Goal: Answer question/provide support: Share knowledge or assist other users

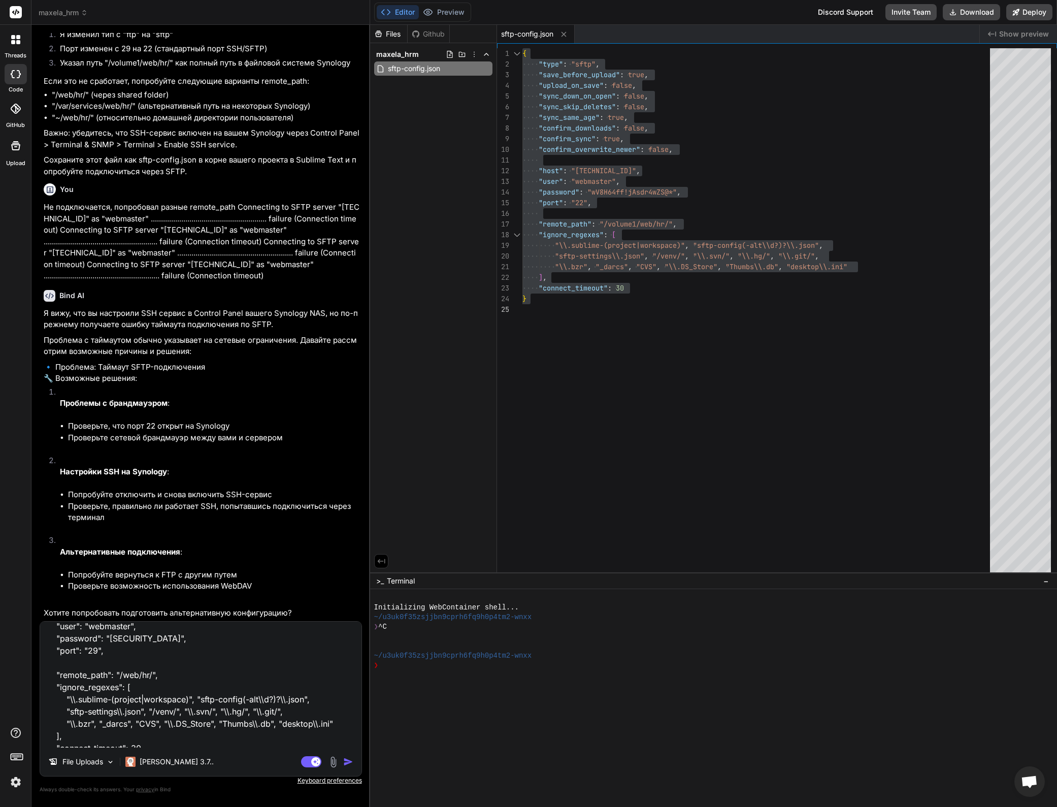
scroll to position [6161, 0]
click at [191, 704] on textarea "я указал, что порт SFTP 29 так как он открыт, а 22 закрыт. и указал другой remo…" at bounding box center [200, 685] width 321 height 126
type textarea "x"
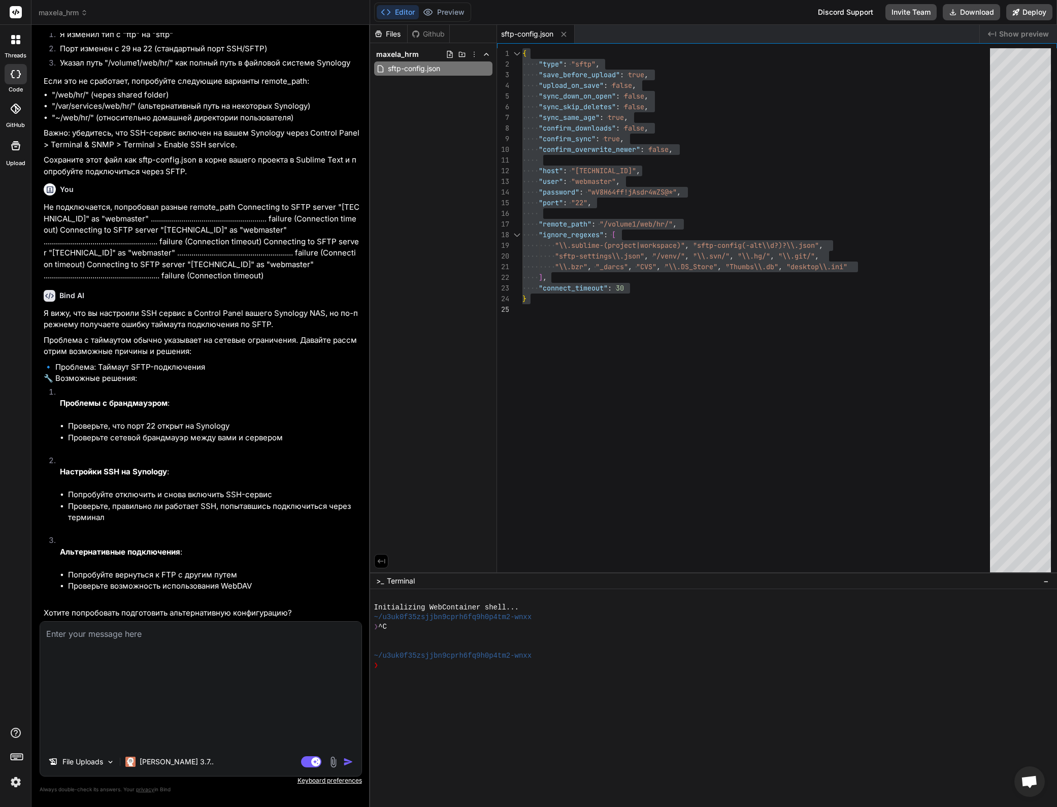
scroll to position [6045, 0]
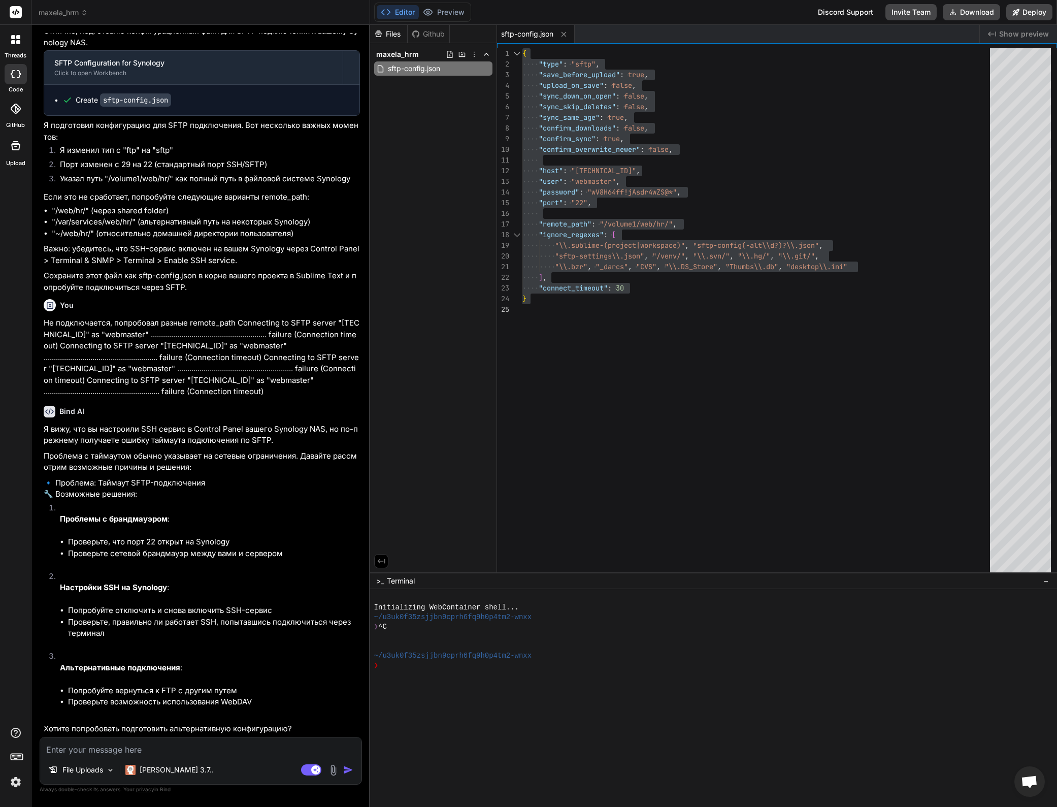
type textarea "с"
type textarea "x"
type textarea "су"
type textarea "x"
type textarea "суп"
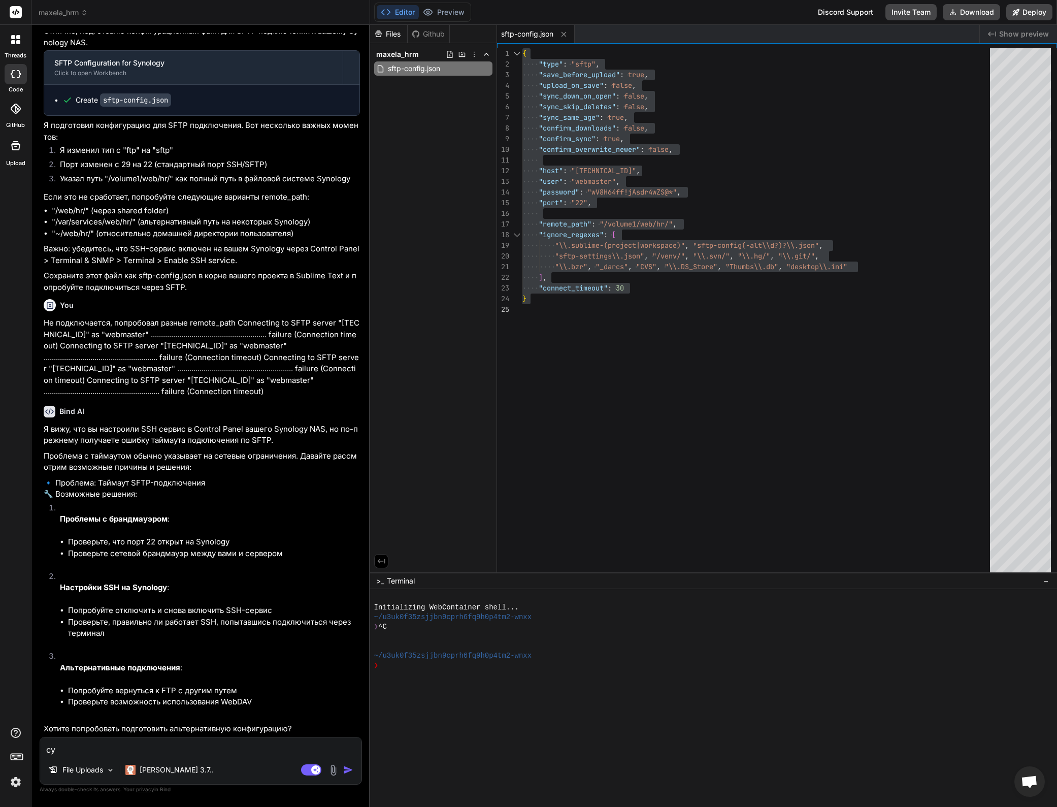
type textarea "x"
type textarea "супе"
type textarea "x"
type textarea "супер"
type textarea "x"
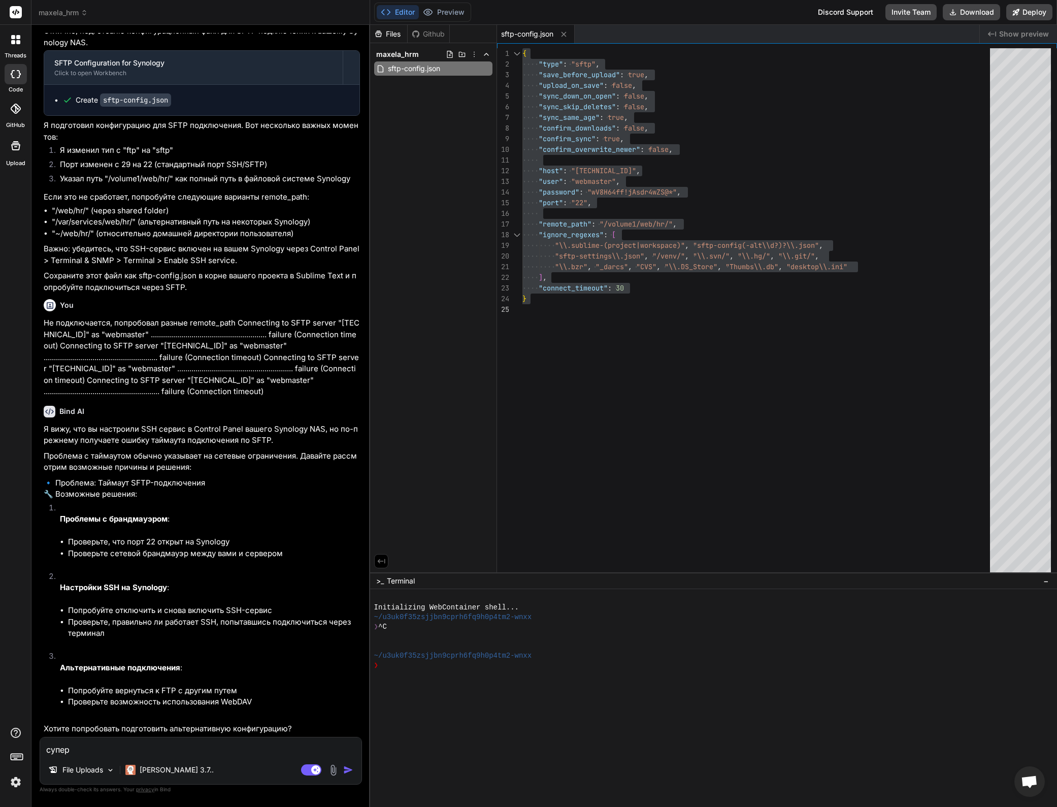
type textarea "супер"
type textarea "x"
type textarea "супер"
type textarea "x"
type textarea "супер"
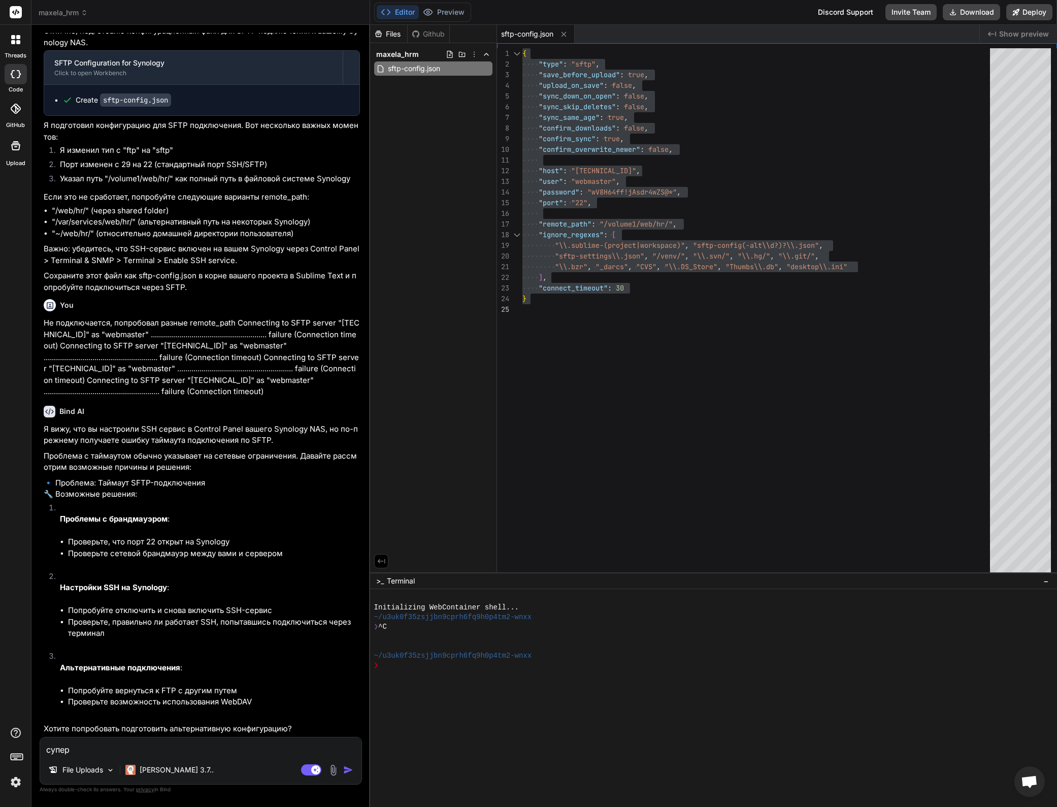
type textarea "x"
type textarea "супер"
type textarea "x"
type textarea "супер."
type textarea "x"
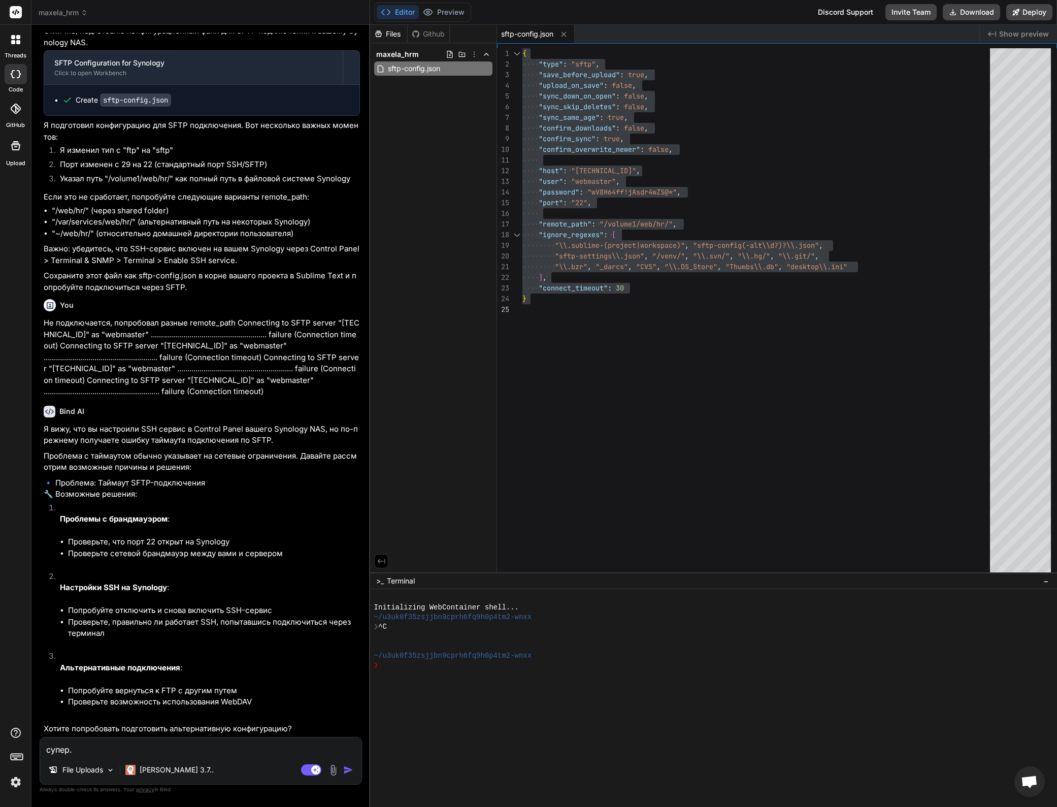
type textarea "супер."
type textarea "x"
type textarea "супер. п"
type textarea "x"
type textarea "супер. по"
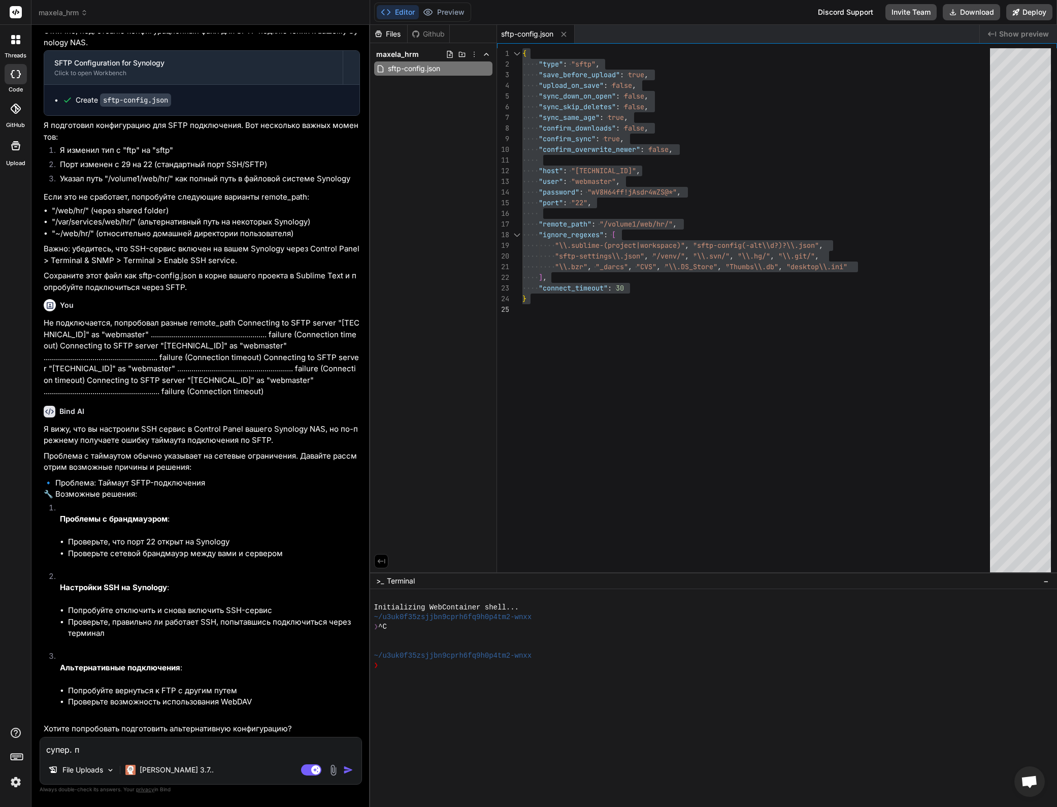
type textarea "x"
type textarea "супер. пом"
type textarea "x"
type textarea "супер. помо"
type textarea "x"
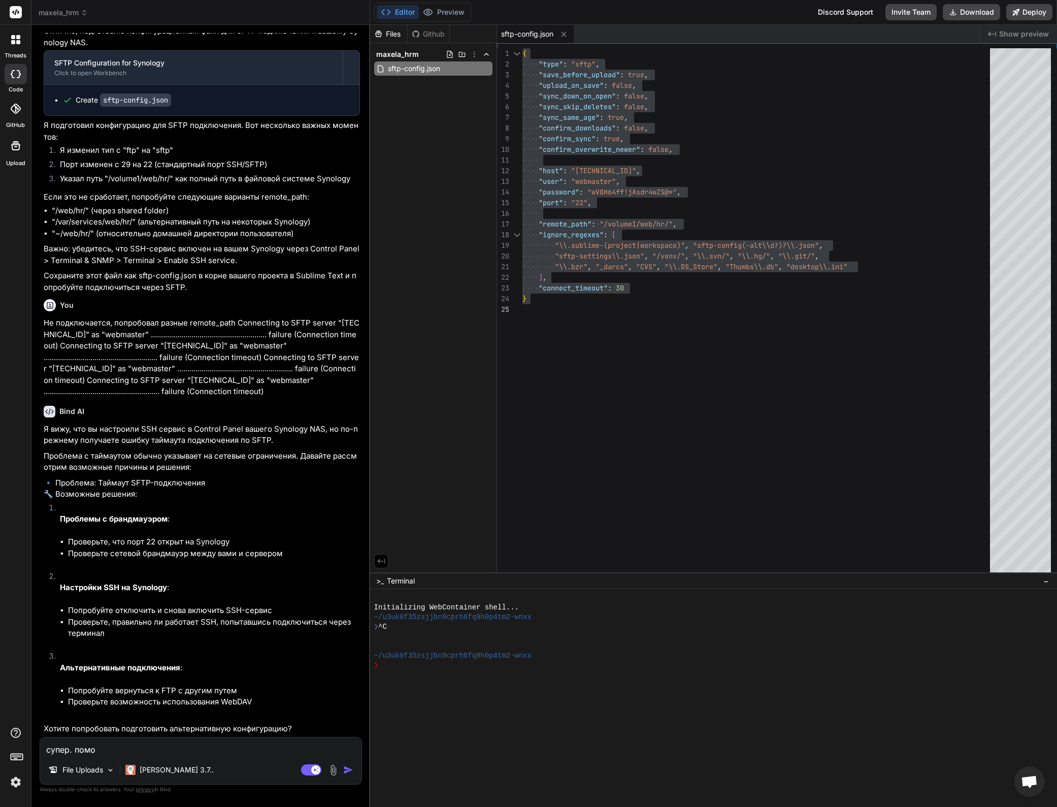
type textarea "супер. помог"
type textarea "x"
type textarea "супер. помоги"
type textarea "x"
type textarea "супер. помоги"
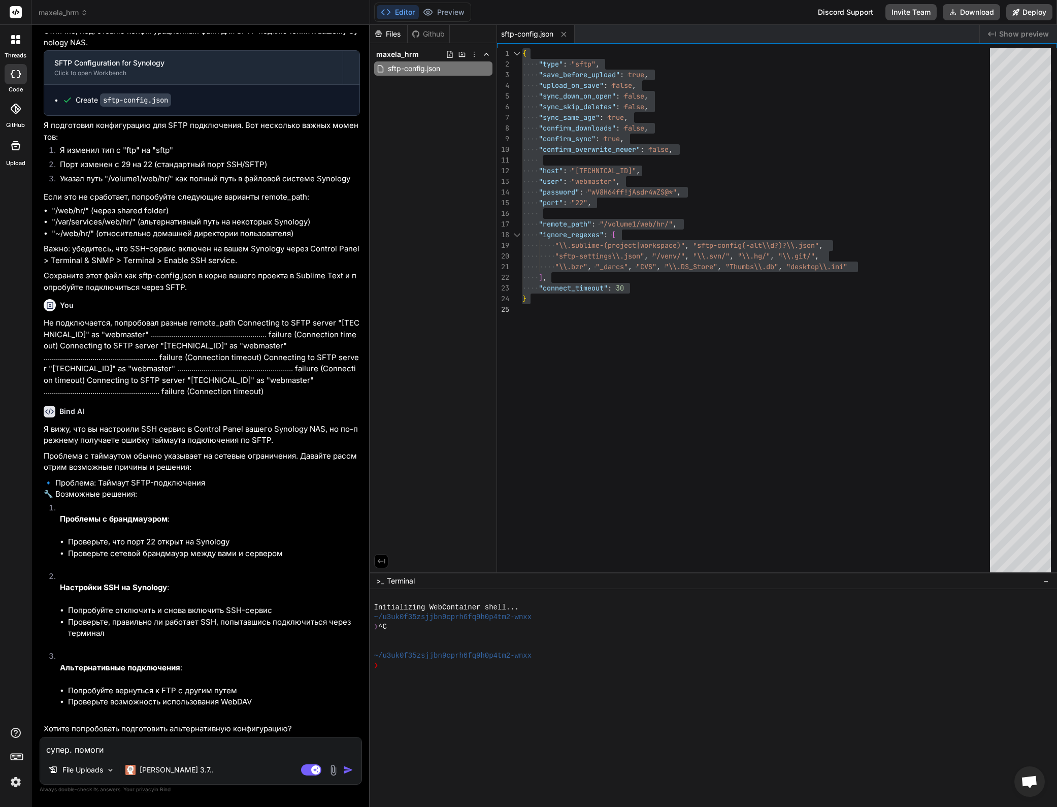
type textarea "x"
type textarea "супер. помоги с"
type textarea "x"
type textarea "супер. помоги ст"
type textarea "x"
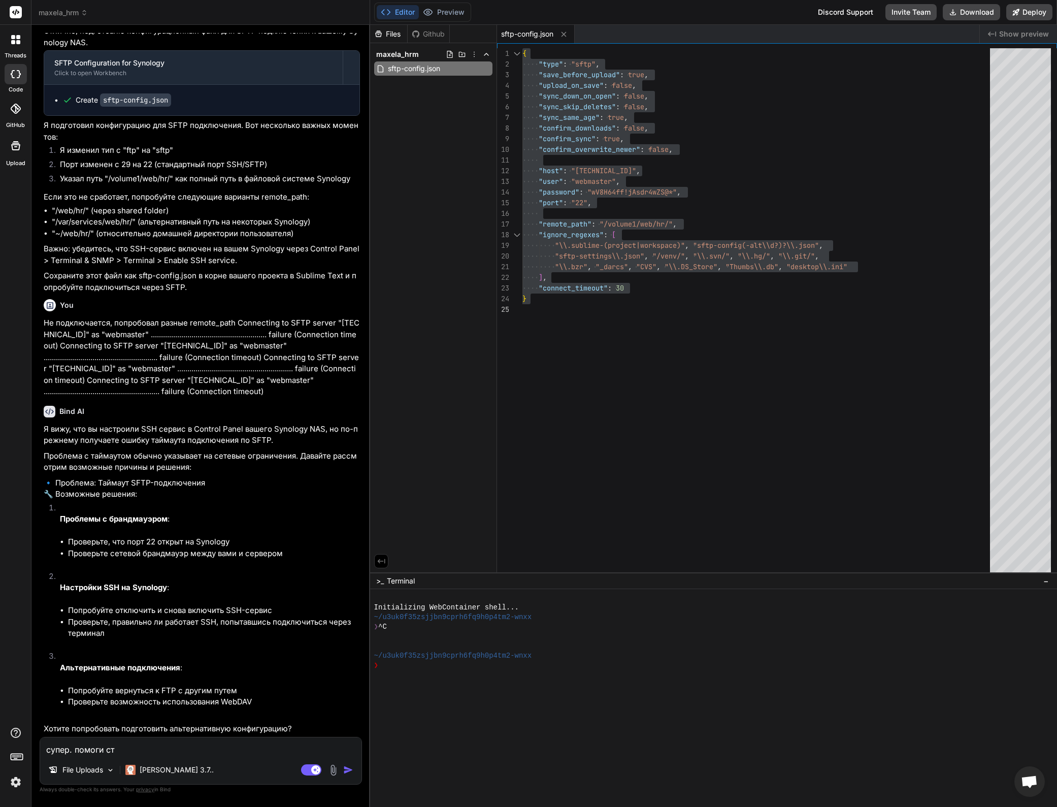
type textarea "супер. помоги с"
type textarea "x"
type textarea "супер. помоги с"
type textarea "x"
type textarea "супер. помоги с т"
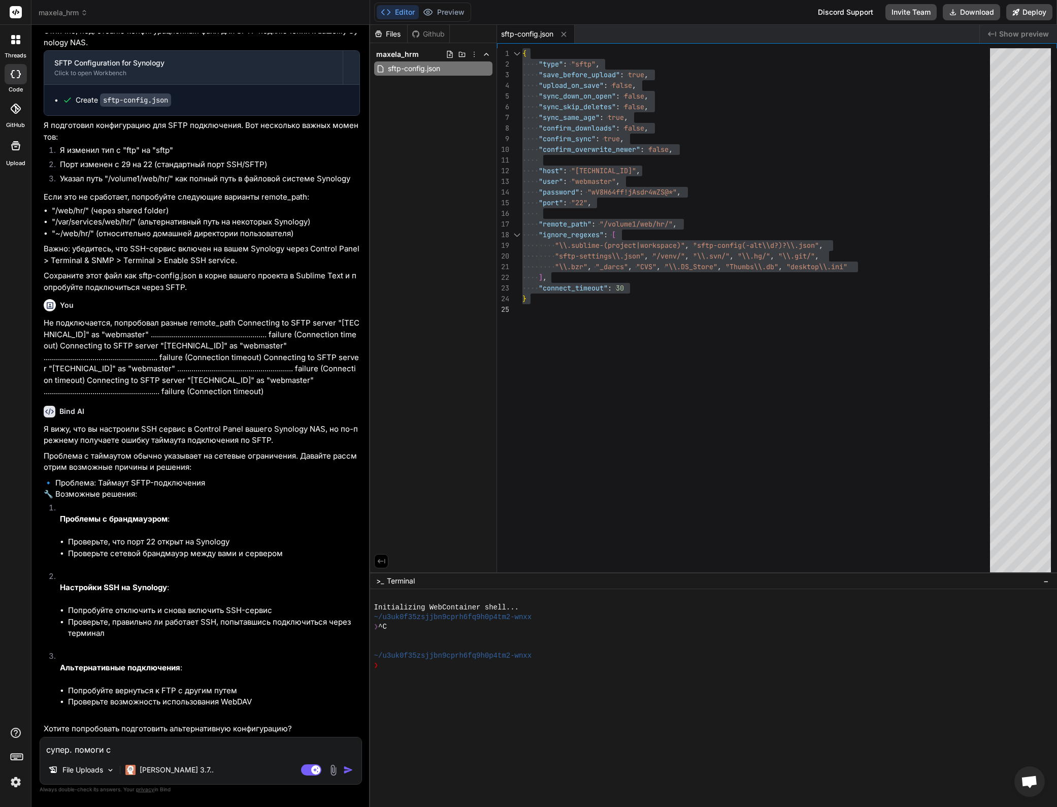
type textarea "x"
type textarea "супер. помоги с та"
type textarea "x"
type textarea "супер. помоги с так"
type textarea "x"
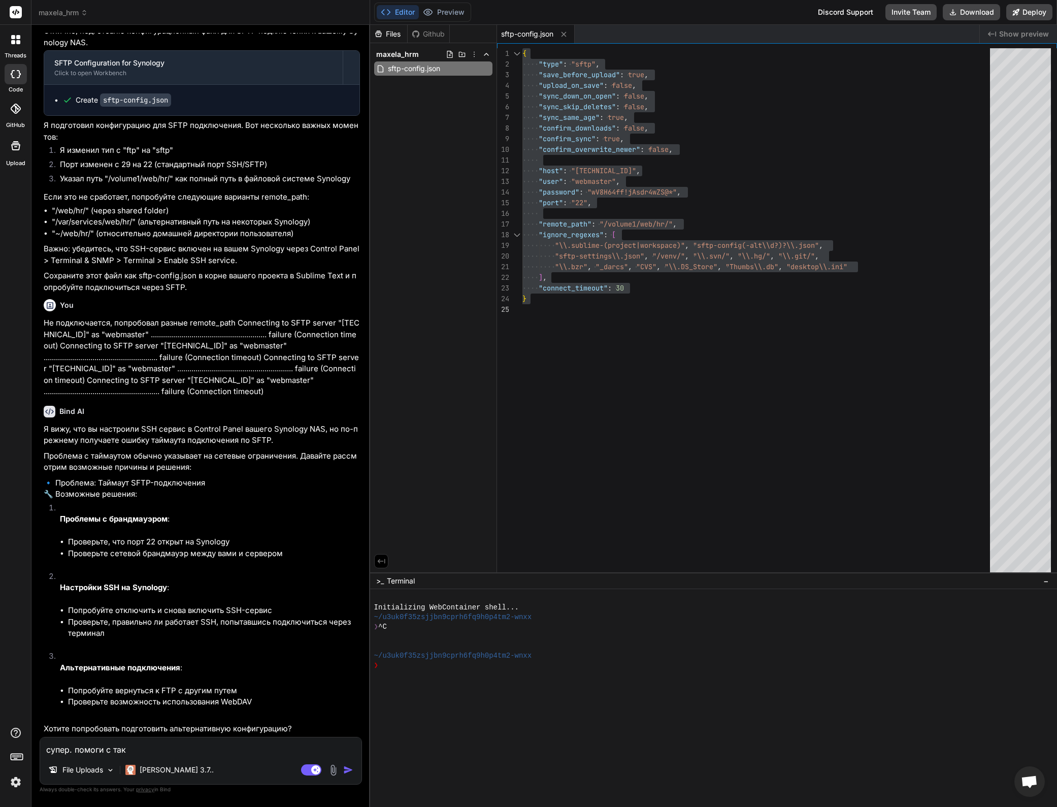
type textarea "супер. помоги с тако"
type textarea "x"
type textarea "супер. помоги с такой"
type textarea "x"
type textarea "супер. помоги с такой"
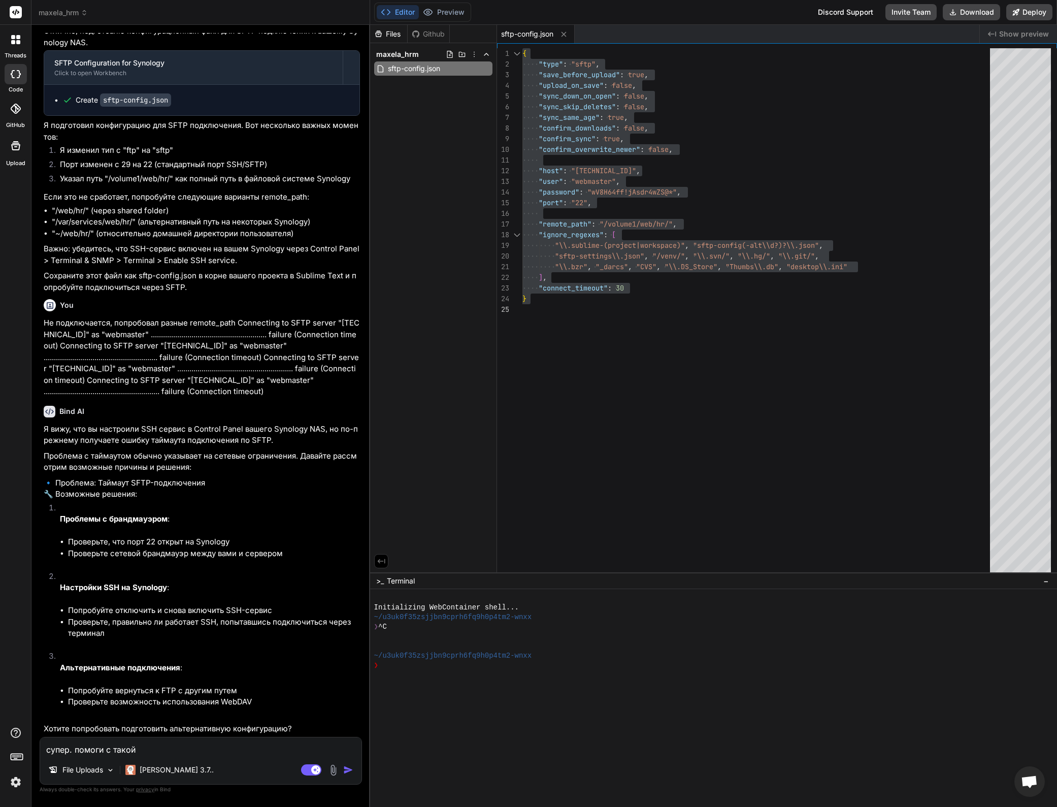
type textarea "x"
type textarea "супер. помоги с такой п"
type textarea "x"
type textarea "супер. помоги с такой пр"
type textarea "x"
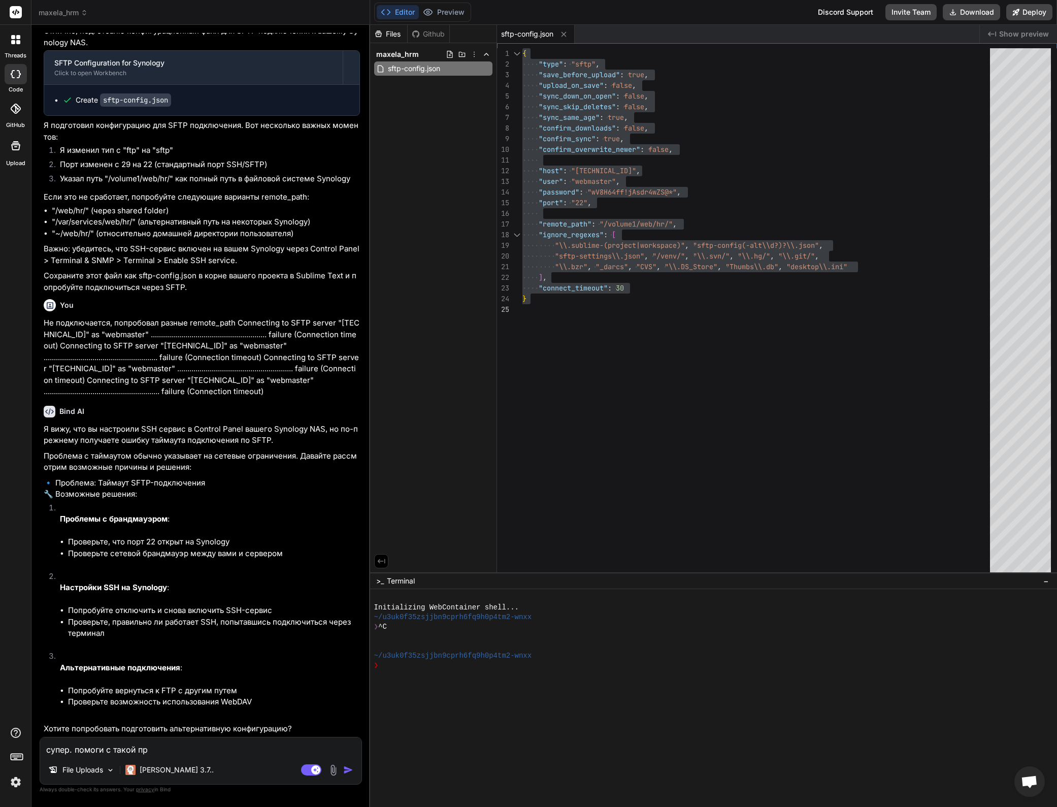
type textarea "супер. помоги с такой про"
type textarea "x"
type textarea "супер. помоги с такой проб"
type textarea "x"
type textarea "супер. помоги с такой пробл"
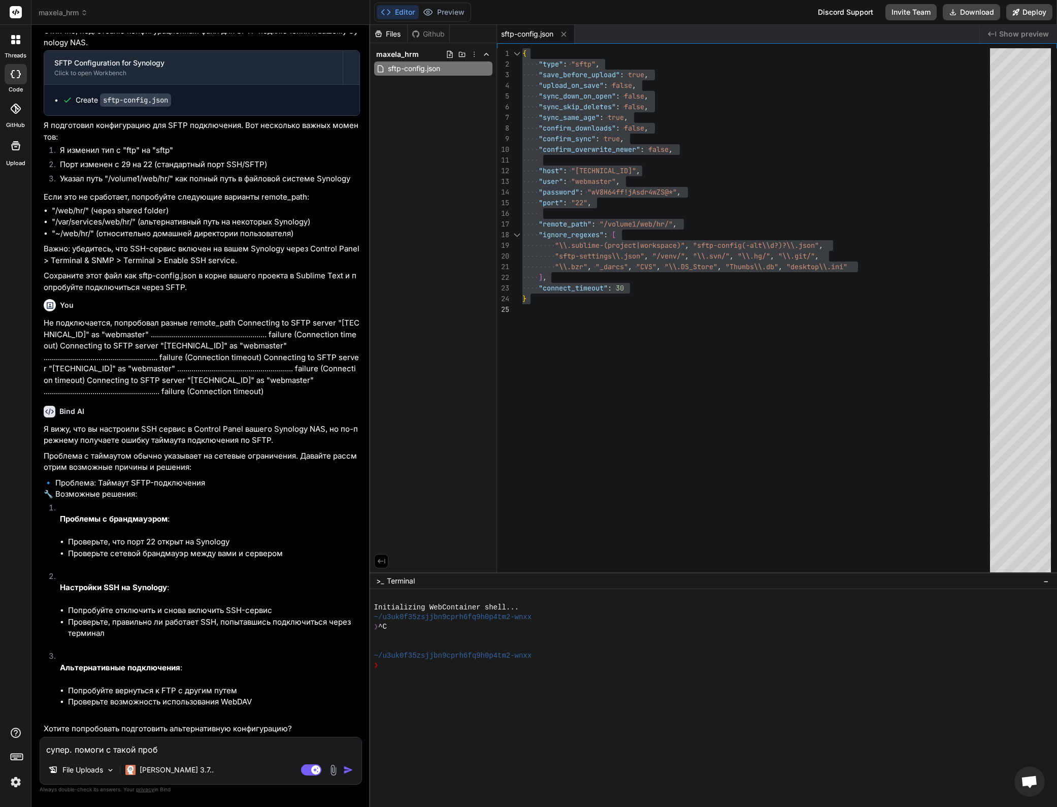
type textarea "x"
type textarea "супер. помоги с такой пробле"
type textarea "x"
type textarea "супер. помоги с такой проблем"
type textarea "x"
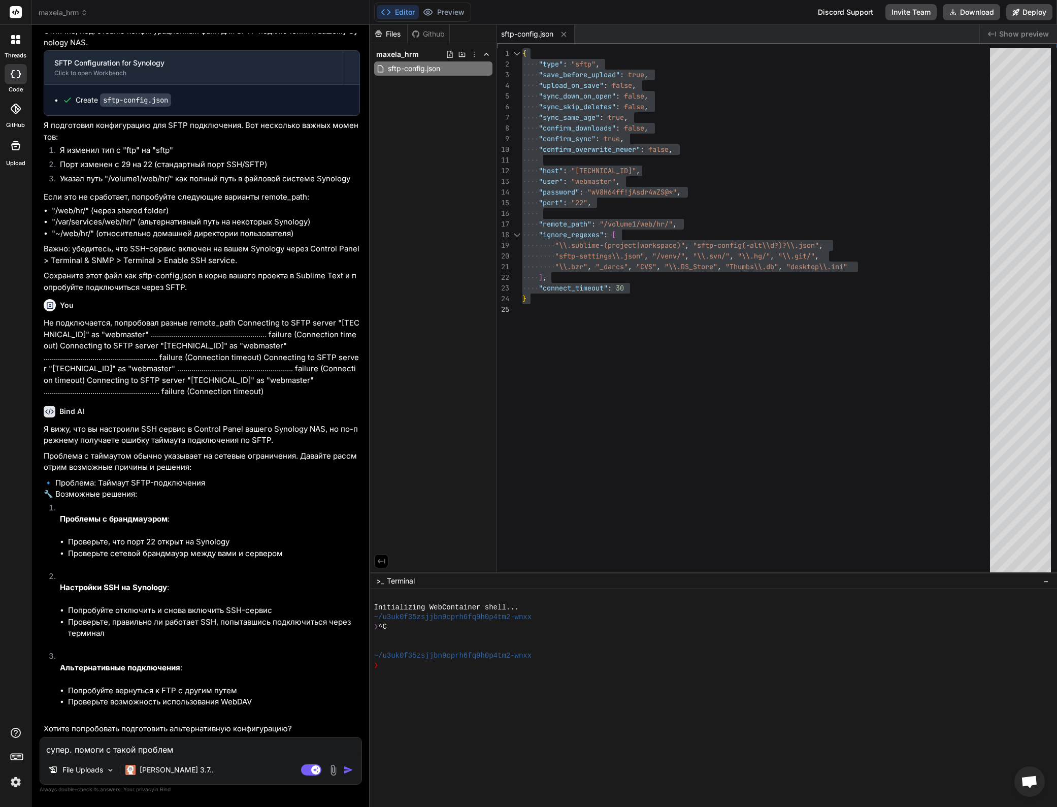
type textarea "супер. помоги с такой проблемо"
type textarea "x"
type textarea "супер. помоги с такой проблемой"
type textarea "x"
type textarea "супер. помоги с такой проблемой."
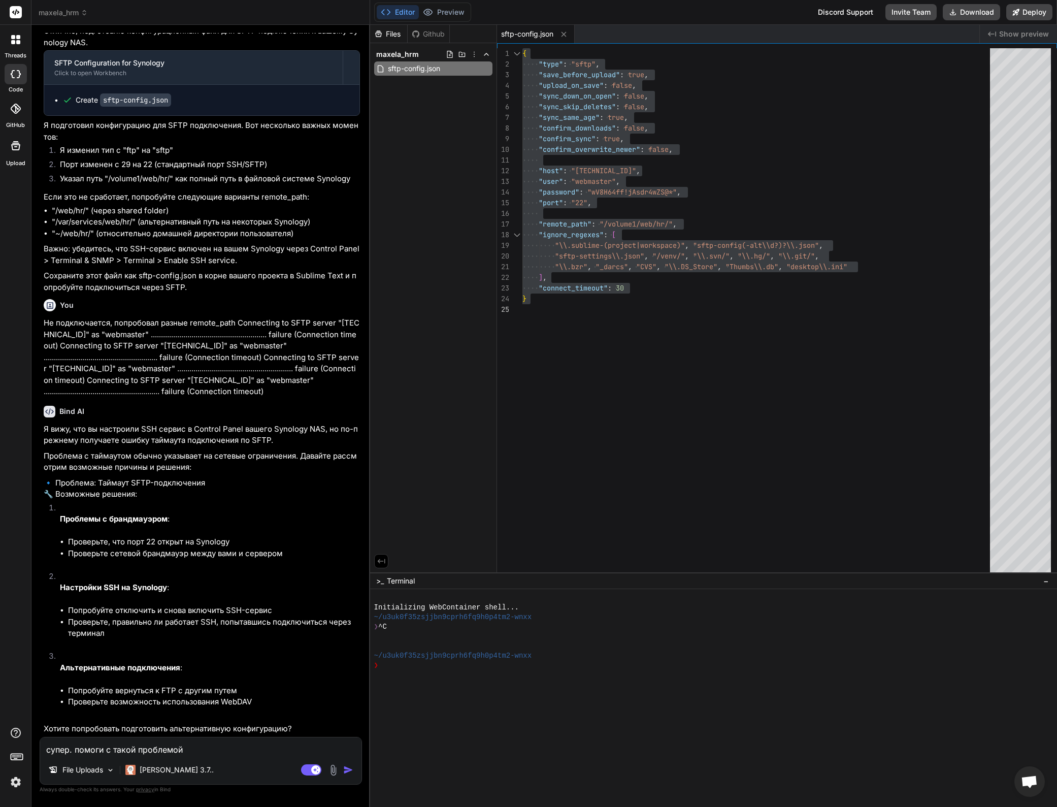
type textarea "x"
type textarea "супер. помоги с такой проблемой."
type textarea "x"
type textarea "супер. помоги с такой проблемой."
click at [338, 772] on img at bounding box center [334, 770] width 12 height 12
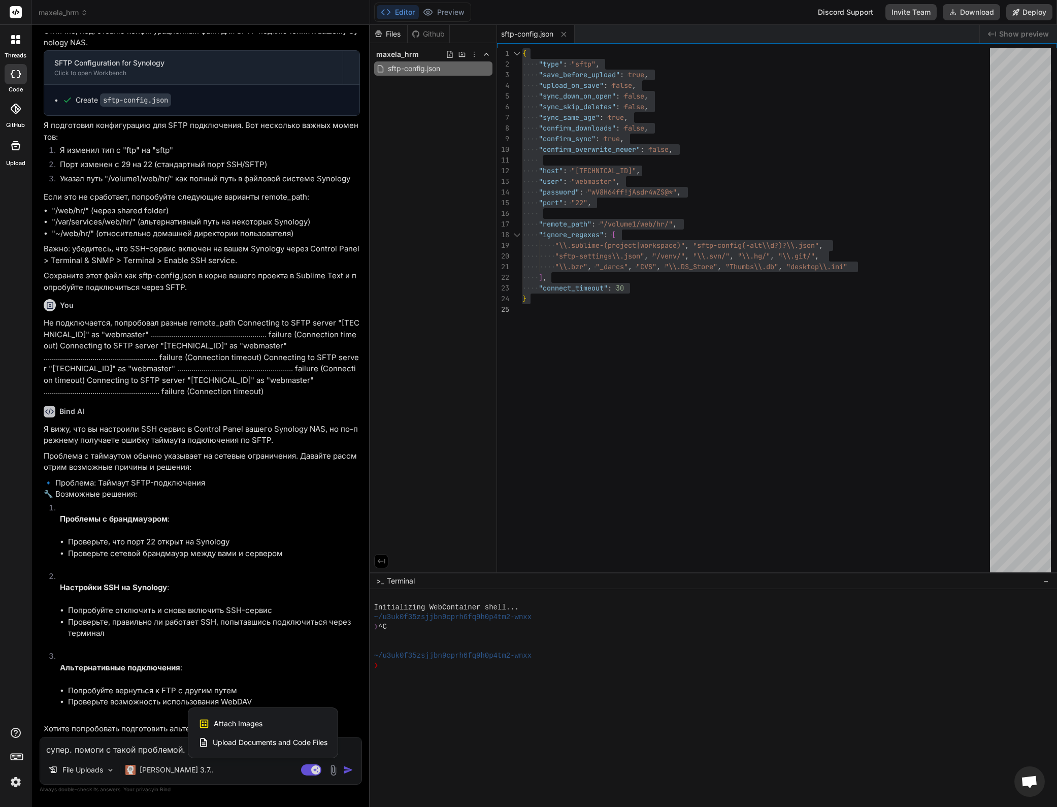
click at [273, 721] on div "Attach Images Image attachments are only supported in Claude and Gemini models." at bounding box center [263, 723] width 129 height 19
type textarea "x"
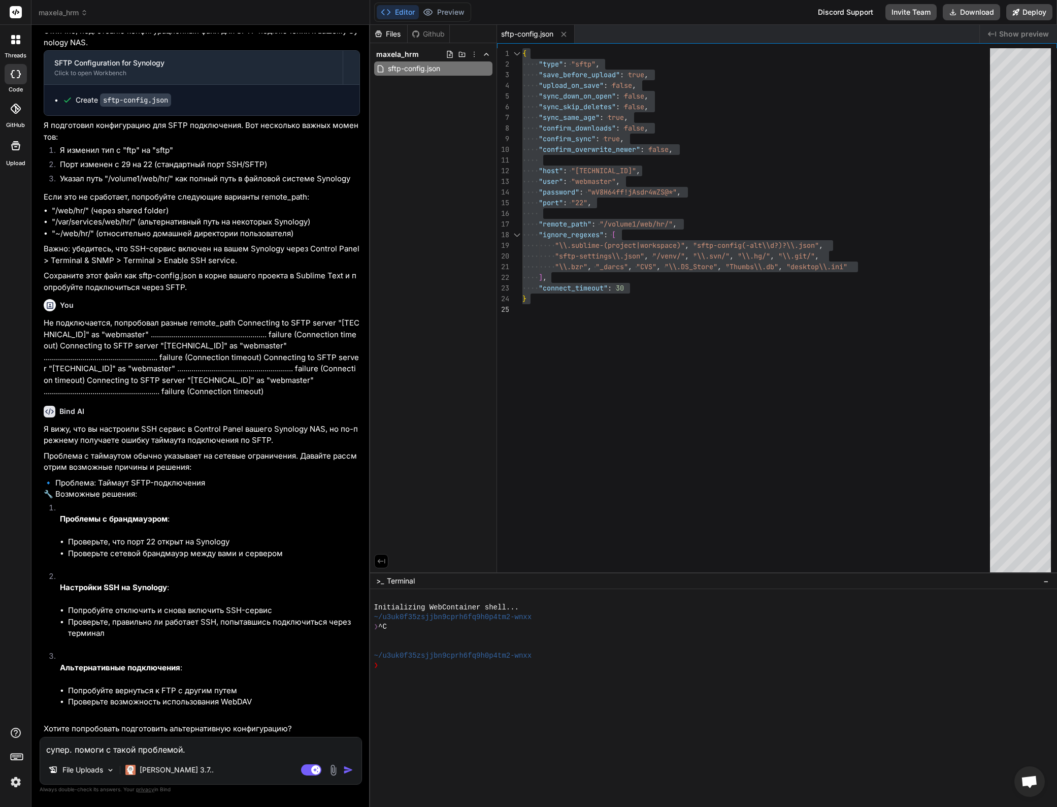
type input "C:\fakepath\CleanShot [DATE] 12.15.25@2x.jpg"
type textarea "x"
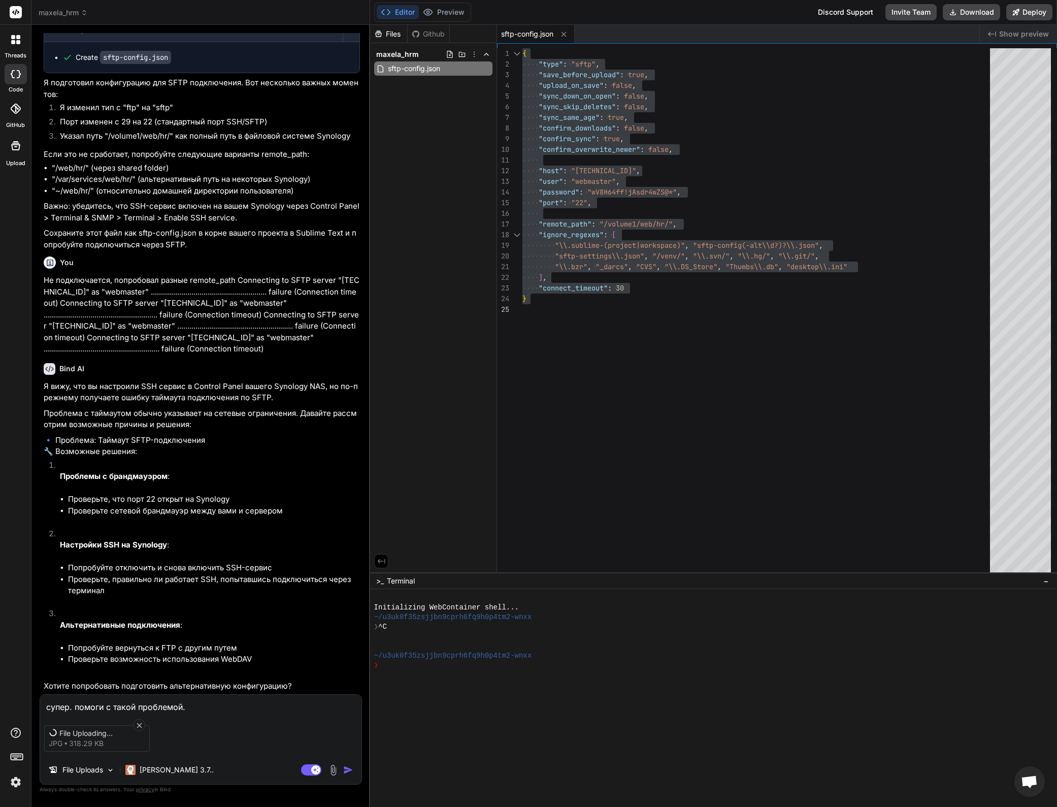
scroll to position [6090, 0]
click at [229, 704] on textarea "супер. помоги с такой проблемой." at bounding box center [200, 704] width 321 height 18
type textarea "супер. помоги с такой проблемой. м"
type textarea "x"
type textarea "супер. помоги с такой проблемой. мо"
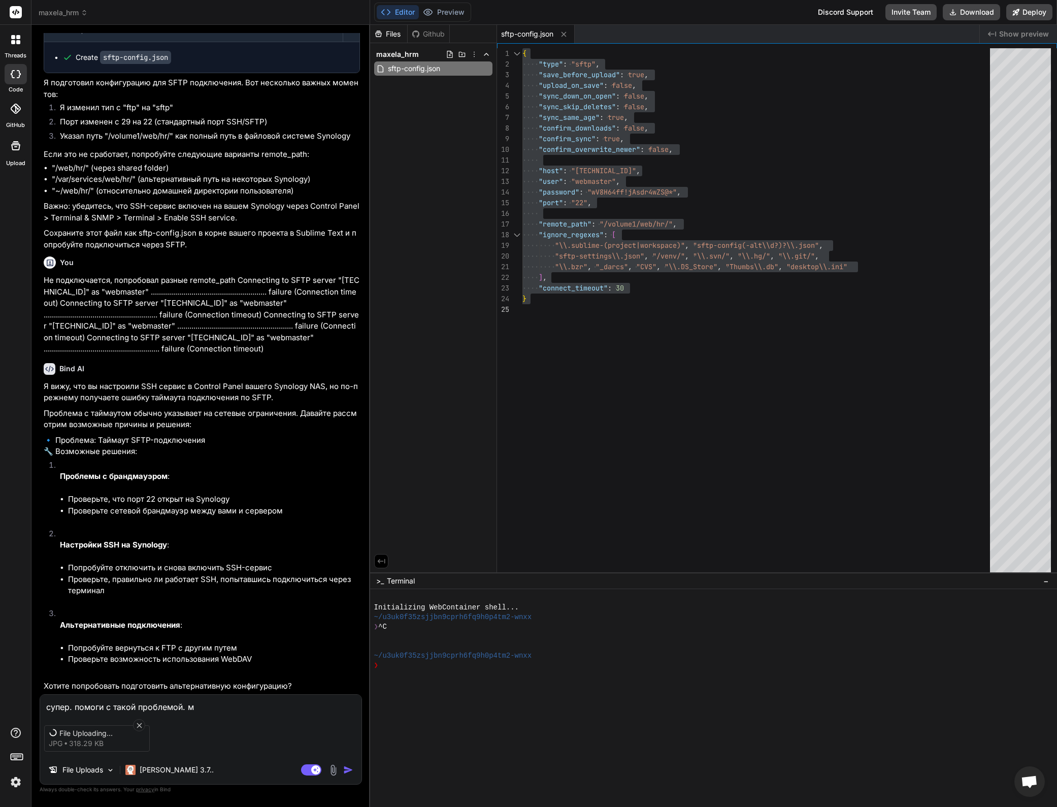
type textarea "x"
type textarea "супер. помоги с такой проблемой. мой"
type textarea "x"
type textarea "супер. помоги с такой проблемой. мойд"
type textarea "x"
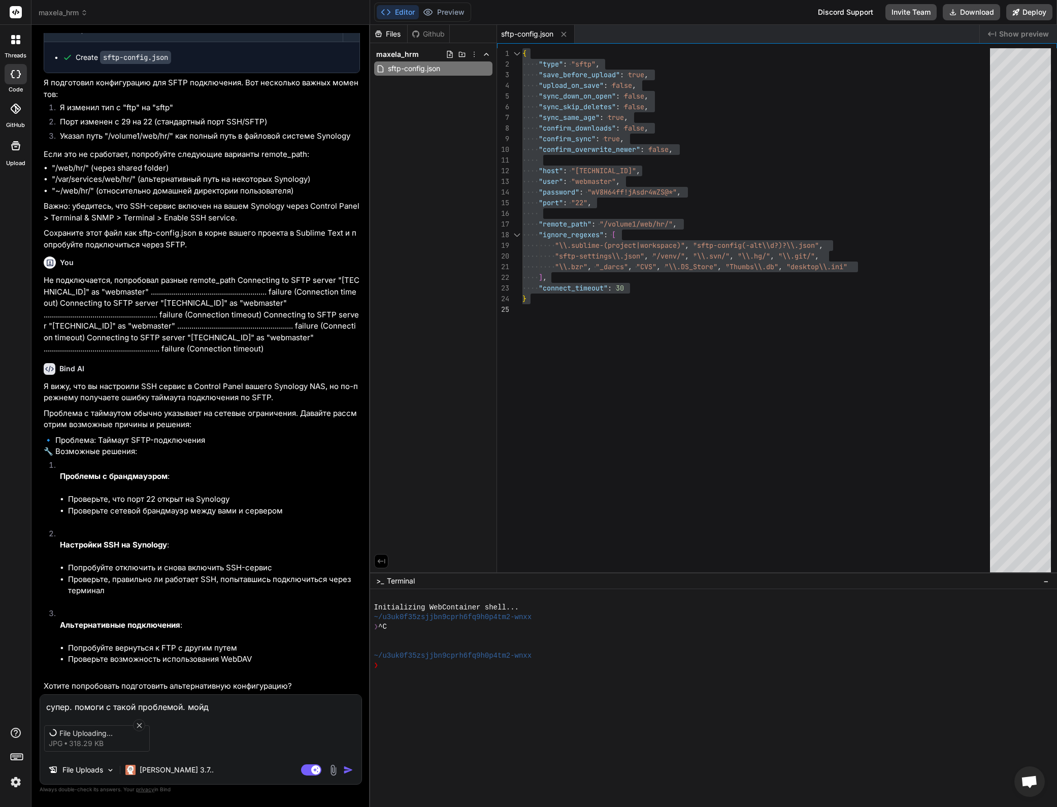
type textarea "супер. помоги с такой проблемой. мой"
type textarea "x"
type textarea "супер. помоги с такой проблемой. мой"
type textarea "x"
type textarea "супер. помоги с такой проблемой. мой"
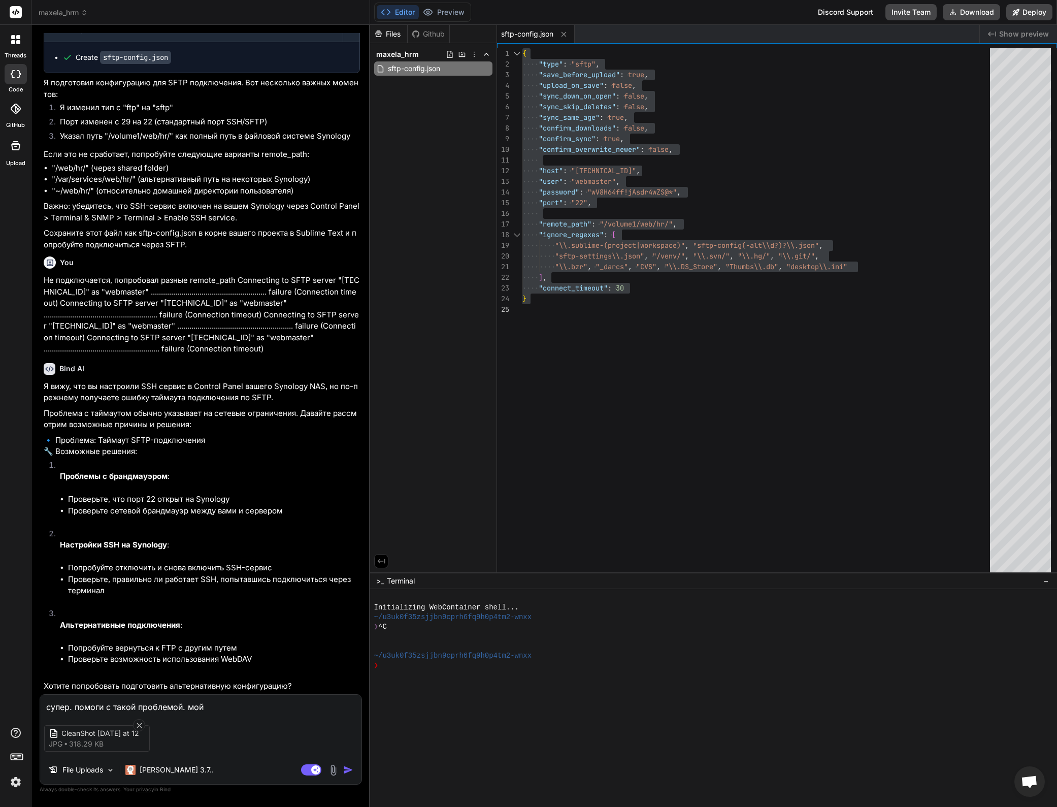
type textarea "x"
type textarea "супер. помоги с такой проблемой. мо"
type textarea "x"
type textarea "супер. помоги с такой проблемой. м"
type textarea "x"
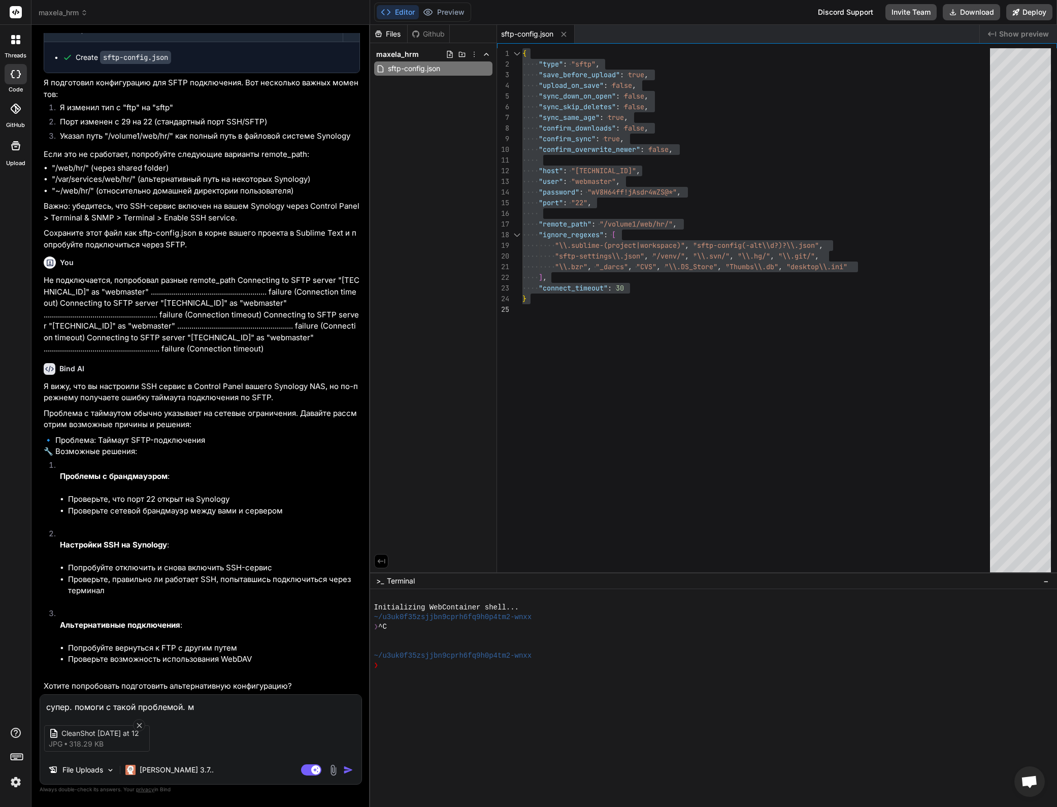
type textarea "супер. помоги с такой проблемой."
type textarea "x"
type textarea "супер. помоги с такой проблемой. м"
type textarea "x"
type textarea "супер. помоги с такой проблемой. мо"
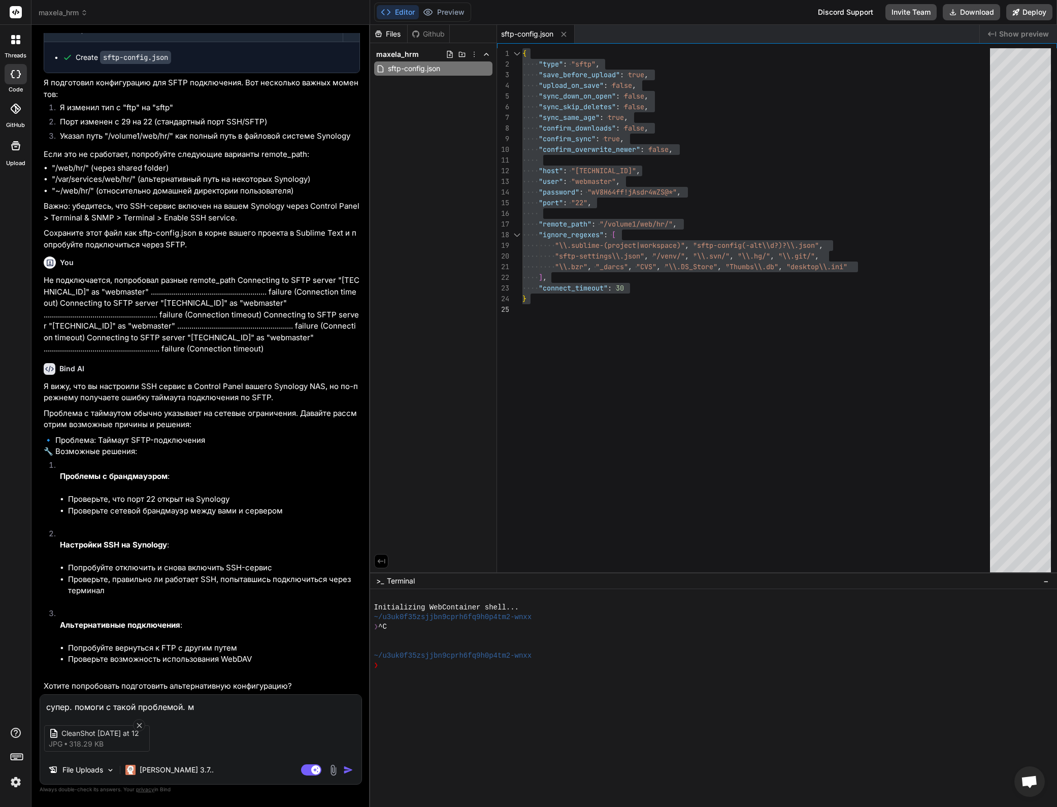
type textarea "x"
type textarea "супер. помоги с такой проблемой. мой"
type textarea "x"
type textarea "супер. помоги с такой проблемой. мой"
type textarea "x"
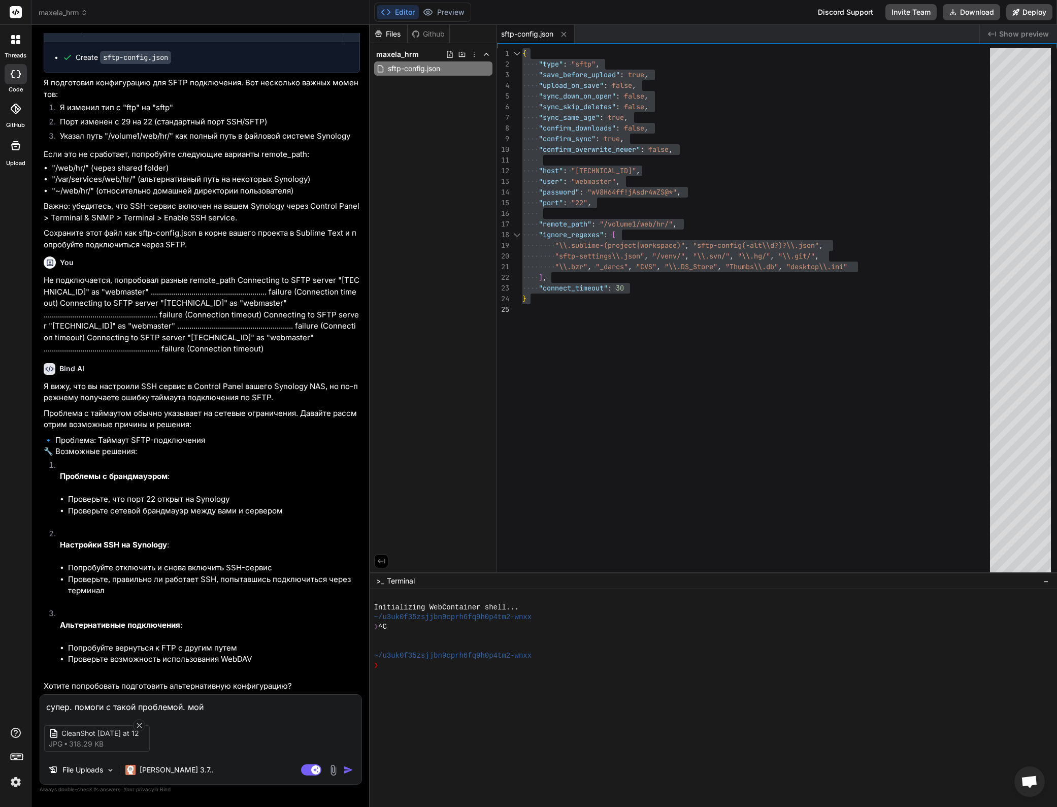
type textarea "супер. помоги с такой проблемой. мой д"
type textarea "x"
type textarea "супер. помоги с такой проблемой. мой до"
type textarea "x"
type textarea "супер. помоги с такой проблемой. мой дом"
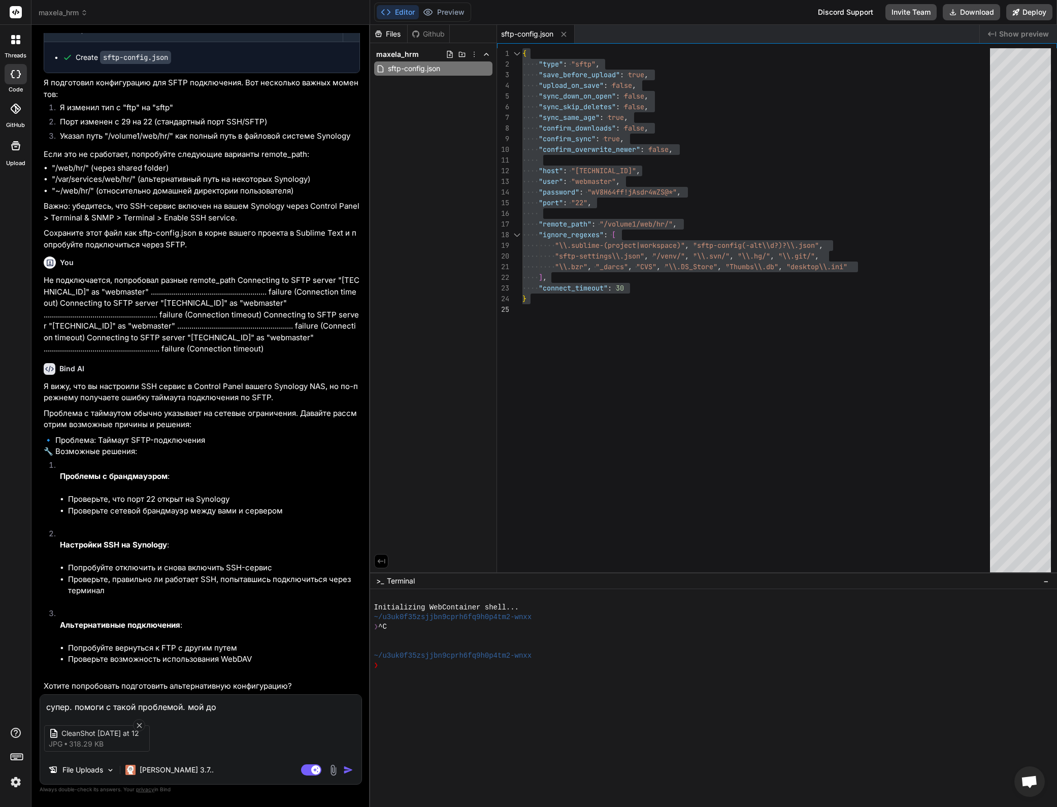
type textarea "x"
type textarea "супер. помоги с такой проблемой. мой доме"
type textarea "x"
type textarea "супер. помоги с такой проблемой. мой домен"
type textarea "x"
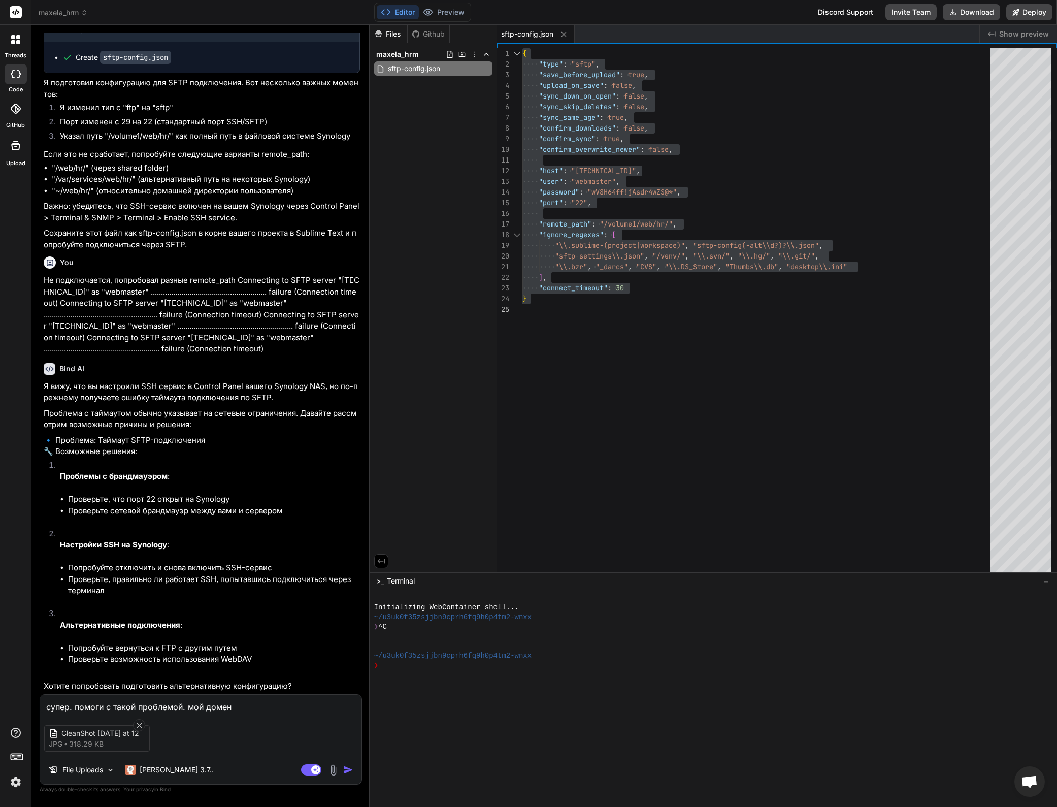
type textarea "супер. помоги с такой проблемой. мой домен"
type textarea "x"
type textarea "супер. помоги с такой проблемой. мой домен н"
type textarea "x"
type textarea "супер. помоги с такой проблемой. мой домен на"
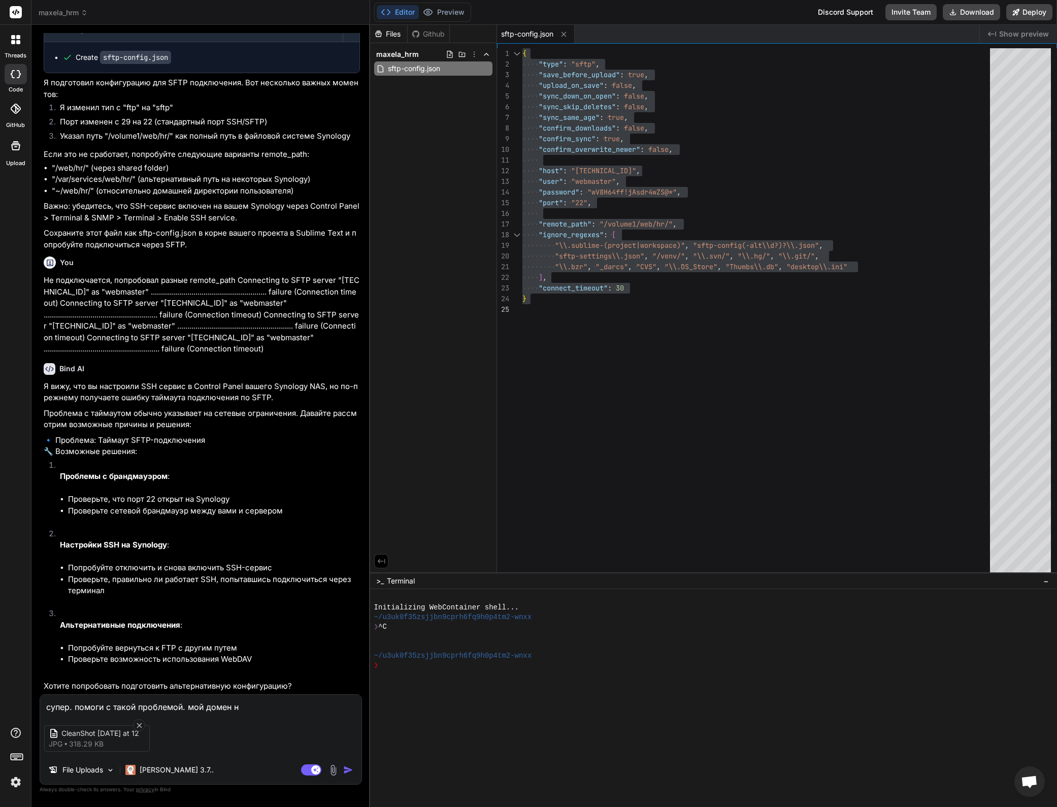
type textarea "x"
type textarea "супер. помоги с такой проблемой. мой домен на"
type textarea "x"
type textarea "супер. помоги с такой проблемой. мой домен на д"
type textarea "x"
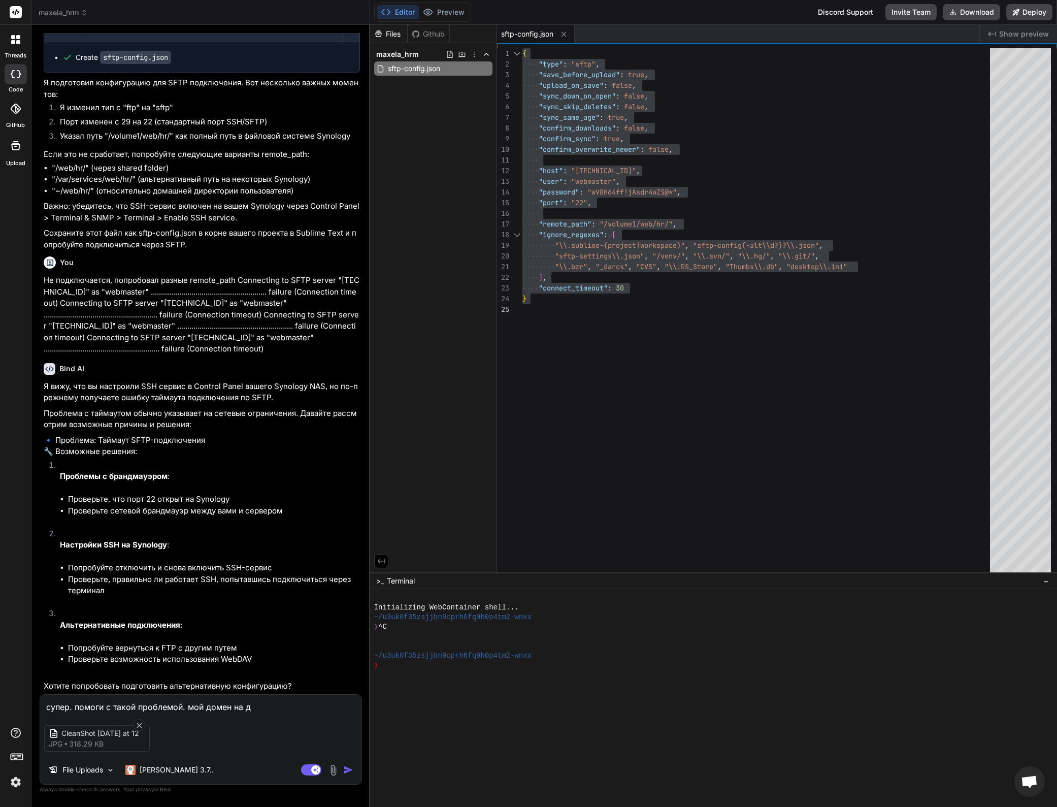
type textarea "супер. помоги с такой проблемой. мой домен на ду"
type textarea "x"
type textarea "супер. помоги с такой проблемой. мой домен на дуе"
type textarea "x"
type textarea "супер. помоги с такой проблемой. мой домен на дуеы"
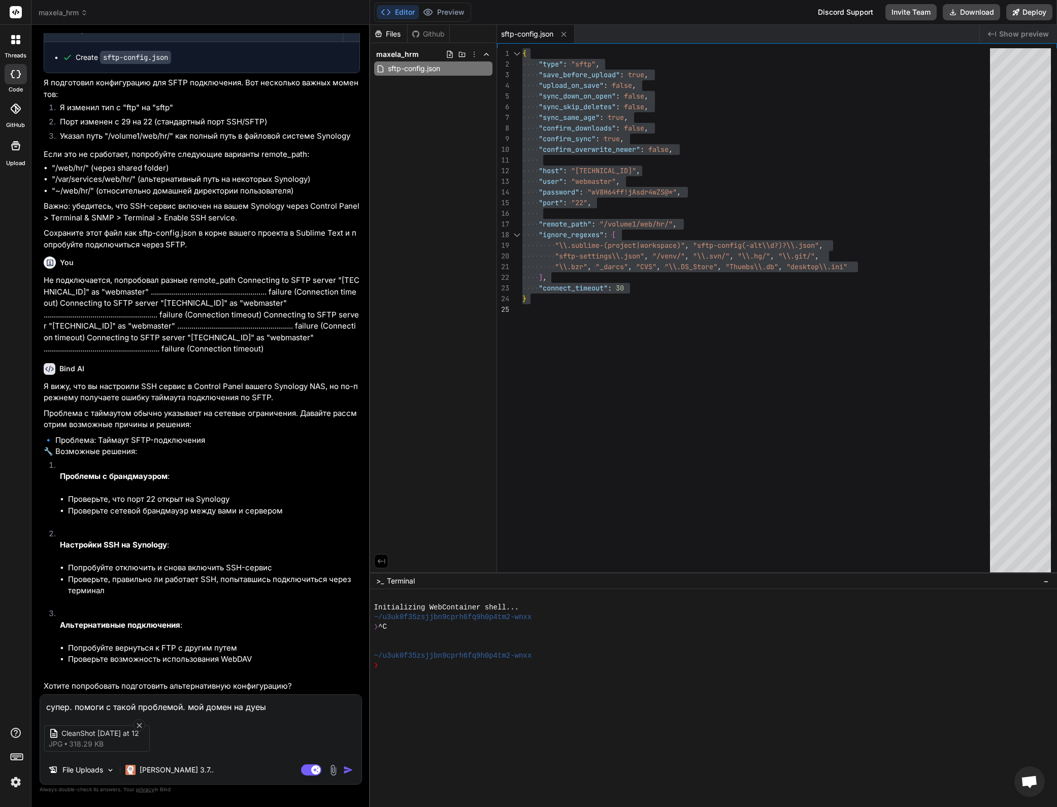
type textarea "x"
type textarea "супер. помоги с такой проблемой. мой домен на дуеы"
type textarea "x"
type textarea "супер. помоги с такой проблемой. мой домен на lets"
type textarea "x"
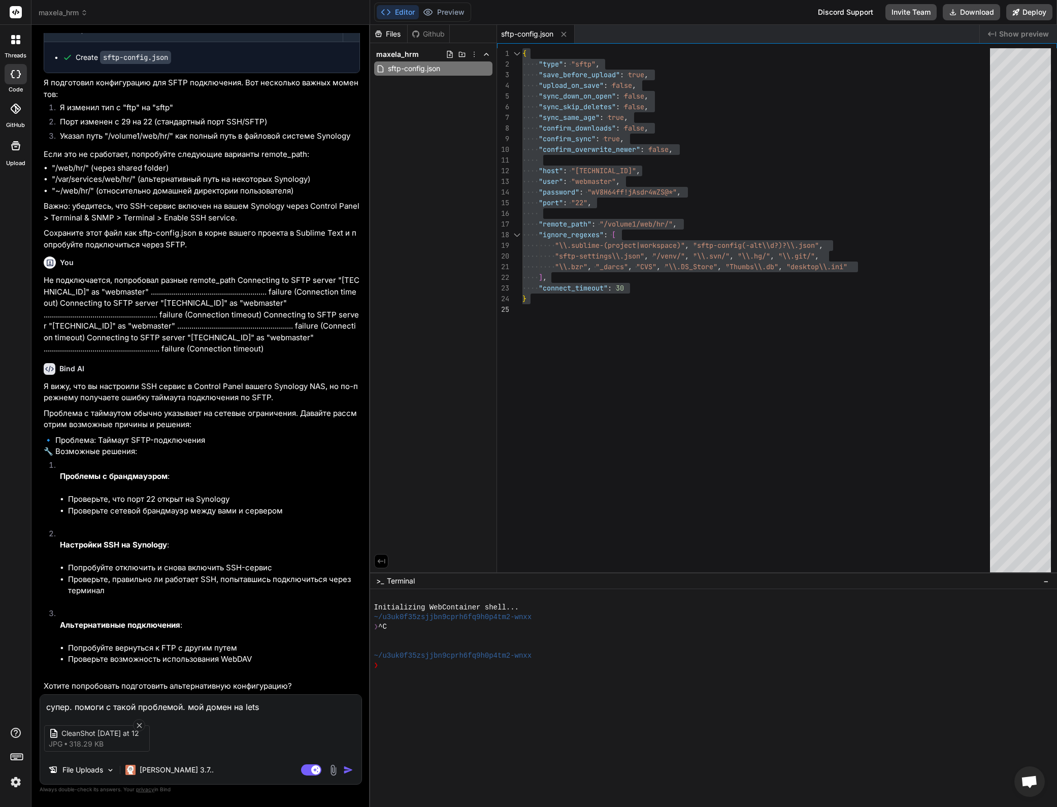
type textarea "супер. помоги с такой проблемой. мой домен на lets"
type textarea "x"
type textarea "супер. помоги с такой проблемой. мой домен на letsh"
type textarea "x"
type textarea "супер. помоги с такой проблемой. мой домен на letsho"
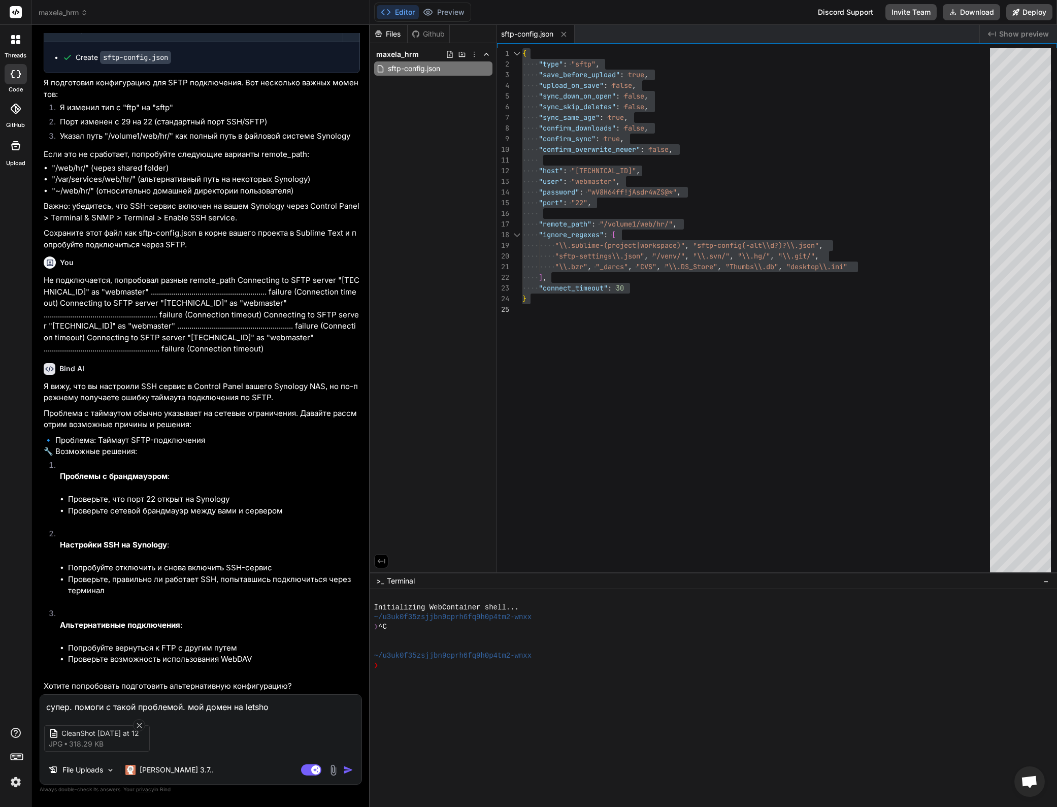
type textarea "x"
type textarea "супер. помоги с такой проблемой. мой домен на letshos"
type textarea "x"
type textarea "супер. помоги с такой проблемой. мой домен на letshost"
type textarea "x"
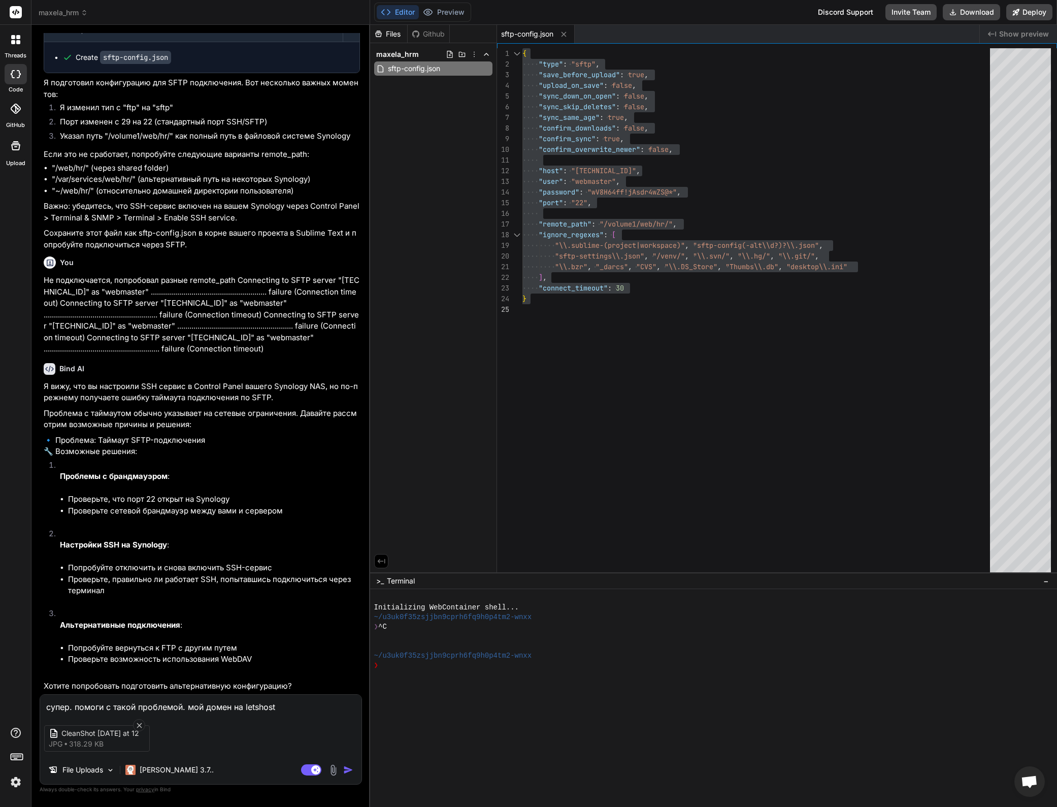
type textarea "супер. помоги с такой проблемой. мой домен на letshost"
type textarea "x"
type textarea "супер. помоги с такой проблемой. мой домен на letshost b"
type textarea "x"
type textarea "супер. помоги с такой проблемой. мой домен на letshost b"
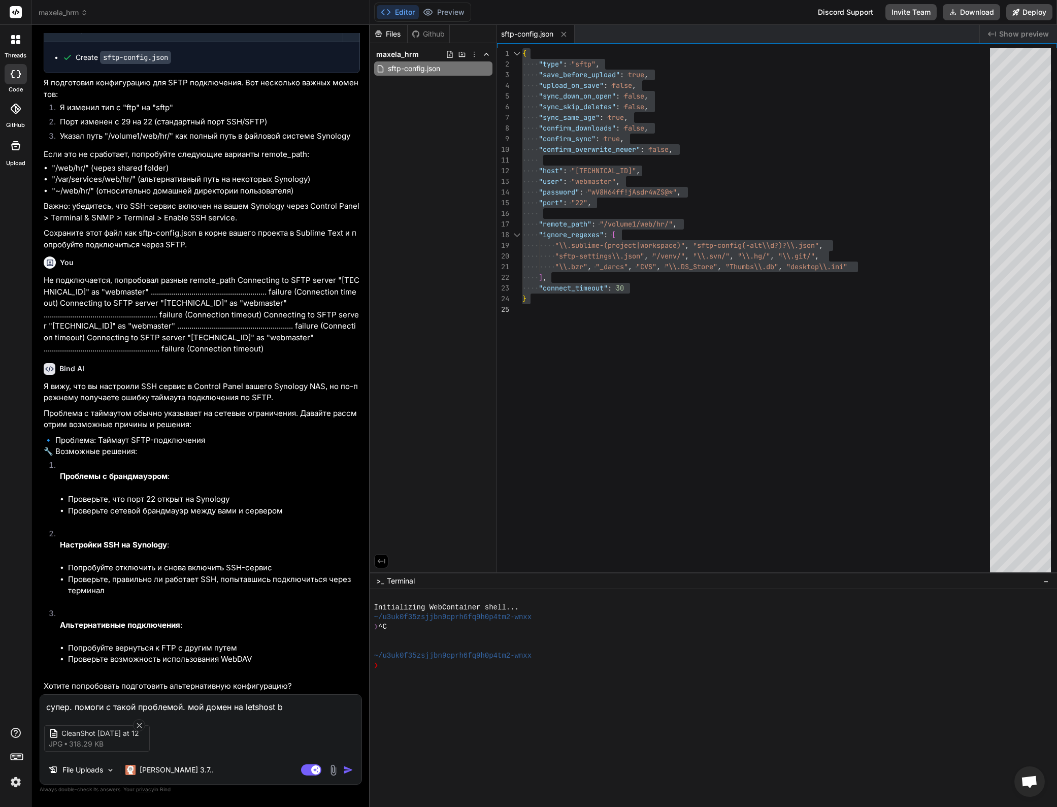
type textarea "x"
type textarea "супер. помоги с такой проблемой. мой домен на letshost и"
type textarea "x"
type textarea "супер. помоги с такой проблемой. мой домен на letshost и [PERSON_NAME]"
type textarea "x"
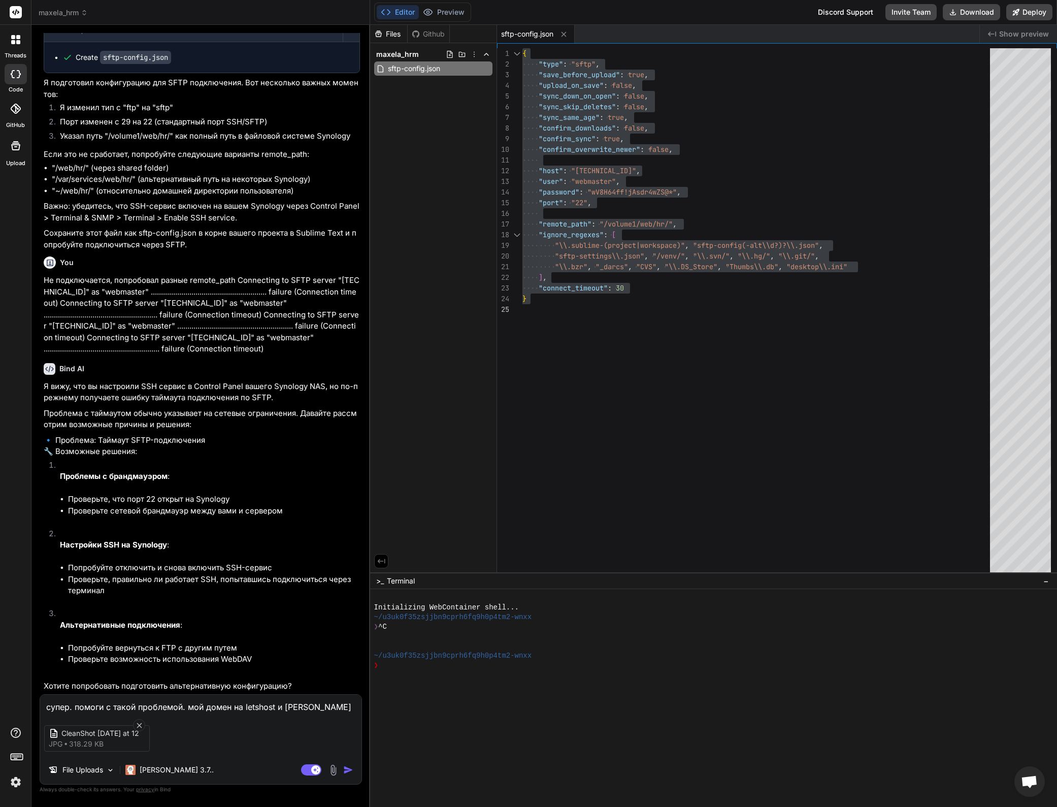
type textarea "супер. помоги с такой проблемой. мой домен на letshost и не"
type textarea "x"
type textarea "супер. помоги с такой проблемой. мой домен на letshost и нед"
type textarea "x"
type textarea "супер. помоги с такой проблемой. мой домен на letshost и неда"
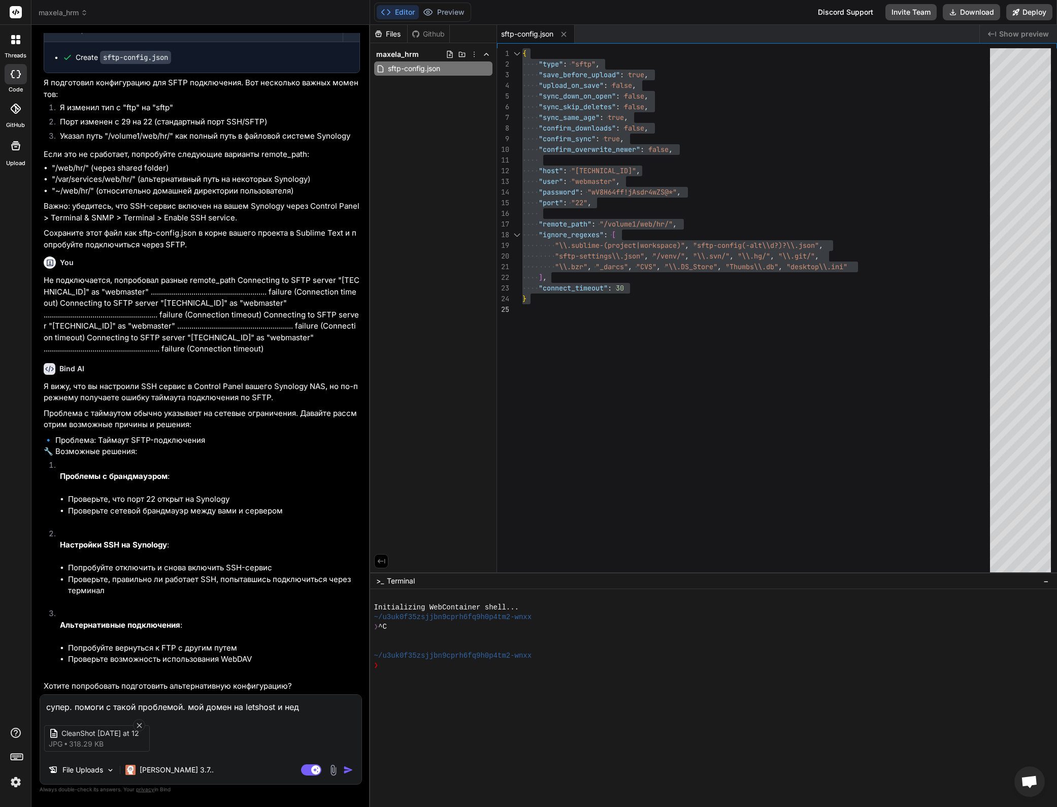
type textarea "x"
type textarea "супер. помоги с такой проблемой. мой домен на letshost и недав"
type textarea "x"
type textarea "супер. помоги с такой проблемой. мой домен на letshost и недавн"
type textarea "x"
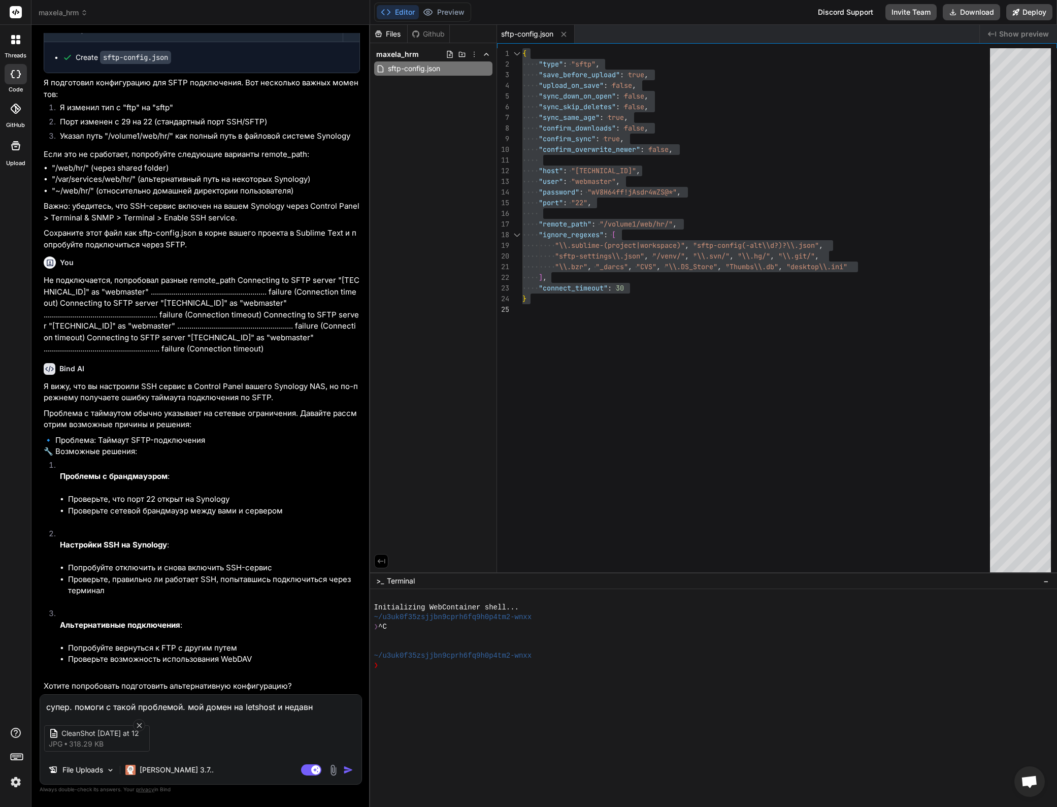
type textarea "супер. помоги с такой проблемой. мой домен на letshost и недавно"
type textarea "x"
type textarea "супер. помоги с такой проблемой. мой домен на letshost и недавно"
type textarea "x"
type textarea "супер. помоги с такой проблемой. мой домен на letshost и недавно я"
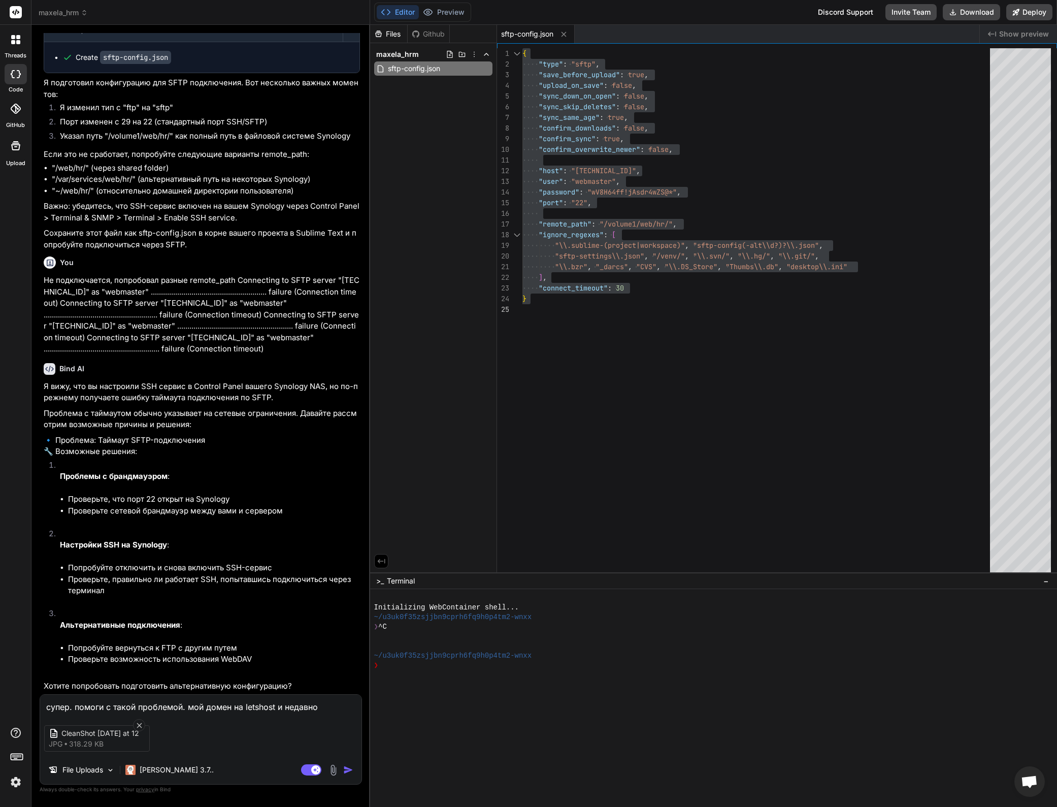
type textarea "x"
type textarea "супер. помоги с такой проблемой. мой домен на letshost и недавно я"
type textarea "x"
type textarea "супер. помоги с такой проблемой. мой домен на letshost и недавно я п"
type textarea "x"
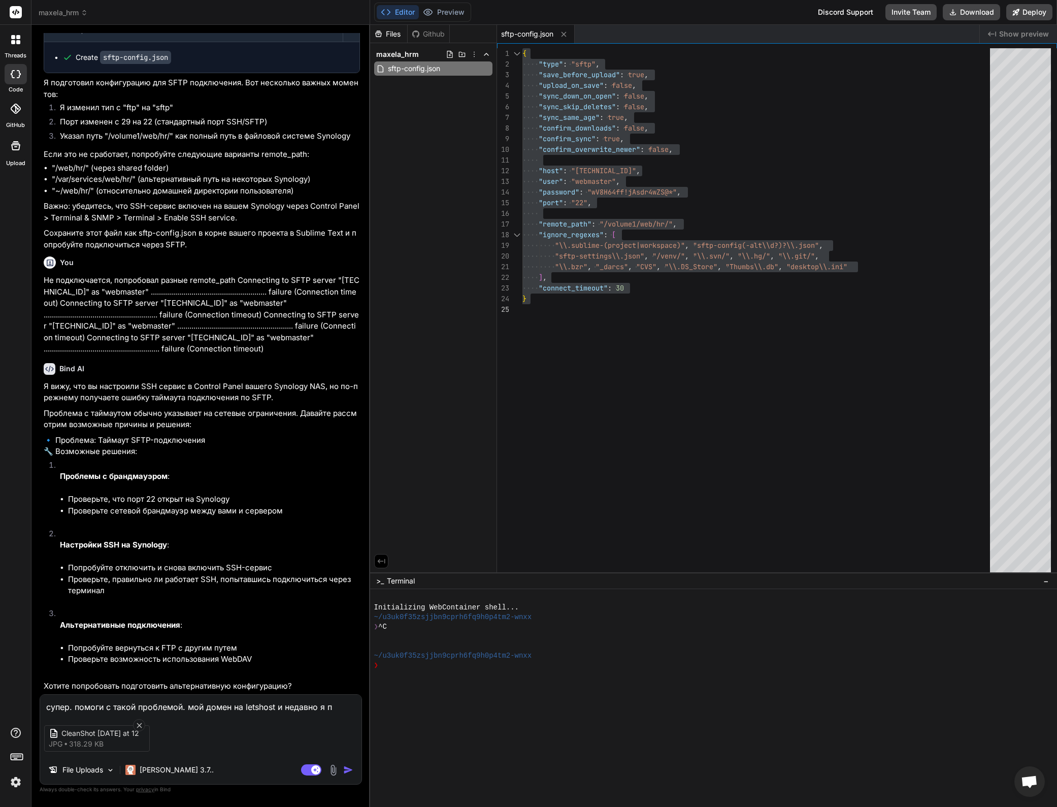
type textarea "супер. помоги с такой проблемой. мой домен на letshost и недавно я пе"
type textarea "x"
type textarea "супер. помоги с такой проблемой. мой домен на letshost и недавно я пер"
type textarea "x"
type textarea "супер. помоги с такой проблемой. мой домен на letshost и недавно я пере"
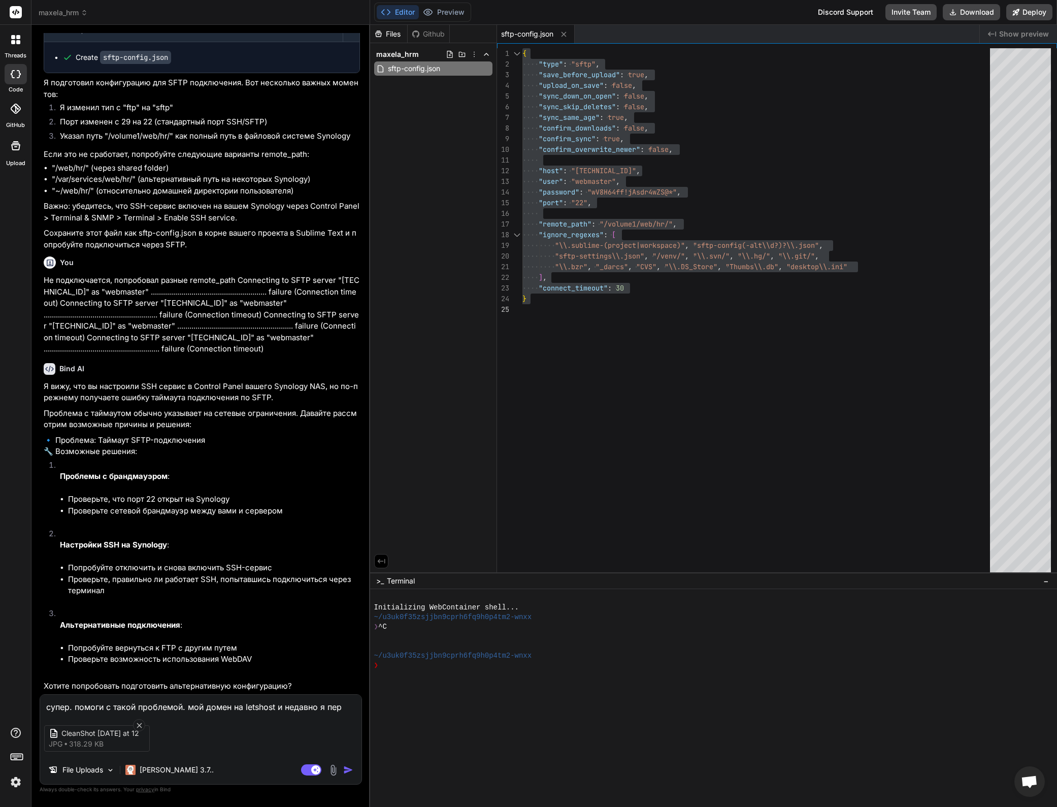
type textarea "x"
type textarea "супер. помоги с такой проблемой. мой домен на letshost и недавно я переш"
type textarea "x"
type textarea "супер. помоги с такой проблемой. мой домен на letshost и недавно я перешё"
type textarea "x"
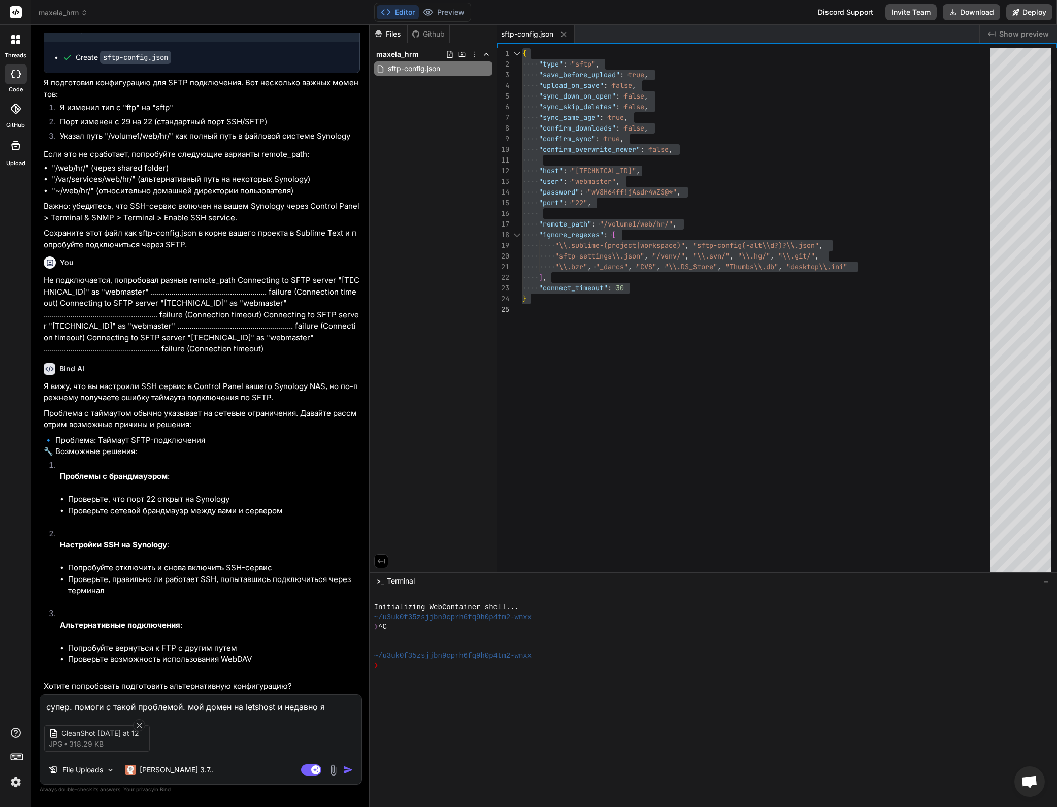
scroll to position [6102, 0]
type textarea "супер. помоги с такой проблемой. мой домен на letshost и недавно я перешёл"
type textarea "x"
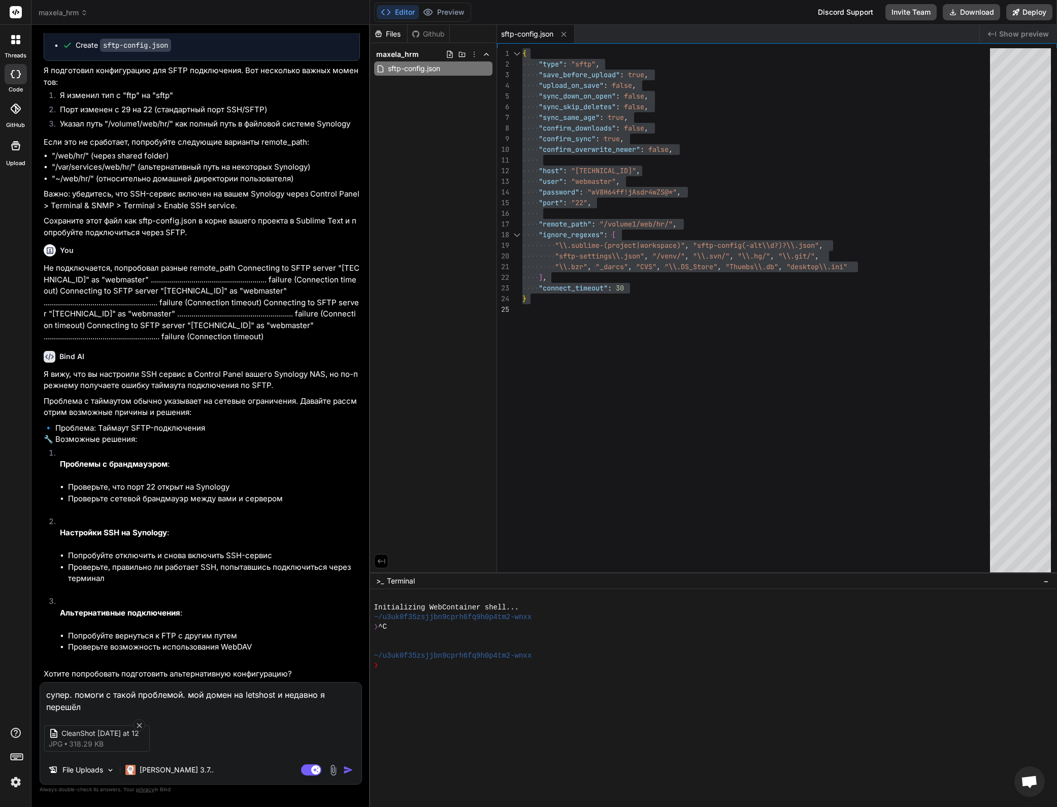
type textarea "супер. помоги с такой проблемой. мой домен на letshost и недавно я перешёл"
type textarea "x"
type textarea "супер. помоги с такой проблемой. мой домен на letshost и недавно я перешёл н"
type textarea "x"
type textarea "супер. помоги с такой проблемой. мой домен на letshost и недавно я перешёл на"
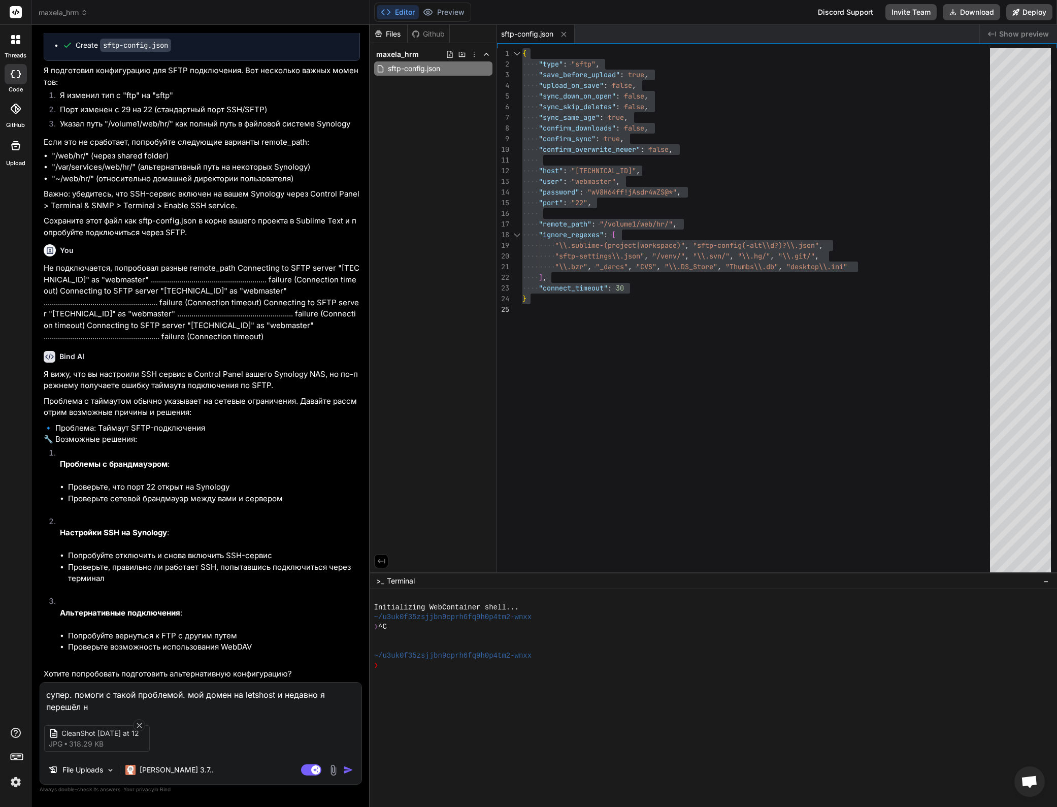
type textarea "x"
paste textarea "lomond_avenue_"
paste textarea "Domain у letshost. Site на wix Letshost сменил data centre. Сказали сменить IP …"
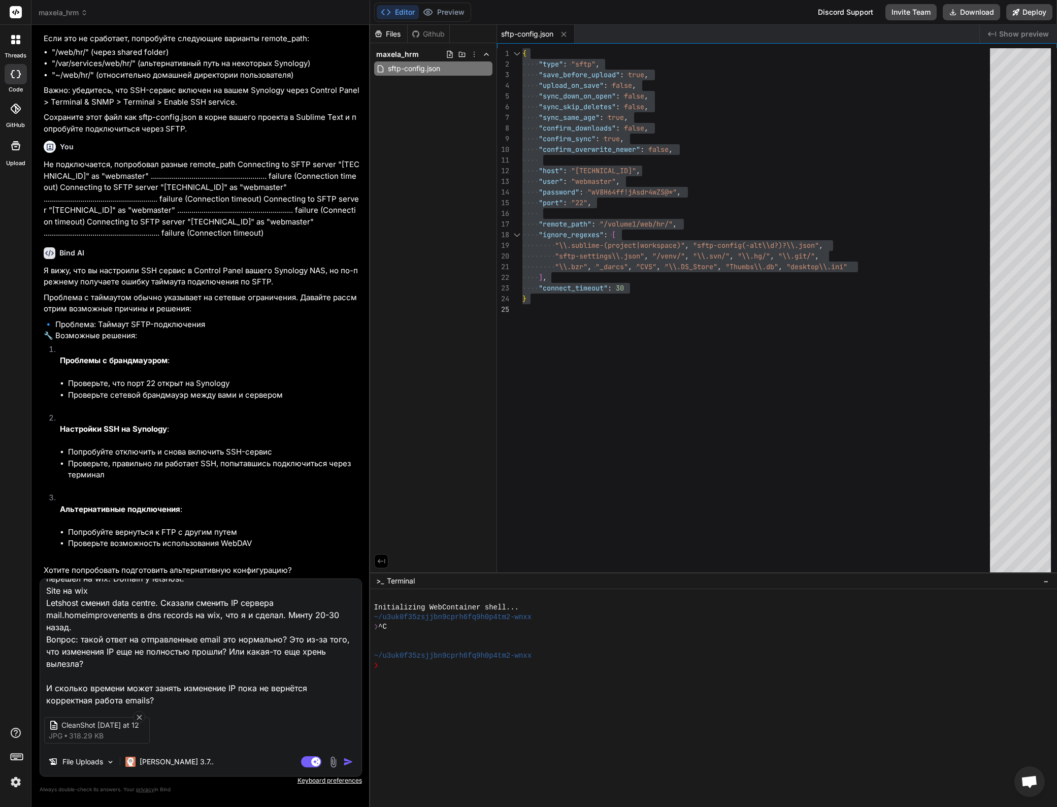
drag, startPoint x: 201, startPoint y: 644, endPoint x: 189, endPoint y: 663, distance: 22.1
click at [201, 644] on textarea "супер. помоги с такой проблемой. мой домен на letshost и недавно я перешёл на w…" at bounding box center [200, 642] width 321 height 126
drag, startPoint x: 165, startPoint y: 699, endPoint x: 86, endPoint y: 647, distance: 94.9
click at [0, 640] on div "threads code GitHub Upload maxela_hrm Created with Pixso. Bind AI Web Search Cr…" at bounding box center [528, 403] width 1057 height 807
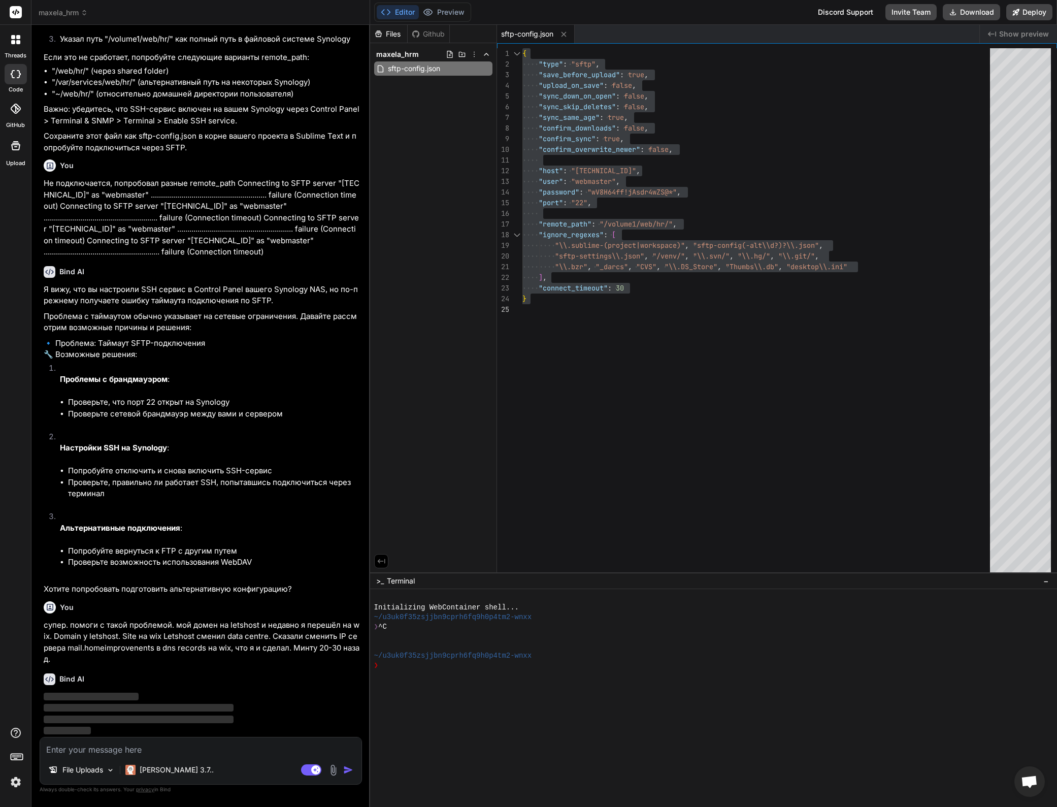
scroll to position [6185, 0]
click at [148, 749] on textarea at bounding box center [200, 746] width 321 height 18
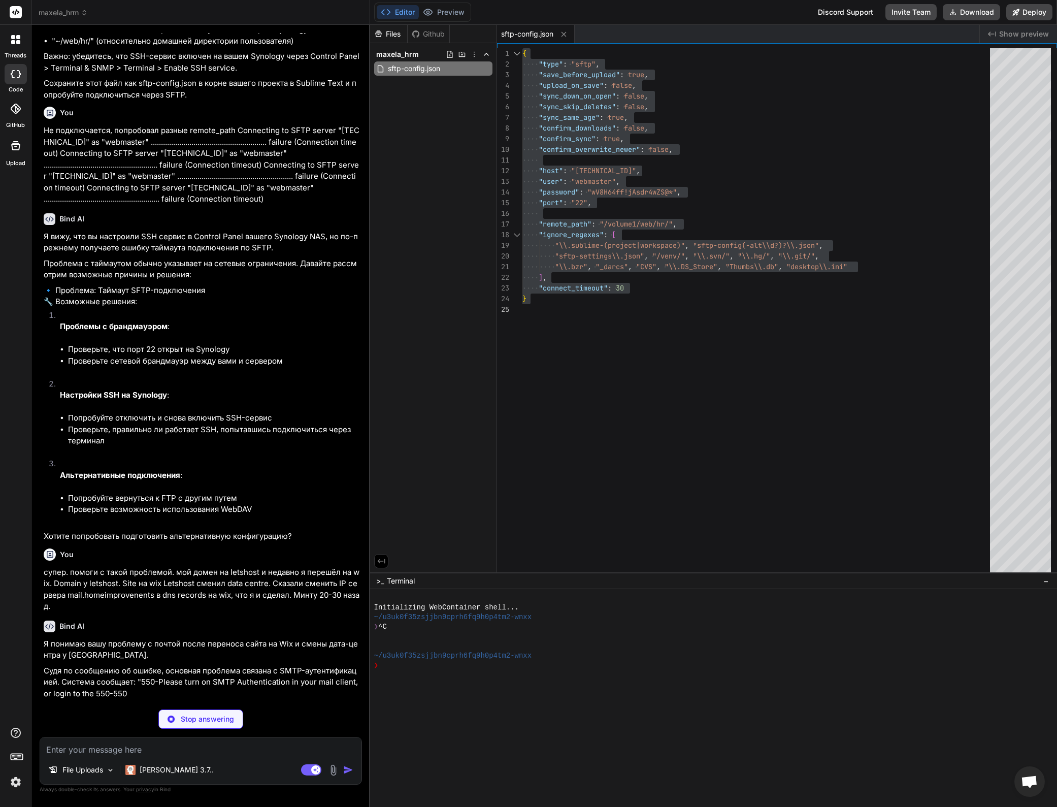
click at [333, 769] on img at bounding box center [334, 770] width 12 height 12
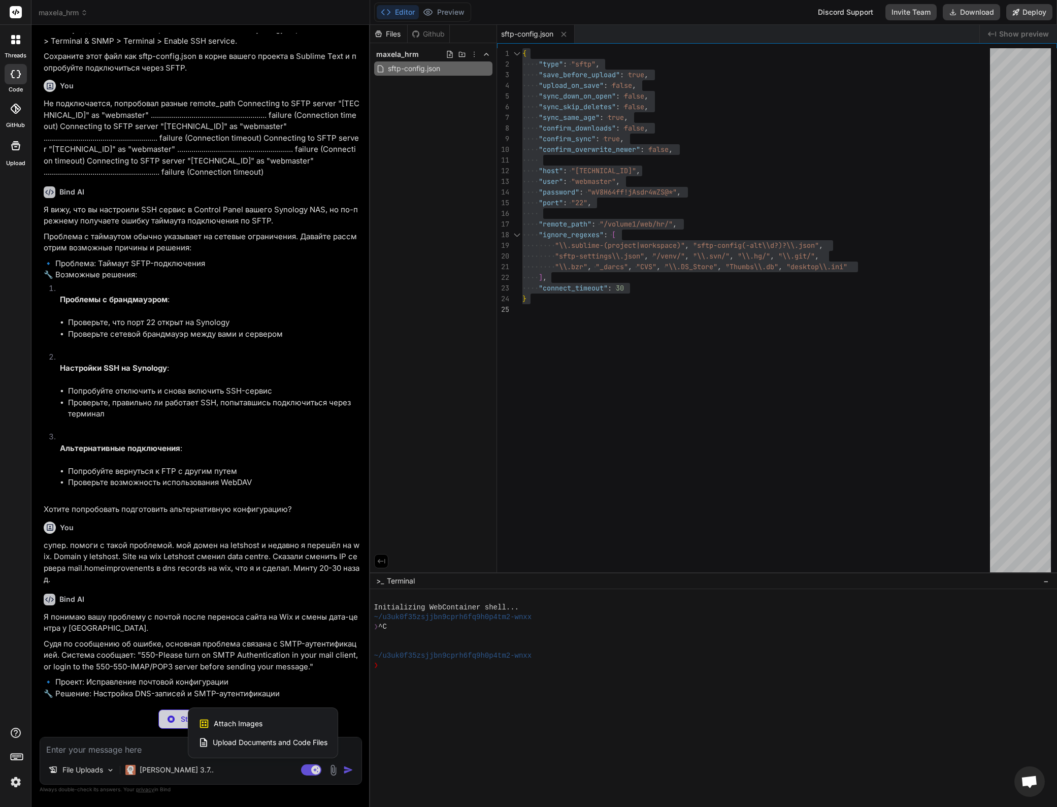
click at [240, 722] on span "Attach Images" at bounding box center [238, 723] width 49 height 10
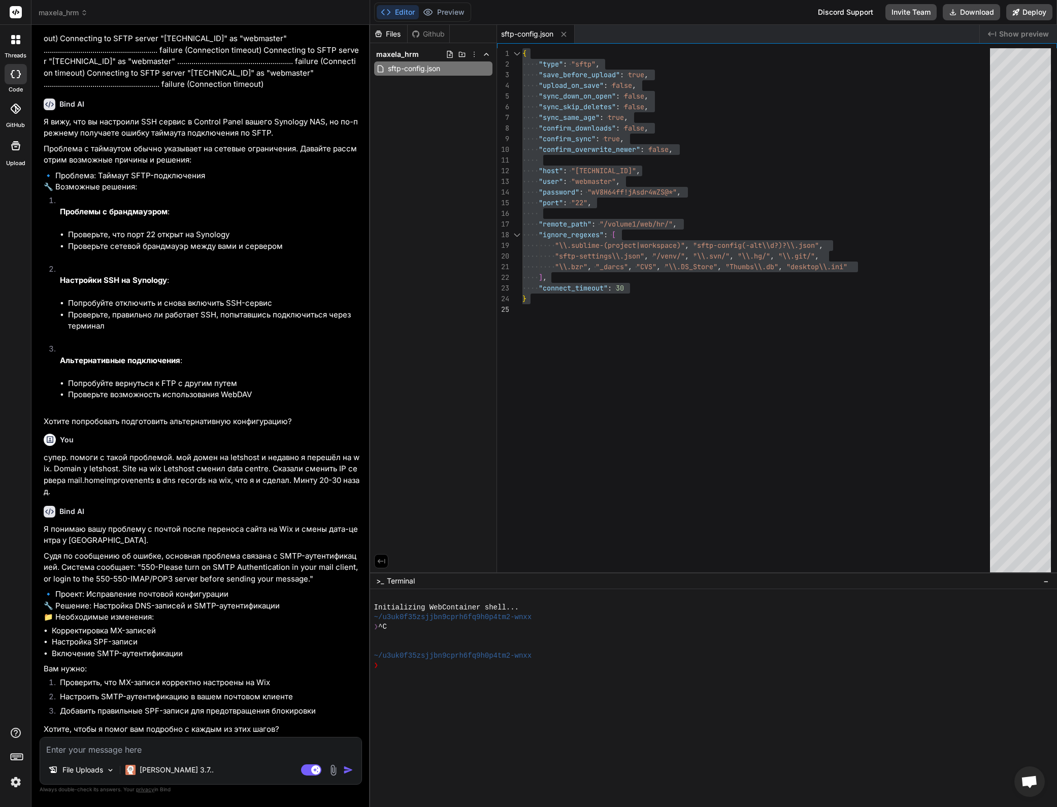
scroll to position [6375, 0]
click at [332, 769] on img at bounding box center [334, 770] width 12 height 12
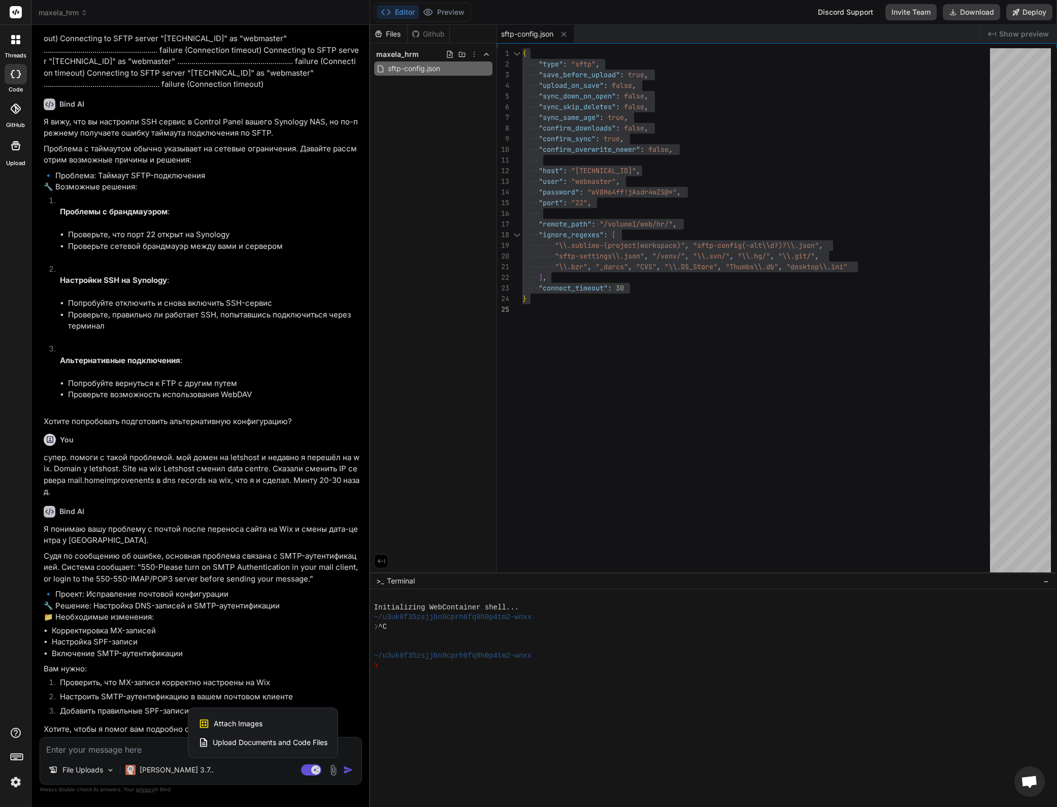
click at [246, 715] on div "Attach Images Image attachments are only supported in Claude and Gemini models." at bounding box center [263, 723] width 129 height 19
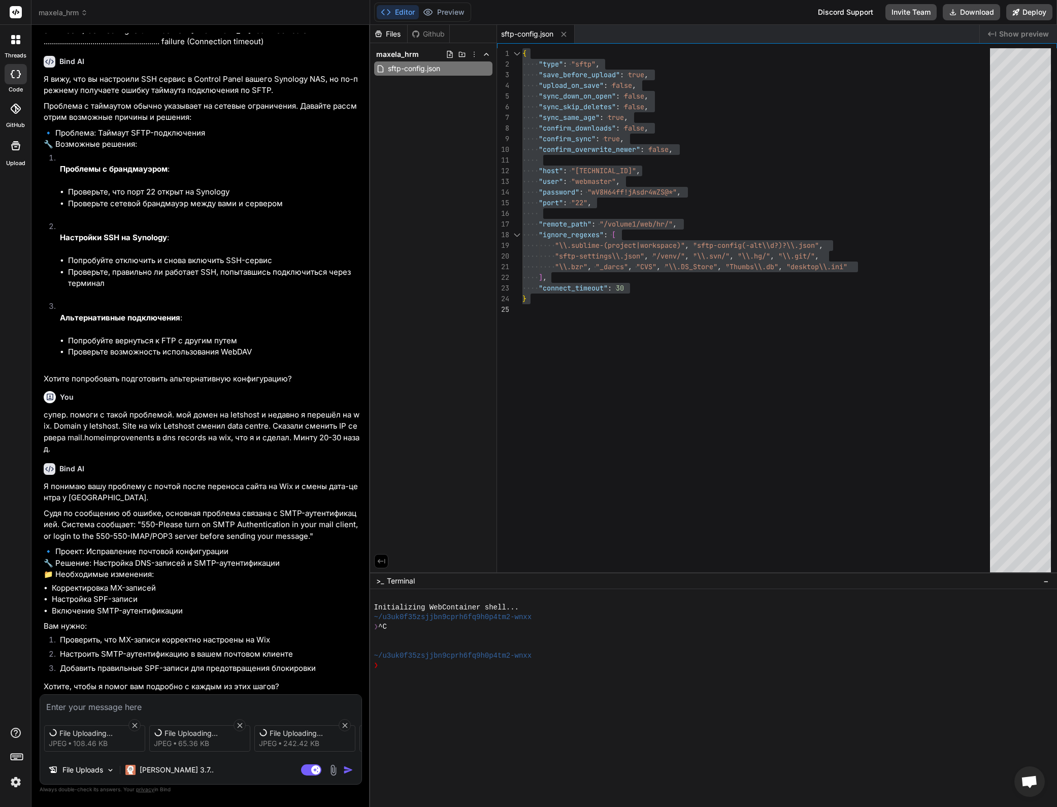
click at [108, 700] on textarea at bounding box center [200, 704] width 321 height 18
click at [348, 770] on img "button" at bounding box center [348, 770] width 10 height 10
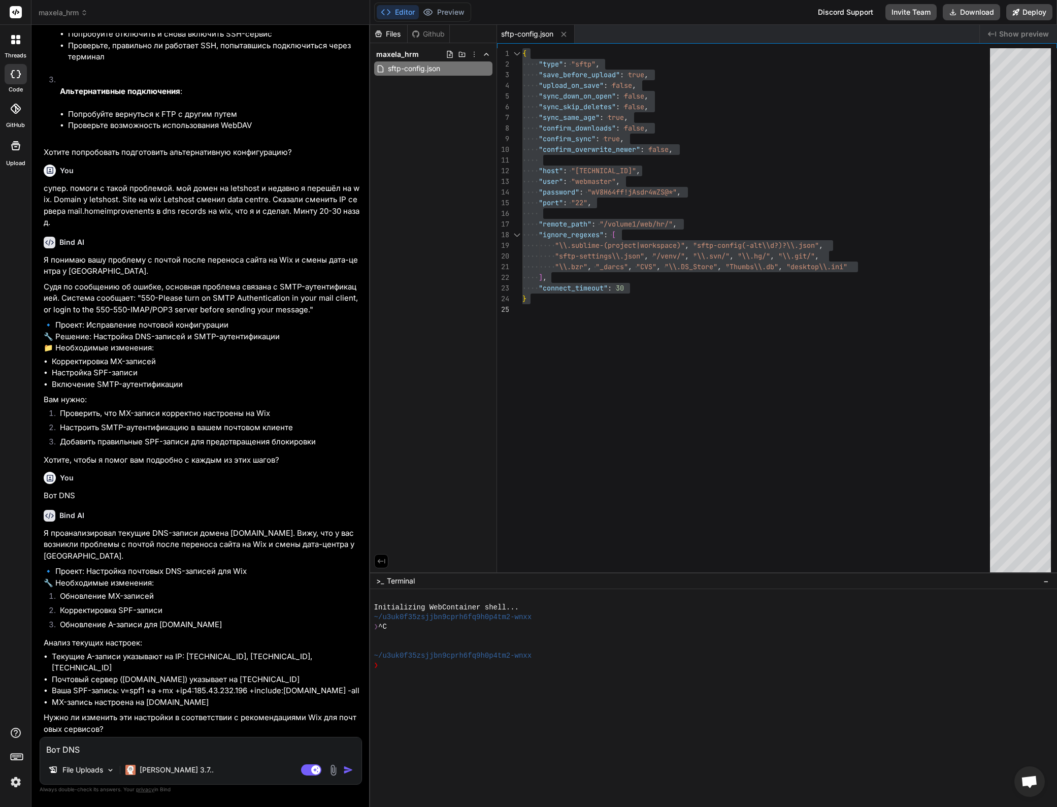
scroll to position [6656, 0]
click at [166, 750] on textarea "Вот DNS" at bounding box center [200, 746] width 321 height 18
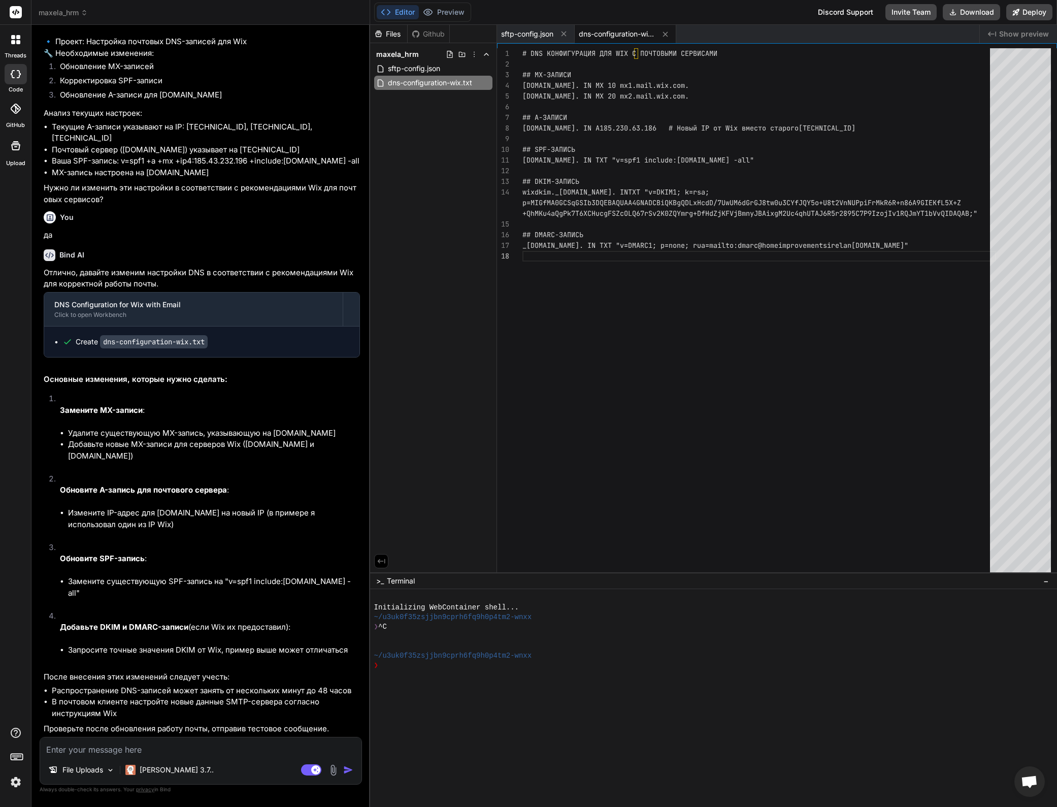
scroll to position [7185, 0]
click at [135, 746] on textarea at bounding box center [200, 746] width 321 height 18
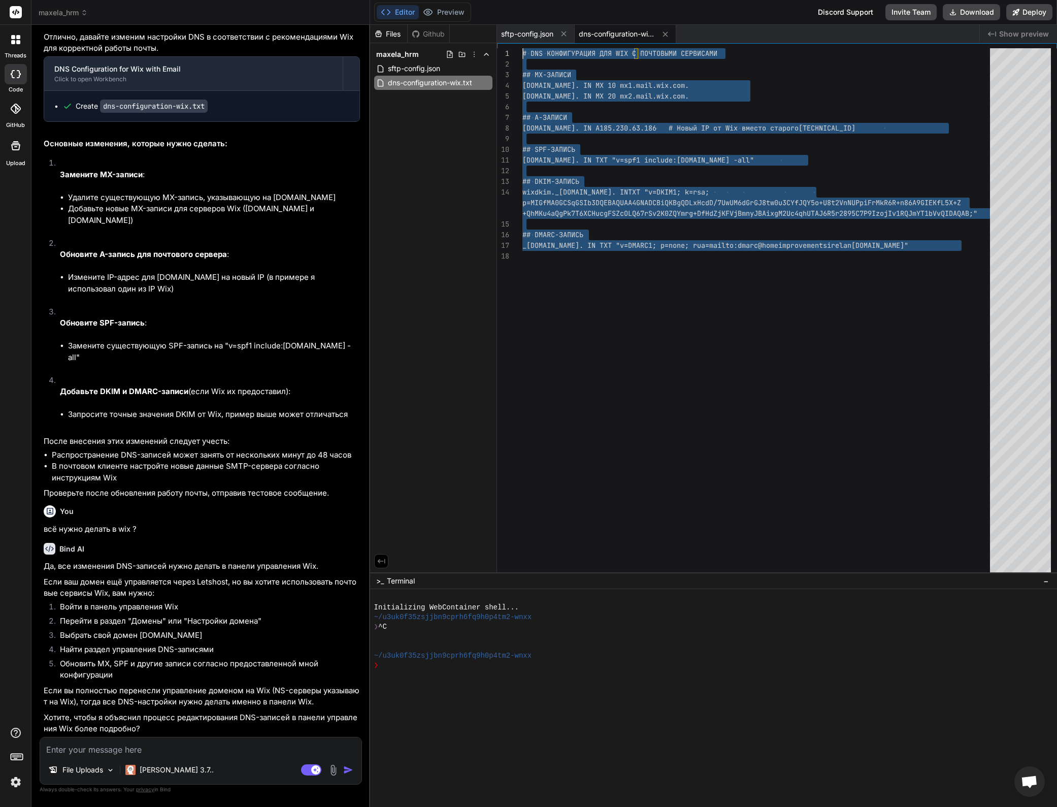
scroll to position [0, 0]
drag, startPoint x: 968, startPoint y: 247, endPoint x: 470, endPoint y: 20, distance: 547.6
click at [522, 48] on div "# DNS КОНФИГУРАЦИЯ ДЛЯ WIX С ПОЧТОВЫМИ СЕРВИСАМИ ## MX-ЗАПИСИ [DOMAIN_NAME]. IN…" at bounding box center [759, 312] width 474 height 529
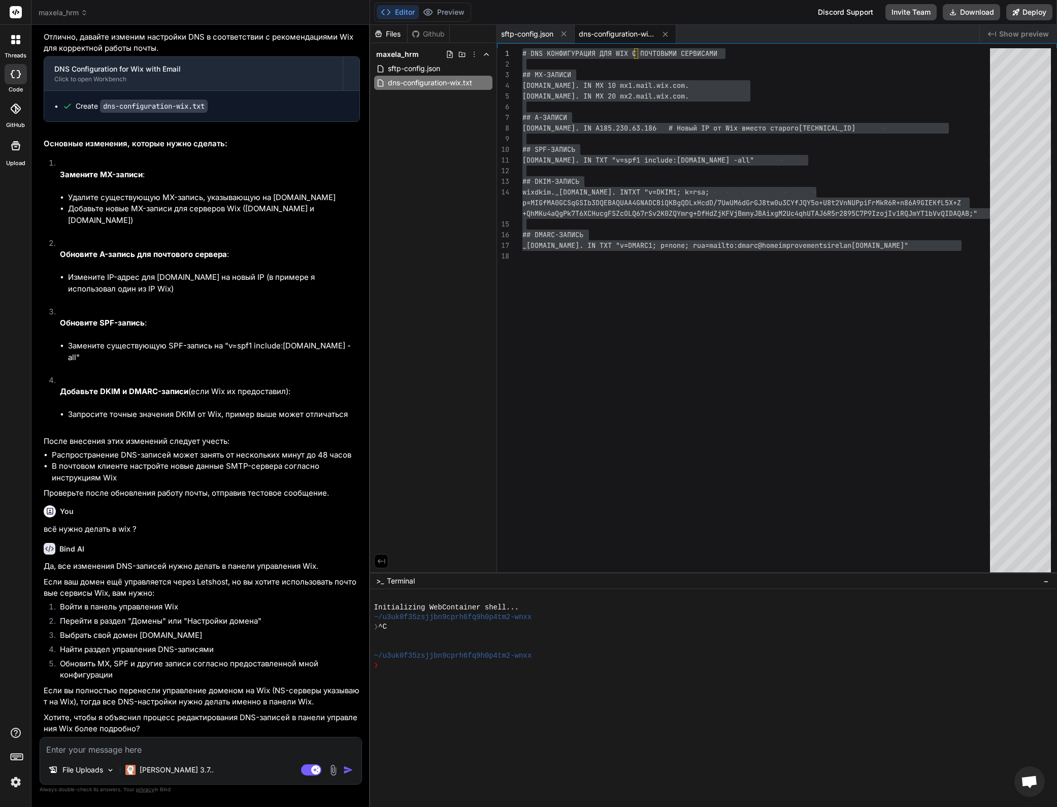
drag, startPoint x: 157, startPoint y: 748, endPoint x: 168, endPoint y: 751, distance: 11.2
click at [157, 748] on textarea at bounding box center [200, 746] width 321 height 18
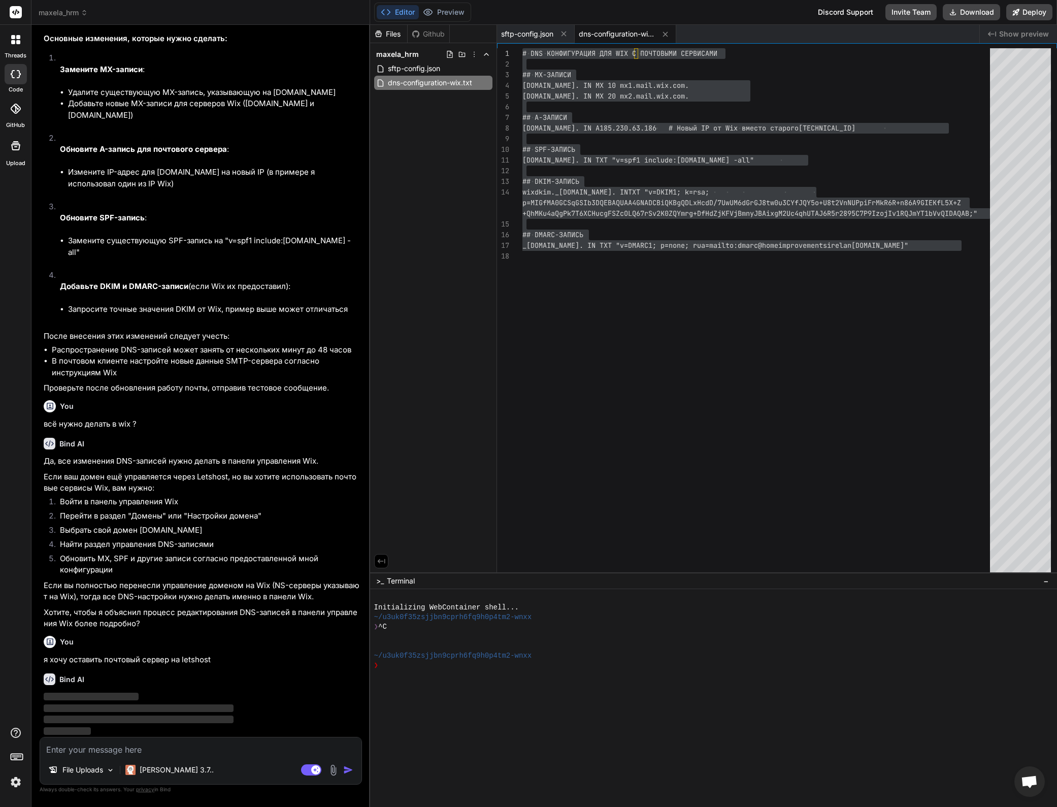
scroll to position [7526, 0]
click at [262, 670] on div "Bind AI ‌ ‌ ‌ ‌" at bounding box center [202, 701] width 316 height 72
click at [111, 542] on li "Найти раздел управления DNS-записями" at bounding box center [206, 546] width 308 height 14
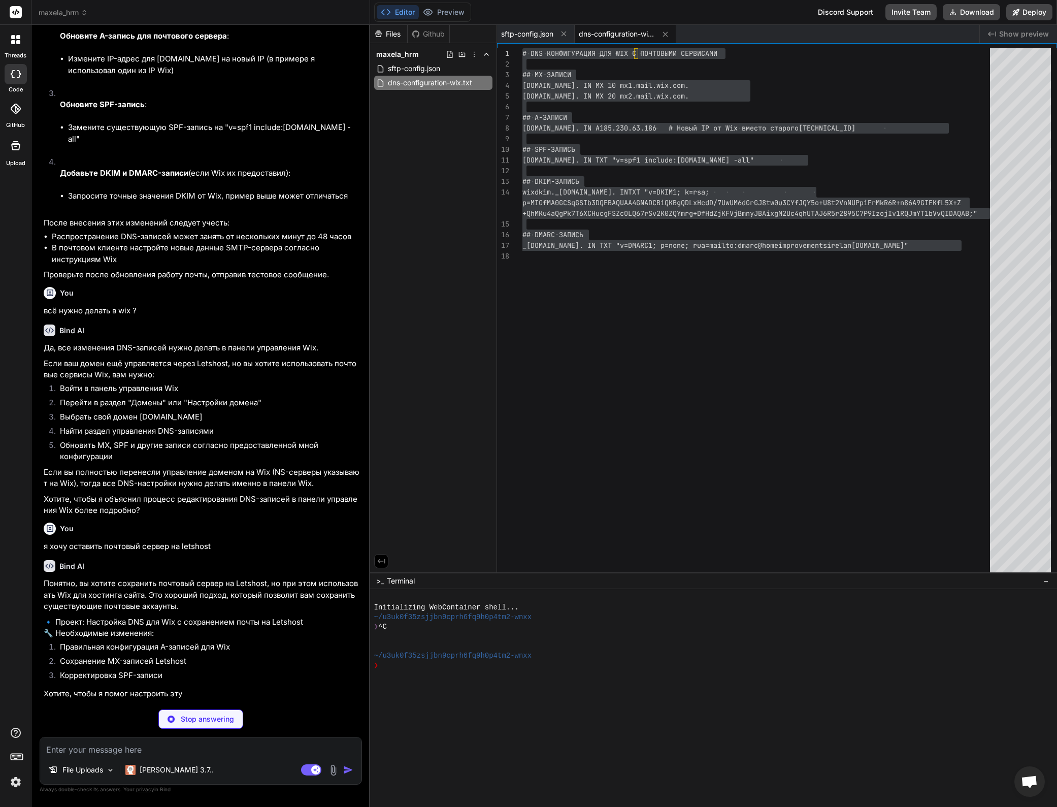
scroll to position [7615, 0]
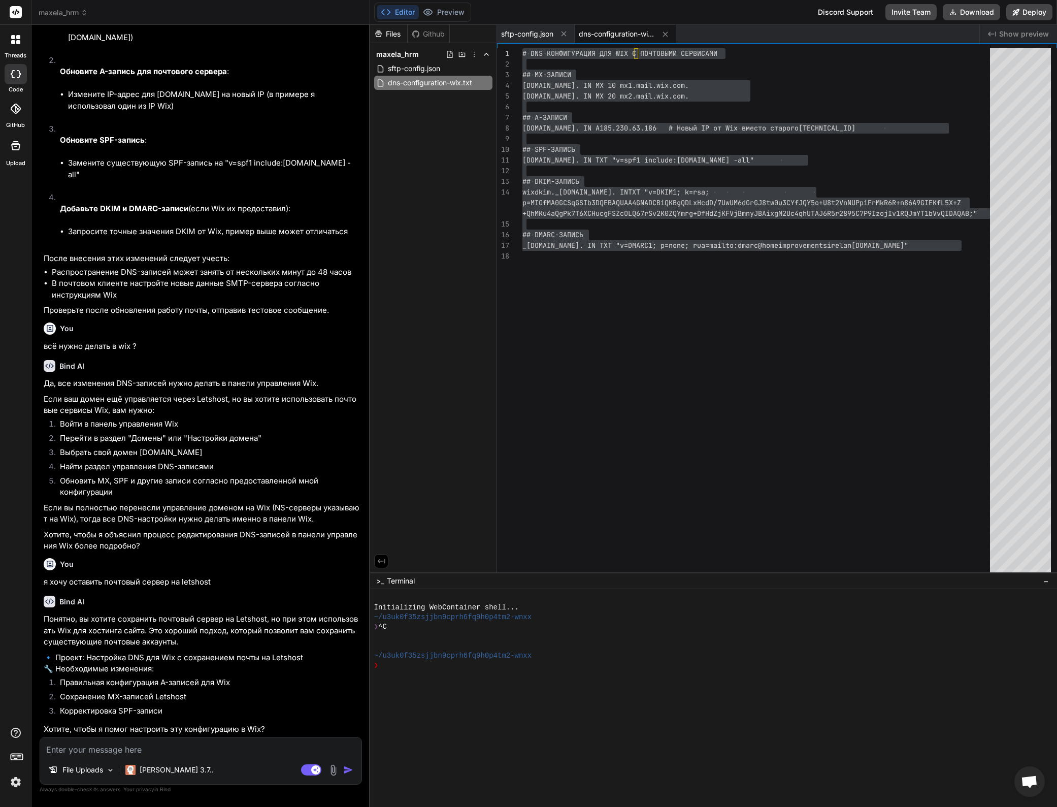
click at [126, 750] on textarea at bounding box center [200, 746] width 321 height 18
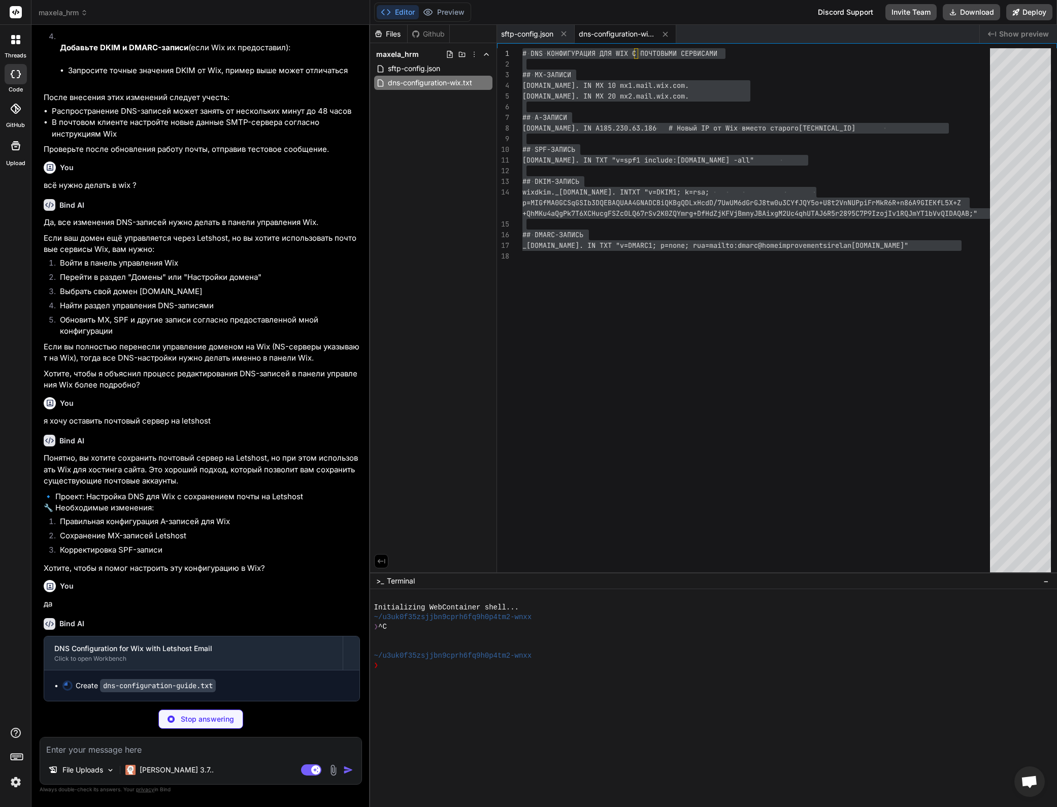
scroll to position [7776, 0]
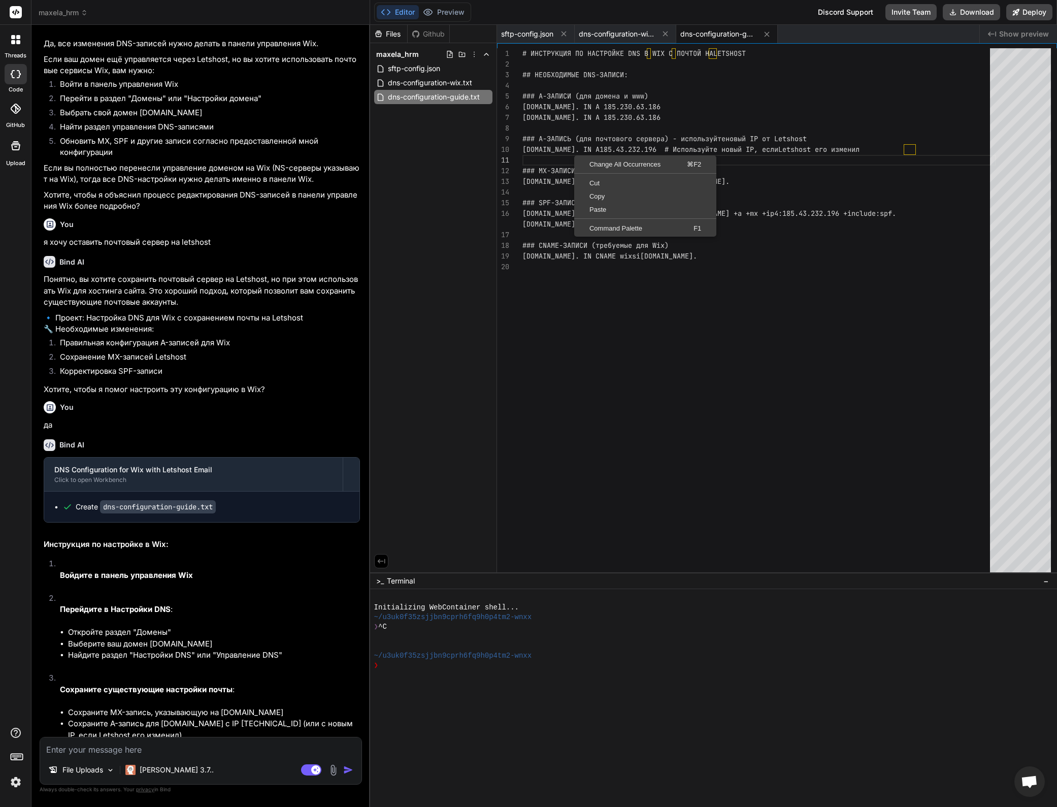
click at [559, 131] on div "# ИНСТРУКЦИЯ ПО НАСТРОЙКЕ DNS В WIX С ПОЧТОЙ НА LETSHOST ## НЕОБХОДИМЫЕ DNS-ЗАП…" at bounding box center [759, 312] width 474 height 529
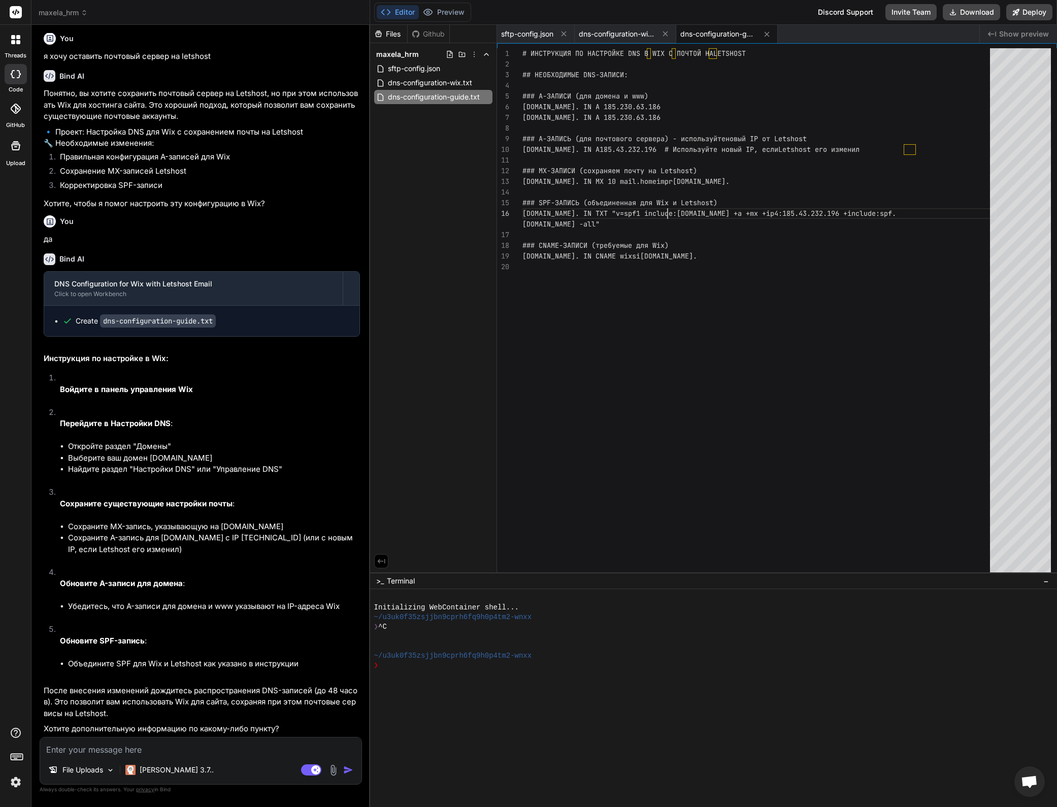
scroll to position [53, 0]
drag, startPoint x: 668, startPoint y: 213, endPoint x: 617, endPoint y: 221, distance: 51.3
click at [617, 221] on div "# ИНСТРУКЦИЯ ПО НАСТРОЙКЕ DNS В WIX С ПОЧТОЙ НА LETSHOST ## НЕОБХОДИМЫЕ DNS-ЗАП…" at bounding box center [759, 312] width 474 height 529
click at [153, 752] on textarea at bounding box center [200, 746] width 321 height 18
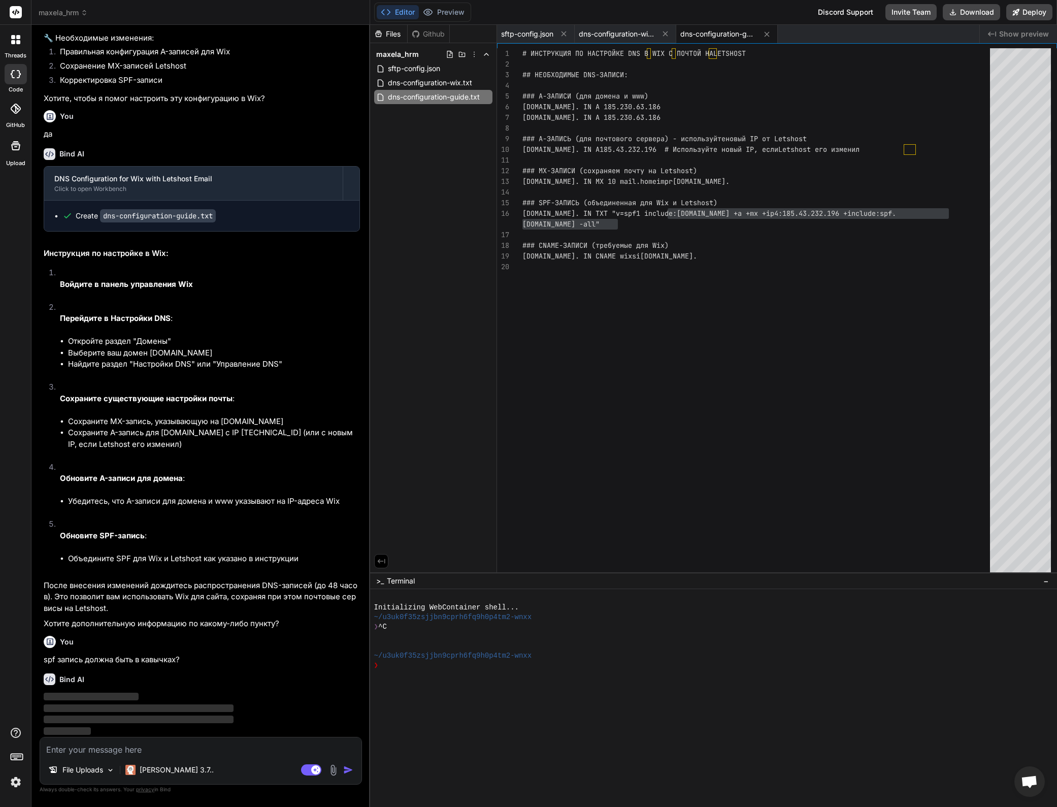
scroll to position [8246, 0]
click at [169, 612] on p "После внесения изменений дождитесь распространения DNS-записей (до 48 часов). Э…" at bounding box center [202, 597] width 316 height 35
click at [559, 257] on div "# ИНСТРУКЦИЯ ПО НАСТРОЙКЕ DNS В WIX С ПОЧТОЙ НА LETSHOST ## НЕОБХОДИМЫЕ DNS-ЗАП…" at bounding box center [759, 312] width 474 height 529
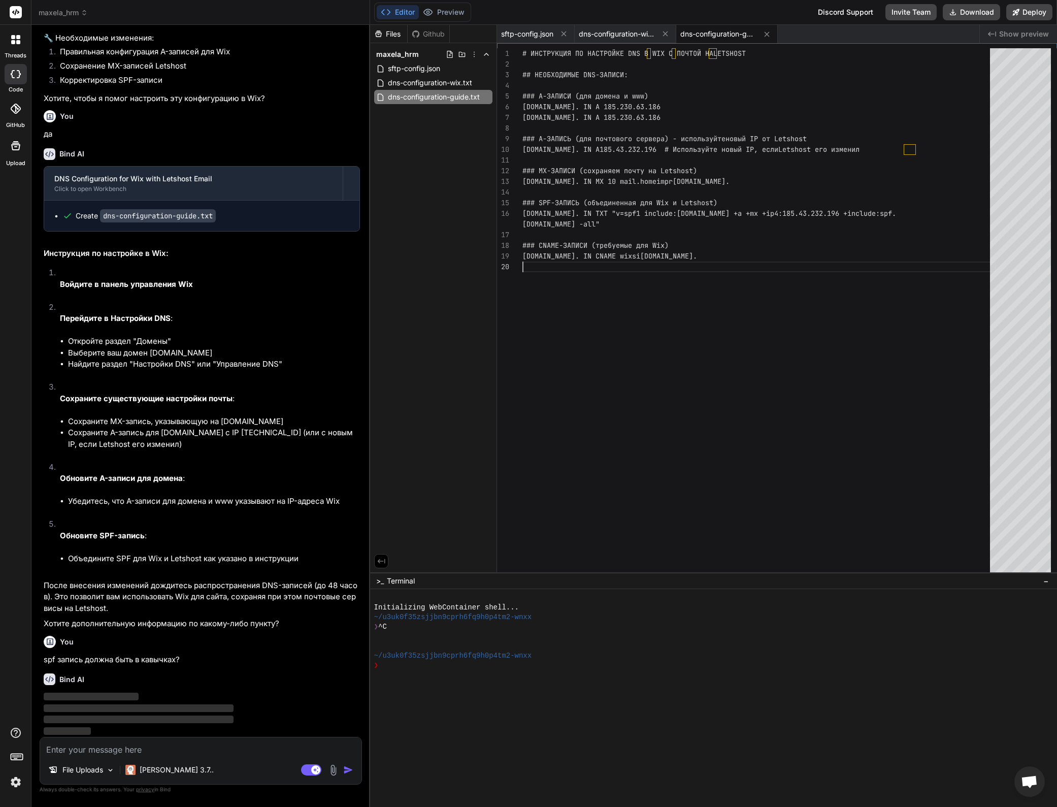
click at [559, 257] on div "# ИНСТРУКЦИЯ ПО НАСТРОЙКЕ DNS В WIX С ПОЧТОЙ НА LETSHOST ## НЕОБХОДИМЫЕ DNS-ЗАП…" at bounding box center [759, 312] width 474 height 529
click at [581, 250] on div "# ИНСТРУКЦИЯ ПО НАСТРОЙКЕ DNS В WIX С ПОЧТОЙ НА LETSHOST ## НЕОБХОДИМЫЕ DNS-ЗАП…" at bounding box center [759, 312] width 474 height 529
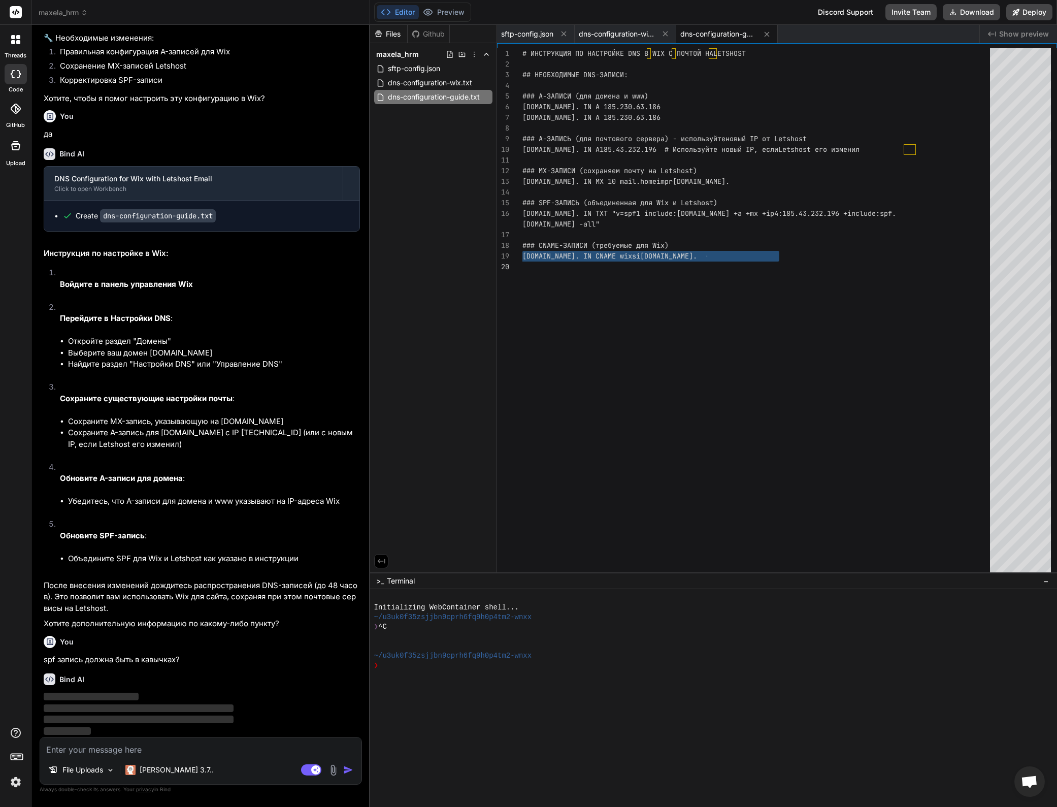
click at [687, 286] on div "# ИНСТРУКЦИЯ ПО НАСТРОЙКЕ DNS В WIX С ПОЧТОЙ НА LETSHOST ## НЕОБХОДИМЫЕ DNS-ЗАП…" at bounding box center [759, 312] width 474 height 529
drag, startPoint x: 778, startPoint y: 255, endPoint x: 440, endPoint y: 254, distance: 338.2
click at [522, 254] on div "# ИНСТРУКЦИЯ ПО НАСТРОЙКЕ DNS В WIX С ПОЧТОЙ НА LETSHOST ## НЕОБХОДИМЫЕ DNS-ЗАП…" at bounding box center [759, 312] width 474 height 529
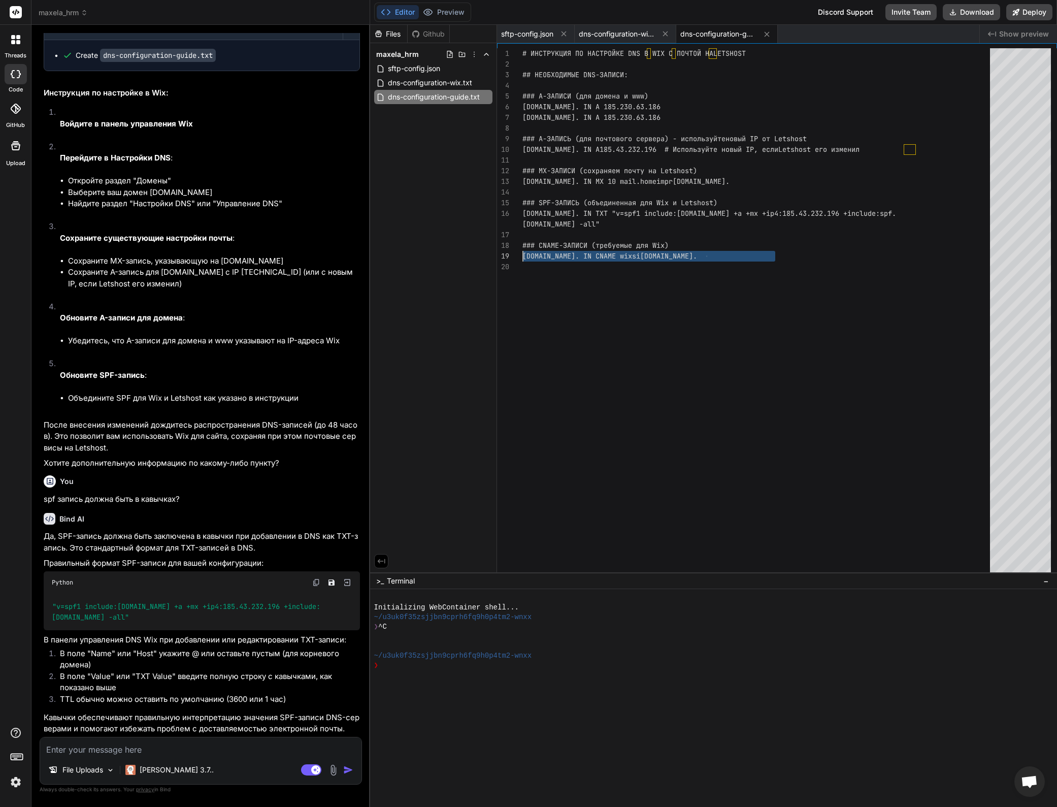
scroll to position [8406, 0]
click at [173, 554] on div "Да, SPF-запись должна быть заключена в кавычки при добавлении в DNS как TXT-зап…" at bounding box center [202, 633] width 316 height 204
click at [575, 255] on div "# ИНСТРУКЦИЯ ПО НАСТРОЙКЕ DNS В WIX С ПОЧТОЙ НА LETSHOST ## НЕОБХОДИМЫЕ DNS-ЗАП…" at bounding box center [759, 312] width 474 height 529
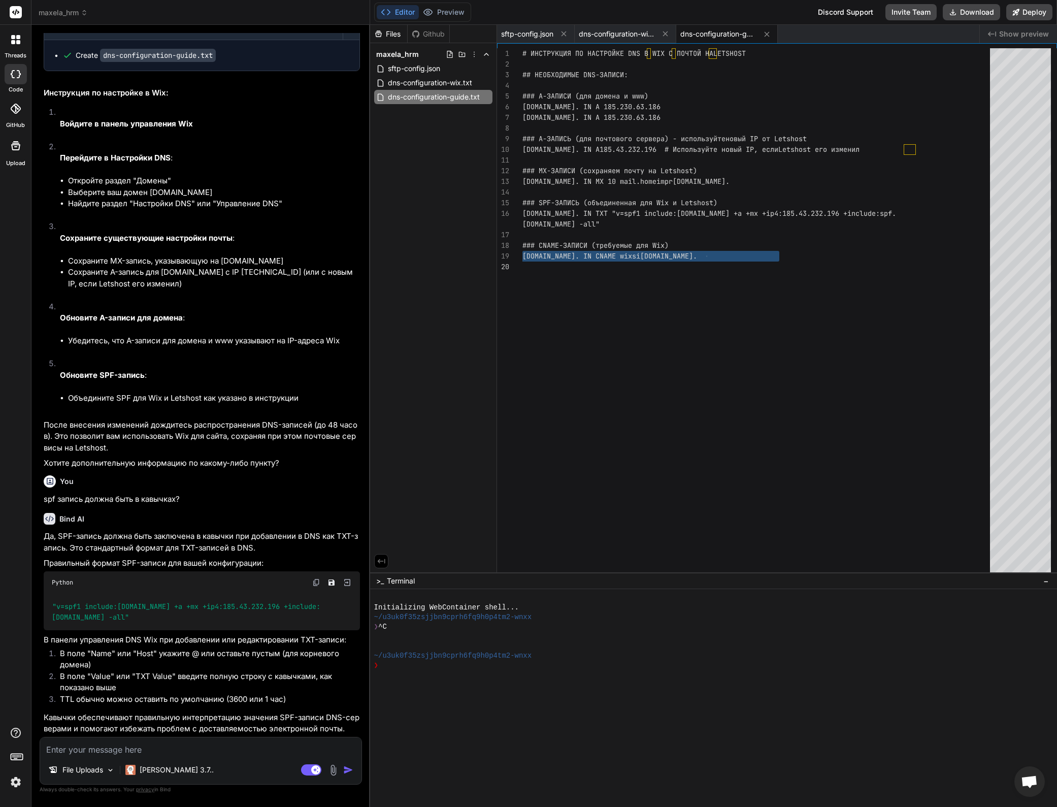
click at [701, 298] on div "# ИНСТРУКЦИЯ ПО НАСТРОЙКЕ DNS В WIX С ПОЧТОЙ НА LETSHOST ## НЕОБХОДИМЫЕ DNS-ЗАП…" at bounding box center [759, 312] width 474 height 529
click at [159, 746] on textarea at bounding box center [200, 746] width 321 height 18
click at [332, 769] on img at bounding box center [334, 770] width 12 height 12
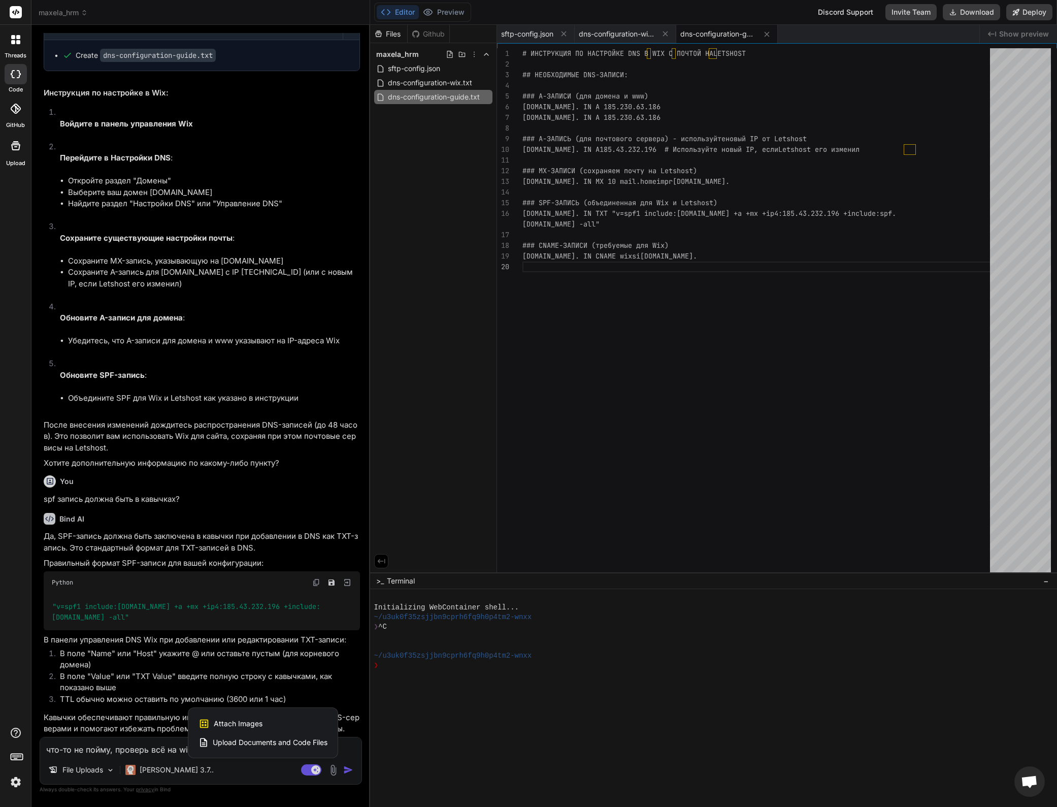
click at [271, 720] on div "Attach Images Image attachments are only supported in Claude and Gemini models." at bounding box center [263, 723] width 129 height 19
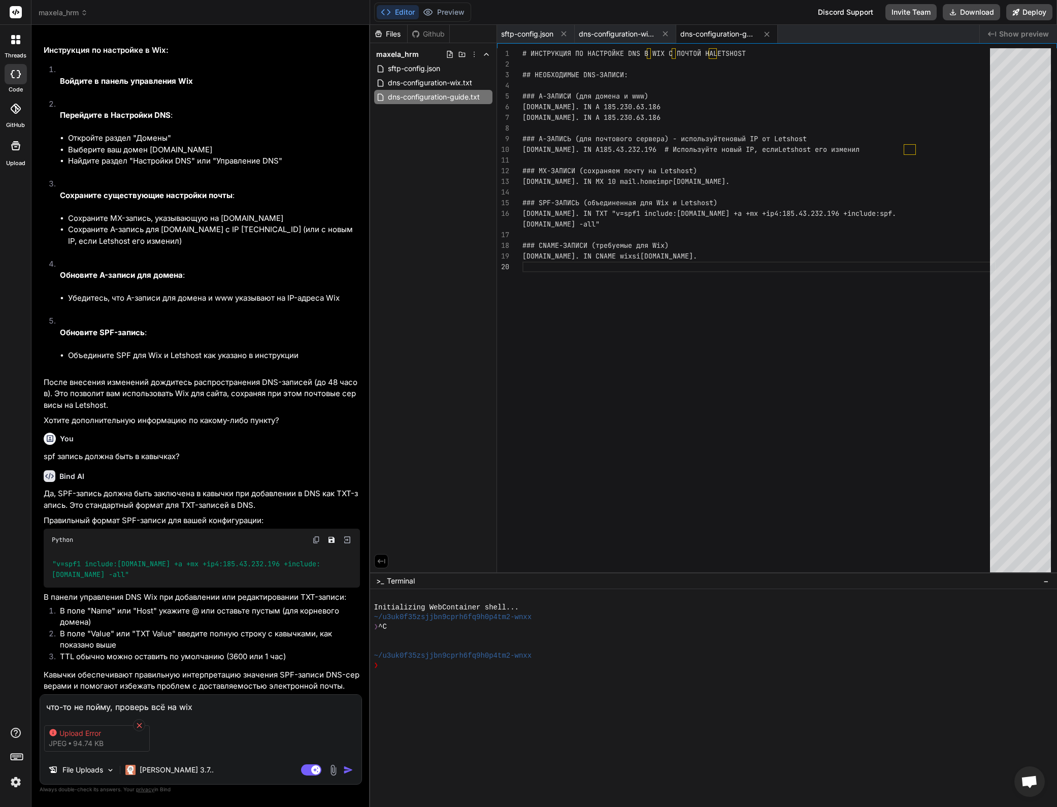
click at [137, 723] on icon at bounding box center [139, 725] width 9 height 9
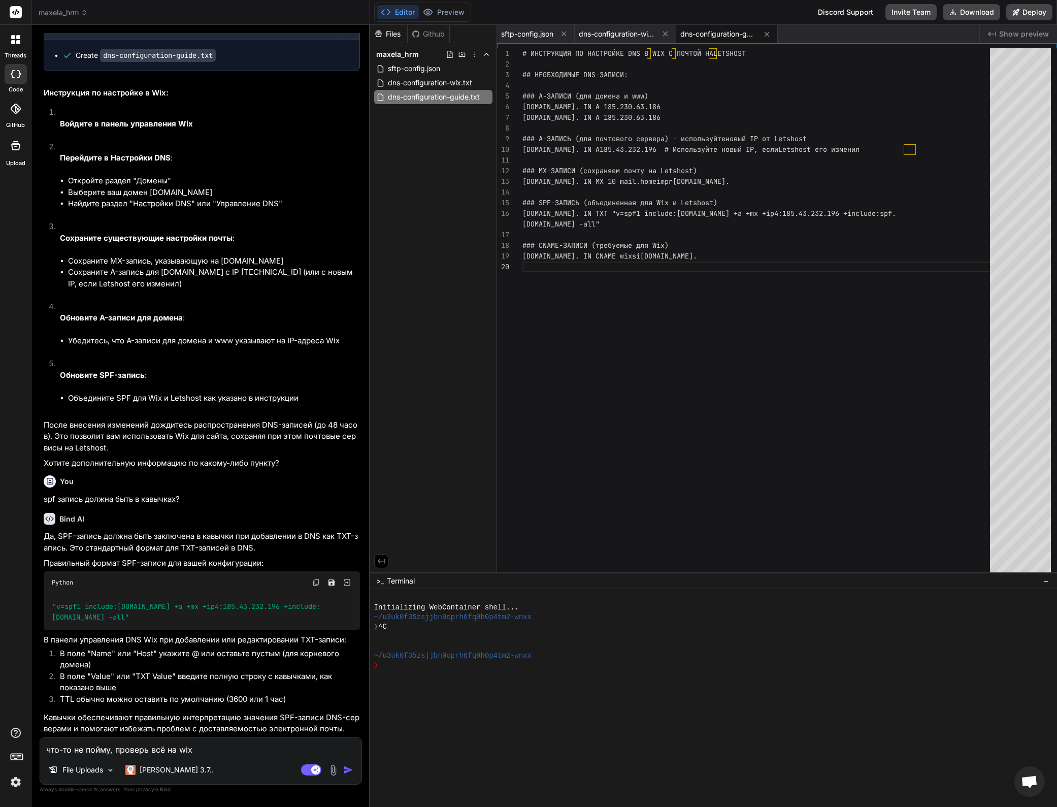
click at [335, 773] on img at bounding box center [334, 770] width 12 height 12
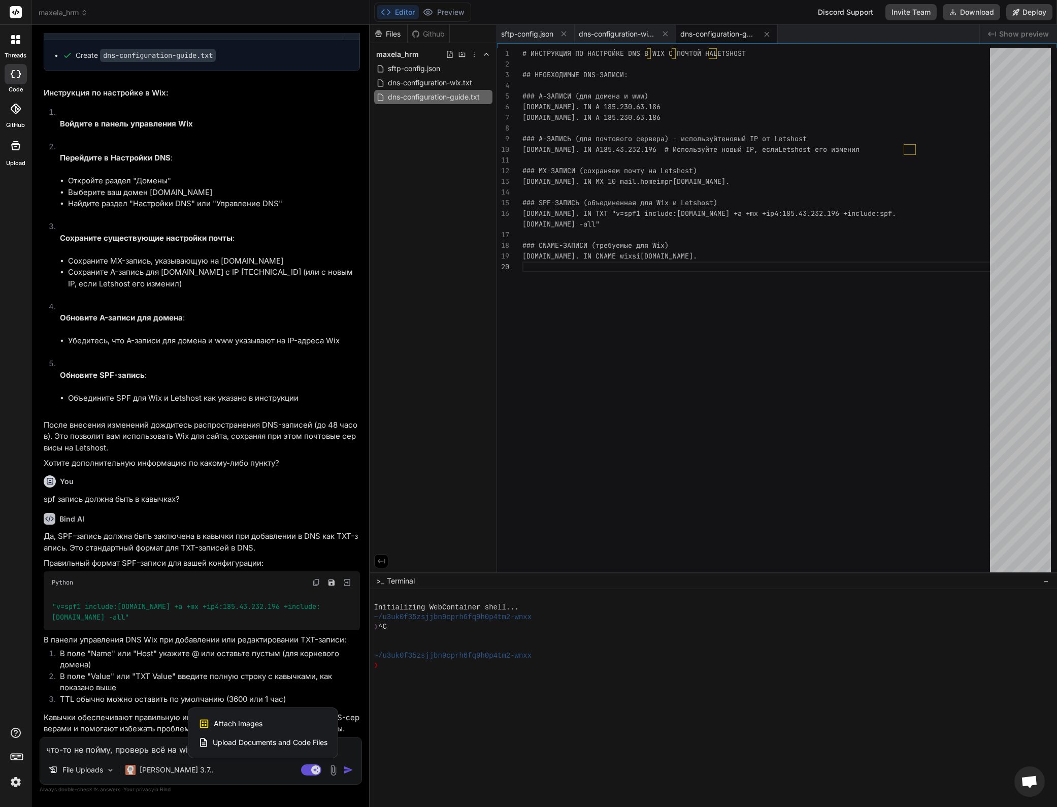
click at [272, 726] on div "Attach Images Image attachments are only supported in Claude and Gemini models." at bounding box center [263, 723] width 129 height 19
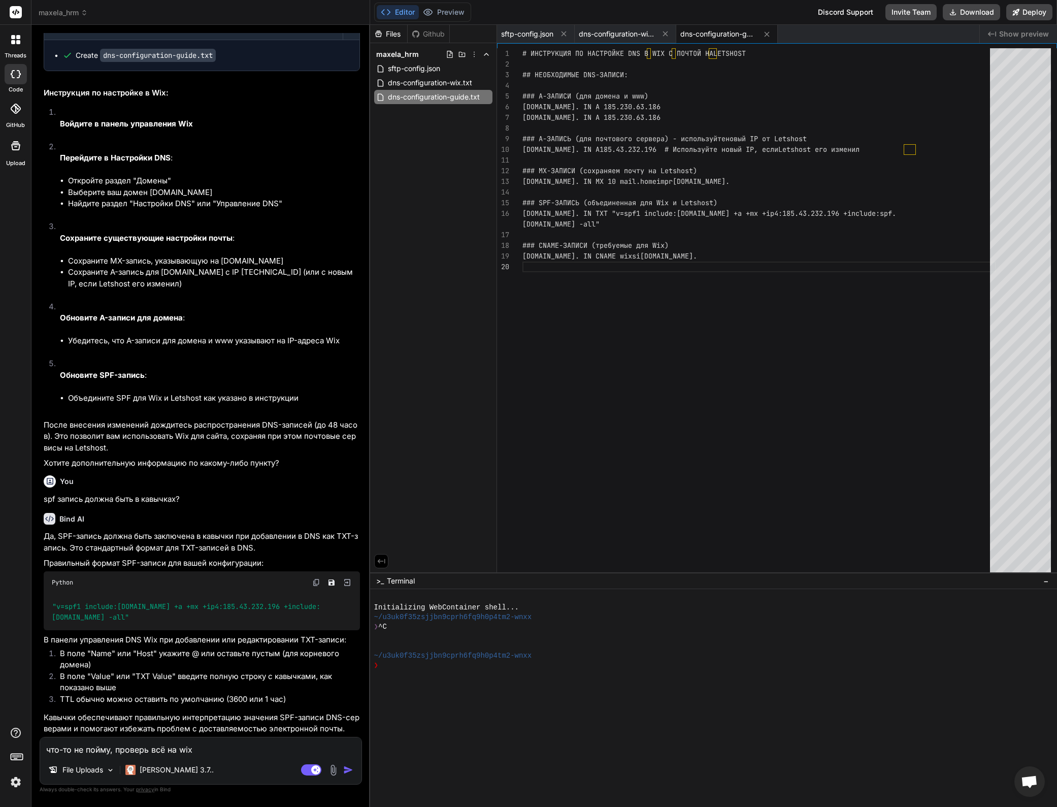
click at [207, 747] on textarea "что-то не пойму, проверь всё на wix" at bounding box center [200, 746] width 321 height 18
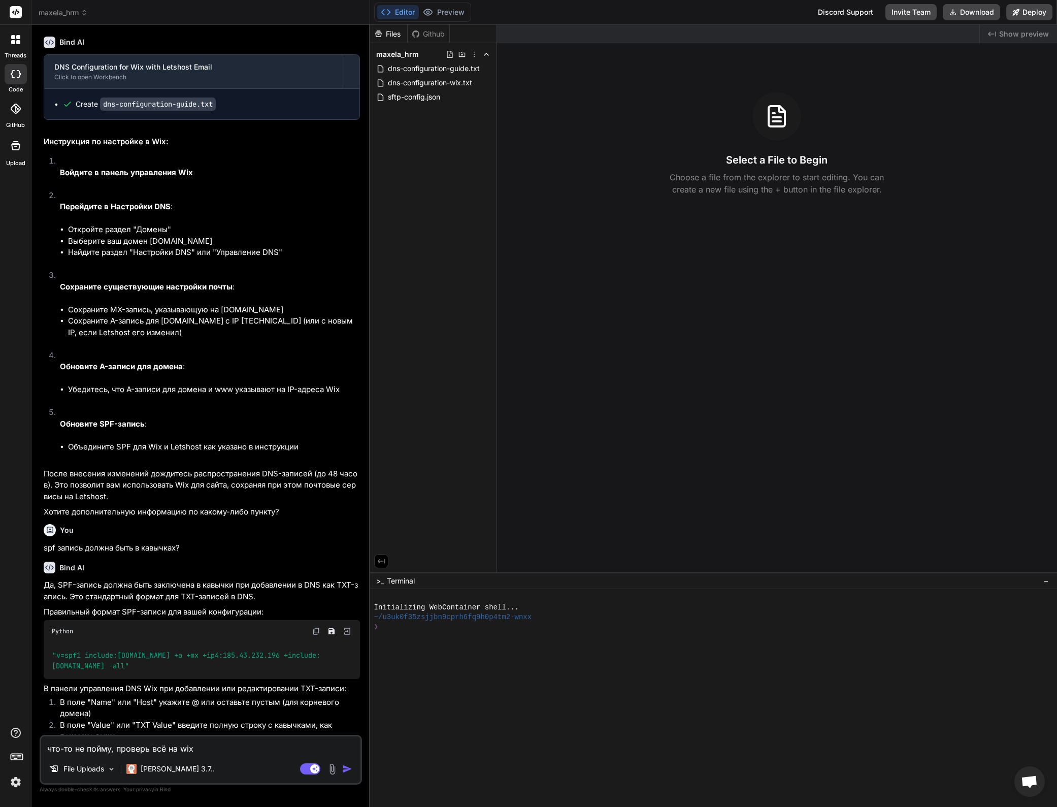
scroll to position [987, 0]
click at [333, 770] on img at bounding box center [332, 769] width 12 height 12
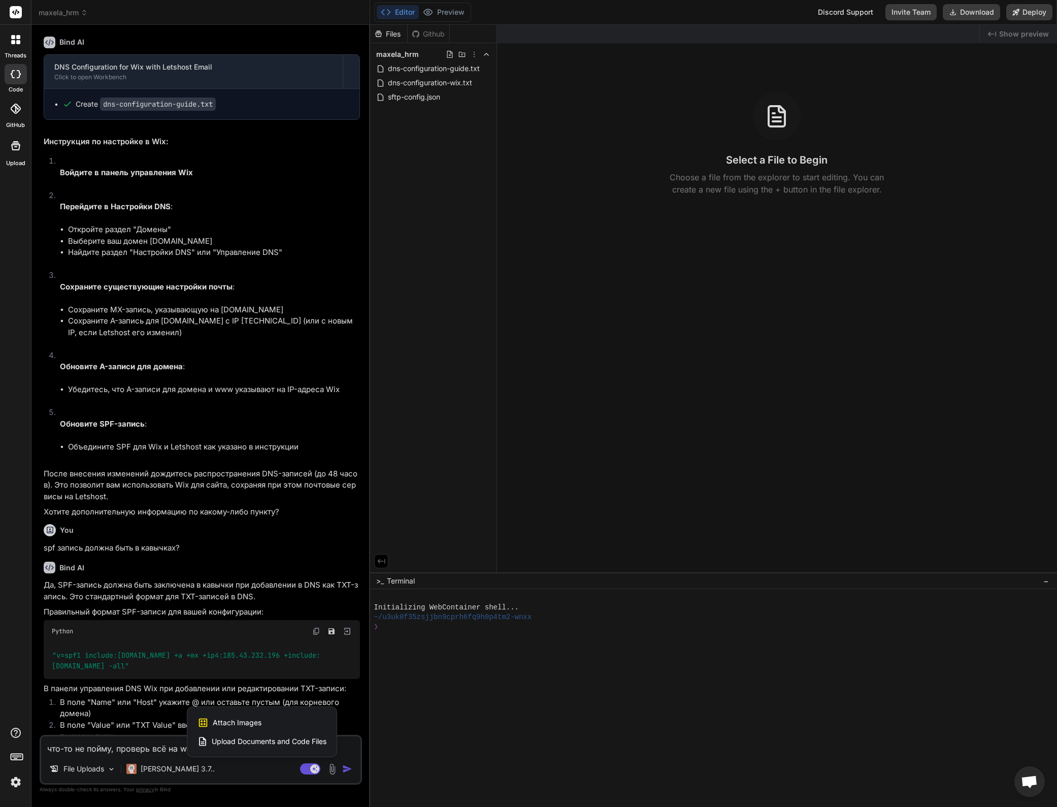
click at [242, 720] on span "Attach Images" at bounding box center [237, 722] width 49 height 10
type textarea "x"
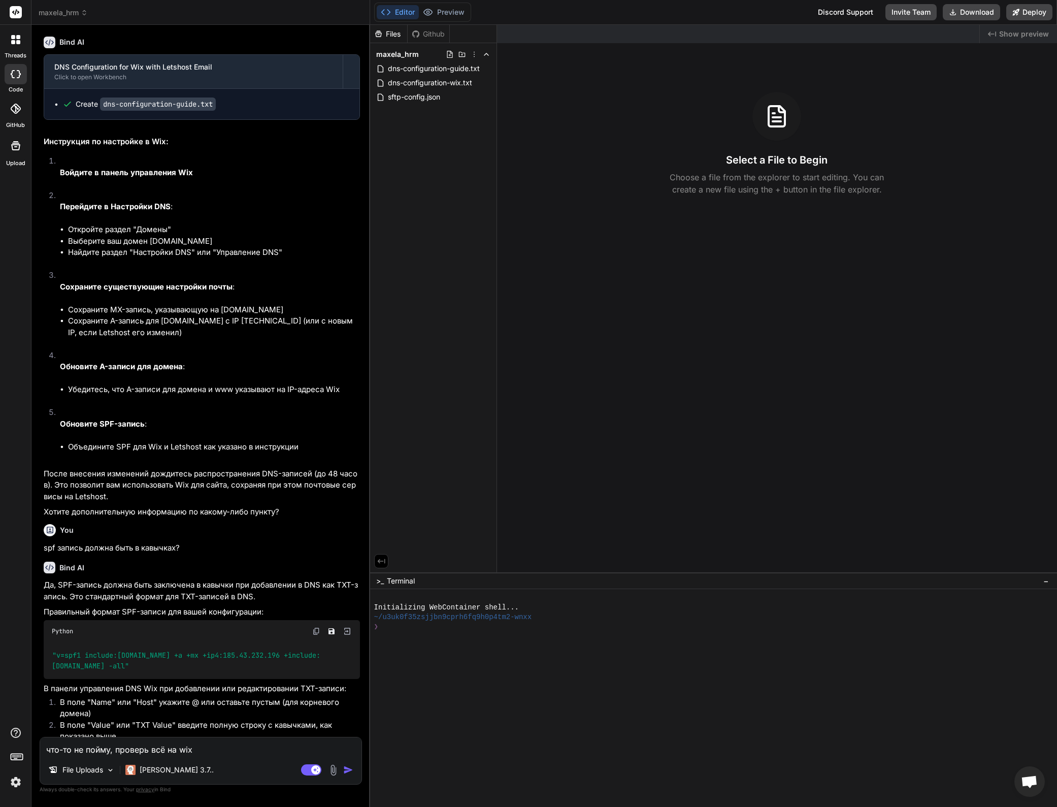
type input "C:\fakepath\WhatsApp Image [DATE] 12.32.50.jpeg"
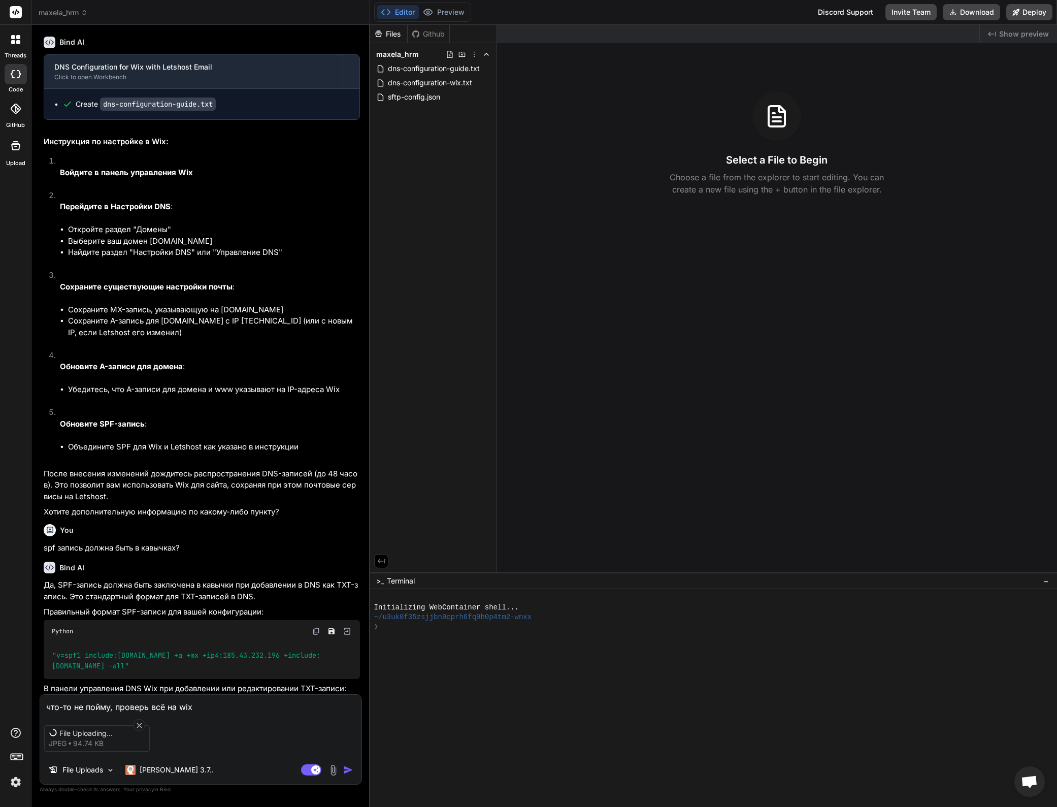
scroll to position [1091, 0]
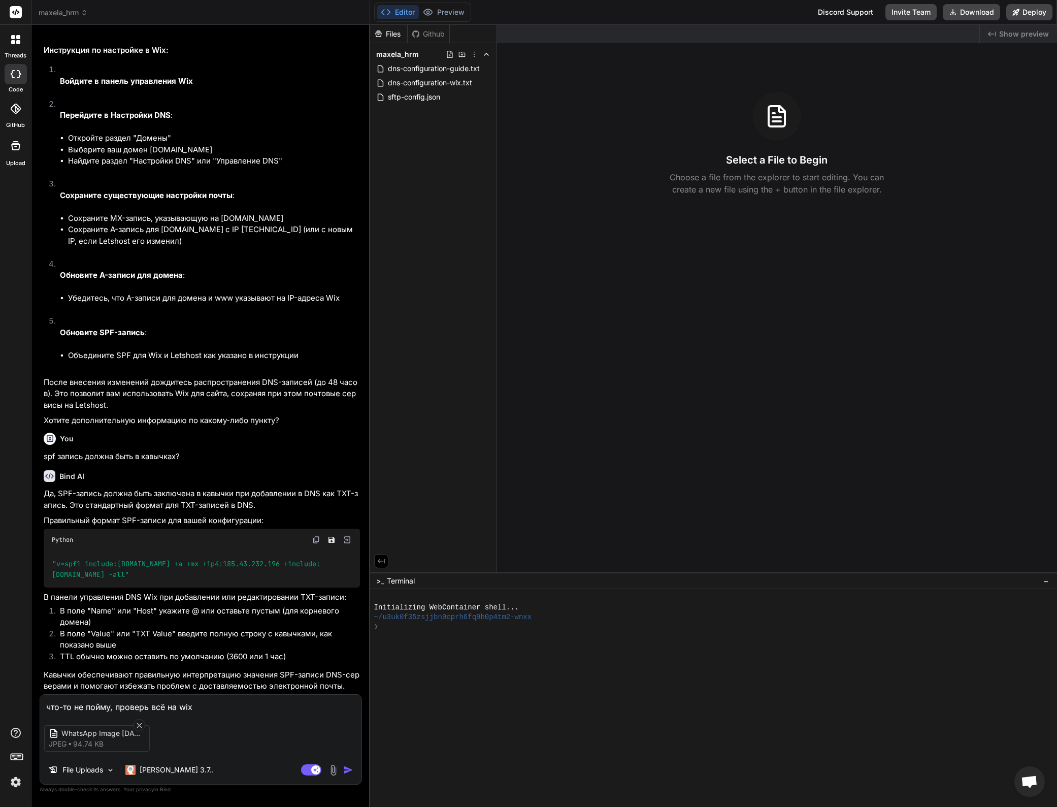
click at [348, 770] on img "button" at bounding box center [348, 770] width 10 height 10
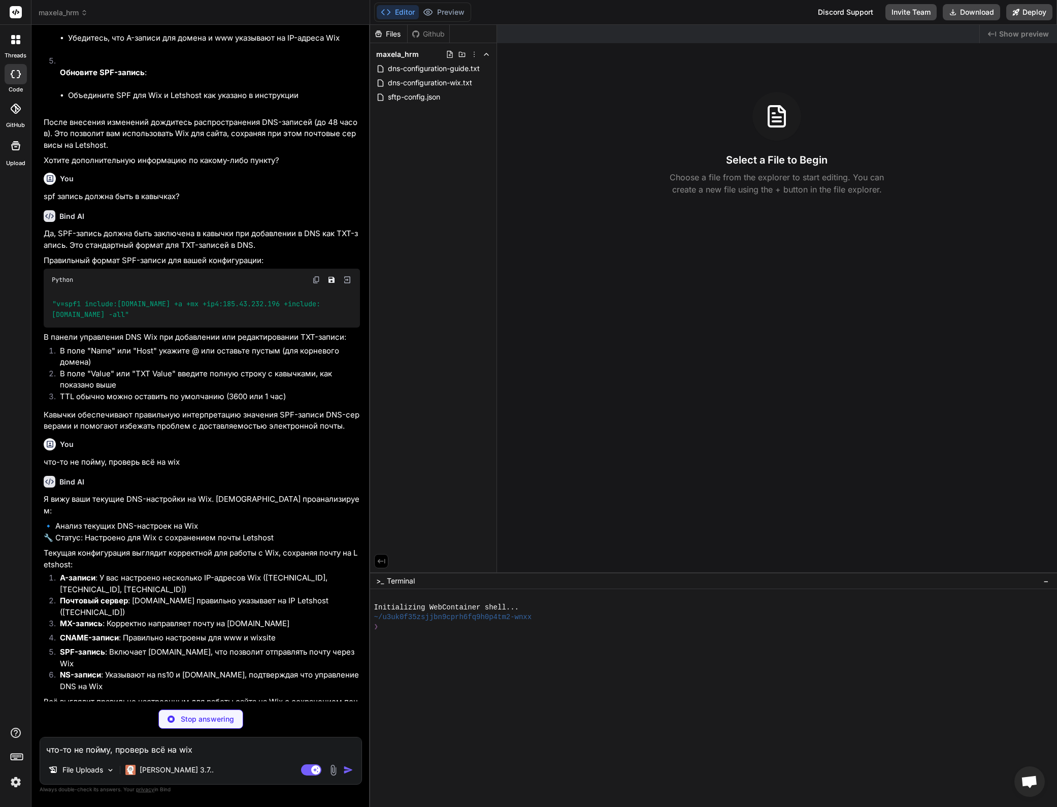
scroll to position [1325, 0]
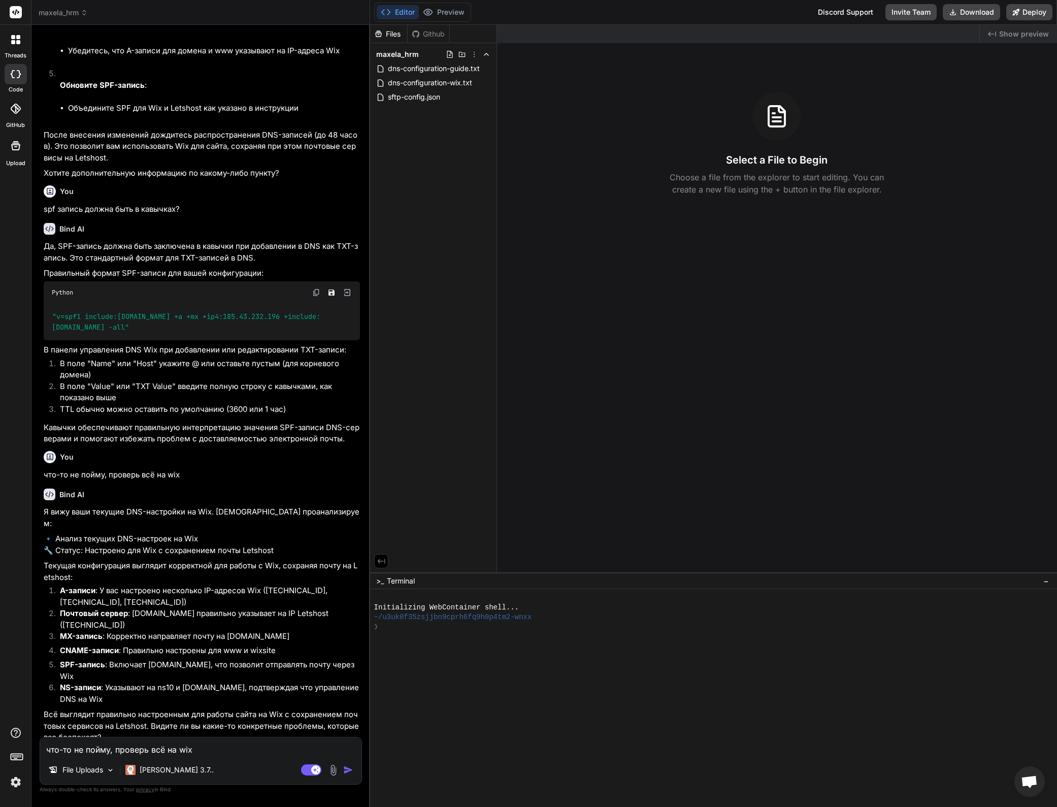
type textarea "x"
drag, startPoint x: 148, startPoint y: 666, endPoint x: 183, endPoint y: 666, distance: 35.0
click at [183, 666] on li "SPF-запись : Включает spf.wix.com, что позволит отправлять почту через Wix" at bounding box center [206, 670] width 308 height 23
click at [162, 661] on li "SPF-запись : Включает spf.wix.com, что позволит отправлять почту через Wix" at bounding box center [206, 670] width 308 height 23
click at [131, 748] on textarea "что-то не пойму, проверь всё на wix" at bounding box center [200, 746] width 321 height 18
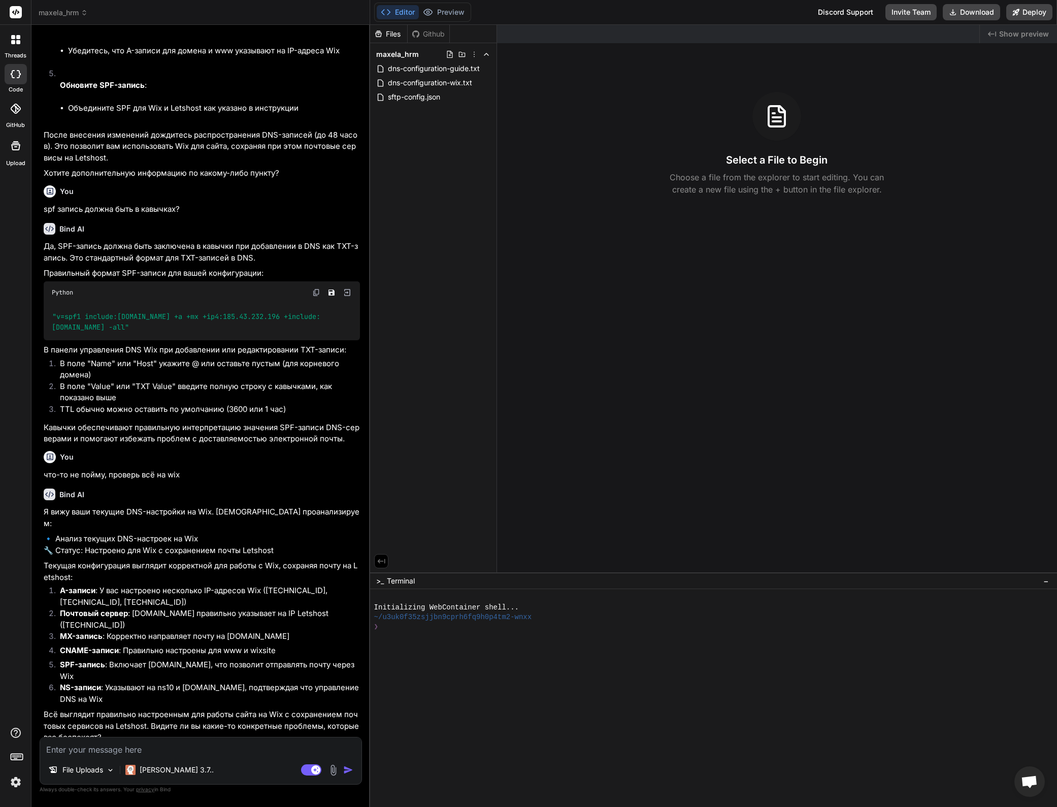
type textarea "Y"
type textarea "x"
type textarea "Yt"
type textarea "x"
type textarea "Yt"
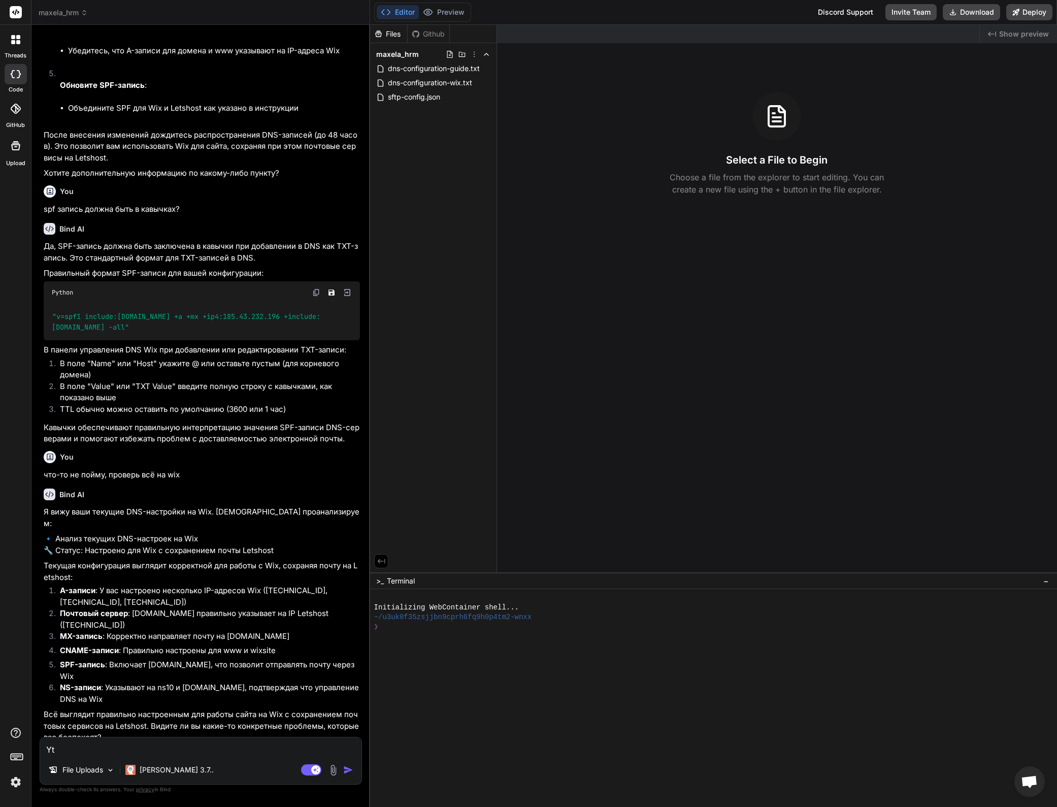
type textarea "x"
type textarea "Y"
type textarea "Не"
type textarea "x"
type textarea "Не д"
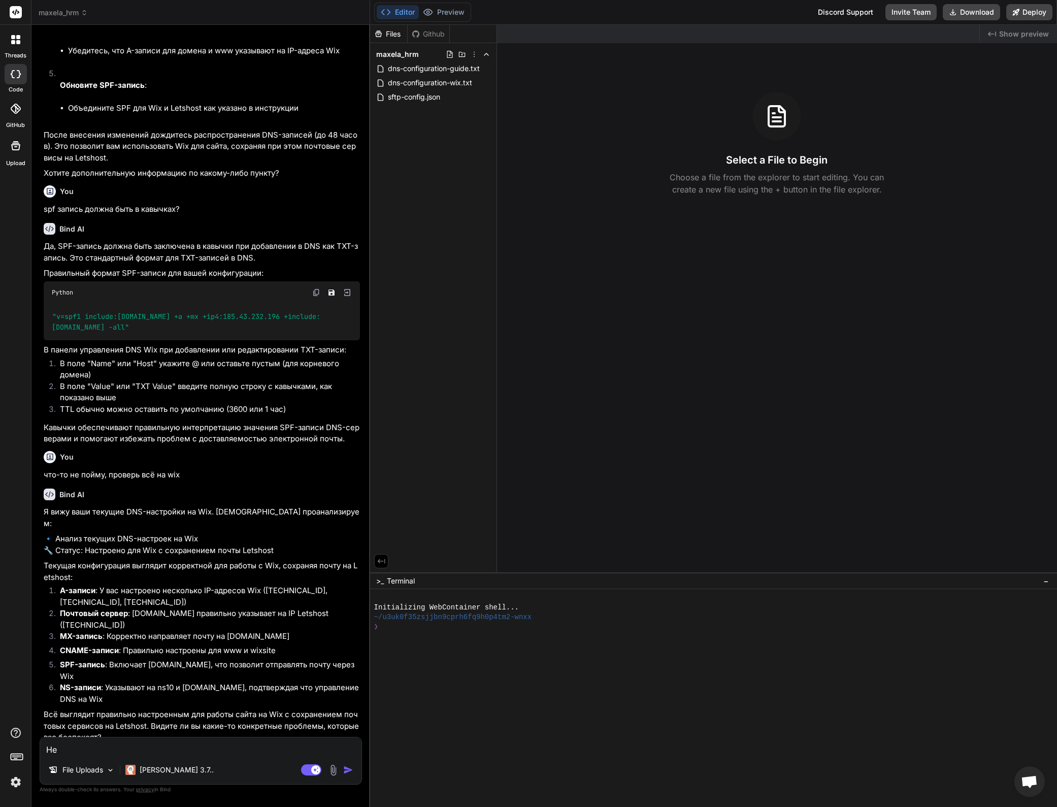
type textarea "x"
type textarea "Не до"
type textarea "x"
type textarea "Не дос"
type textarea "x"
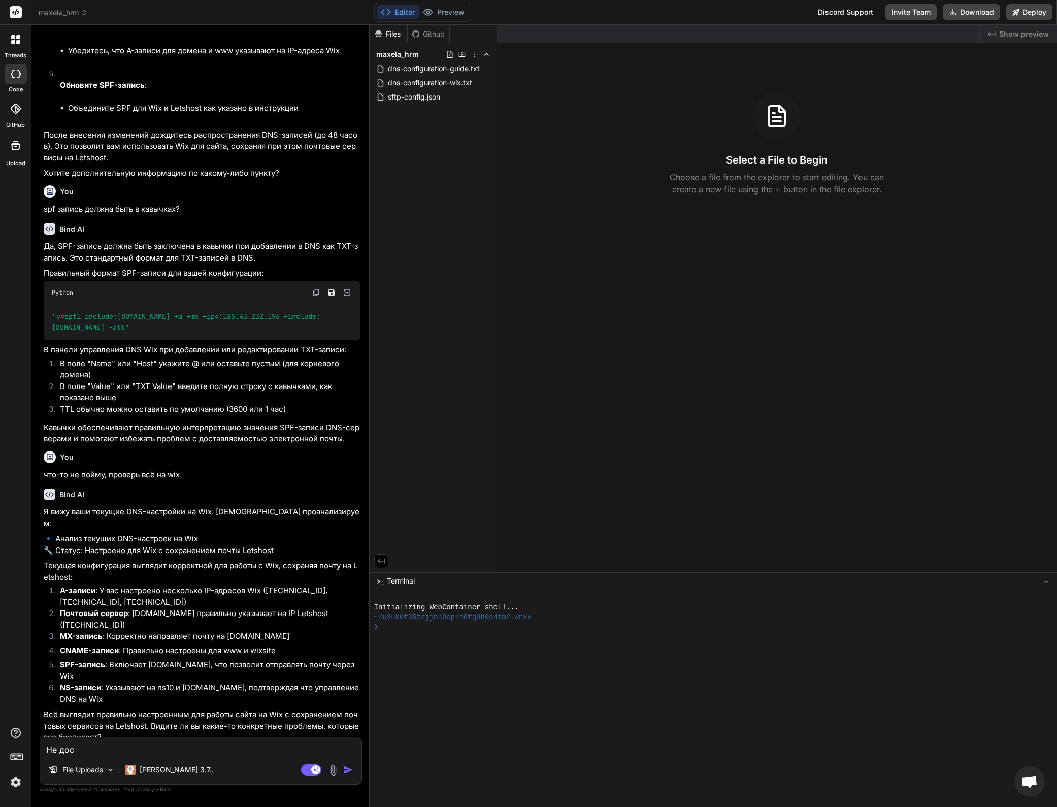
type textarea "Не дост"
type textarea "x"
type textarea "Не доста"
type textarea "x"
type textarea "Не достав"
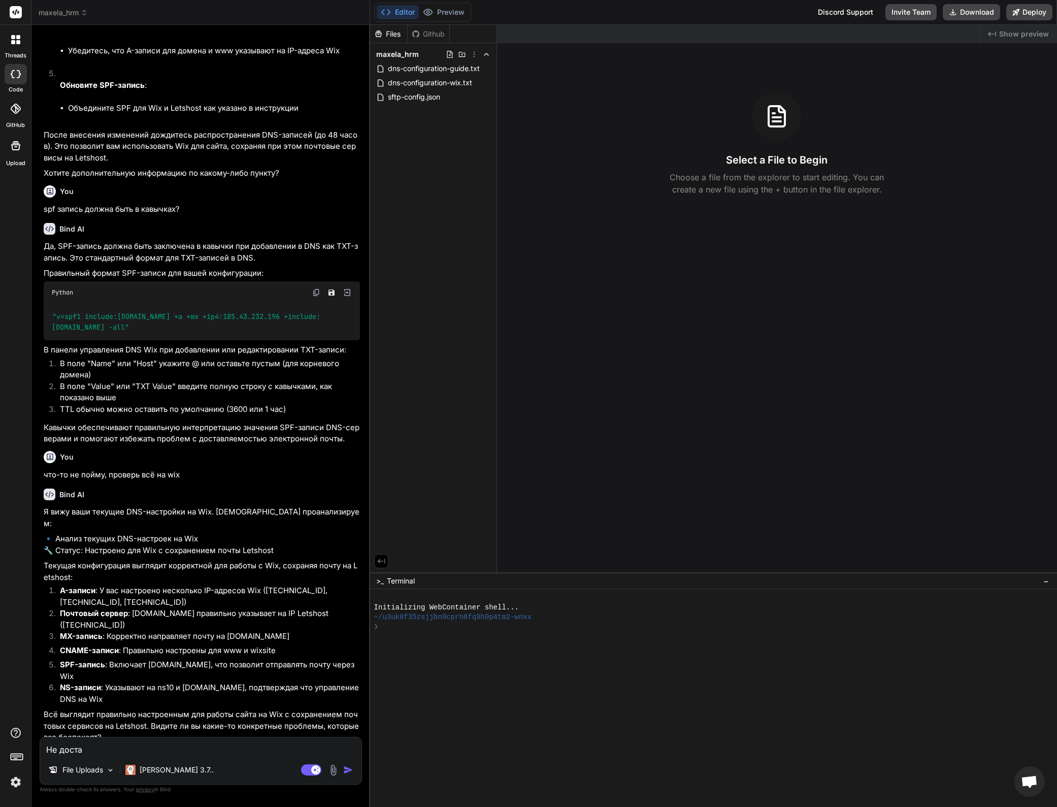
type textarea "x"
type textarea "Не доставл"
type textarea "x"
type textarea "Не доставля"
type textarea "x"
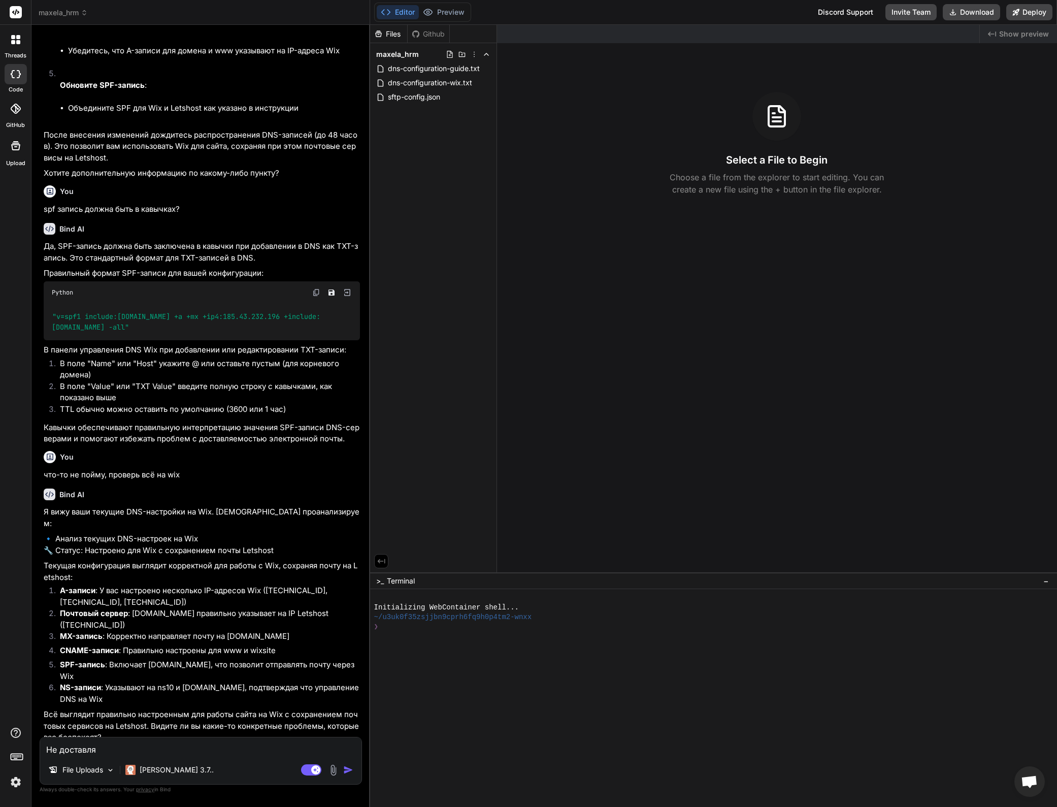
type textarea "Не доставляе"
type textarea "x"
type textarea "Не доставляет"
type textarea "x"
type textarea "Не доставляет."
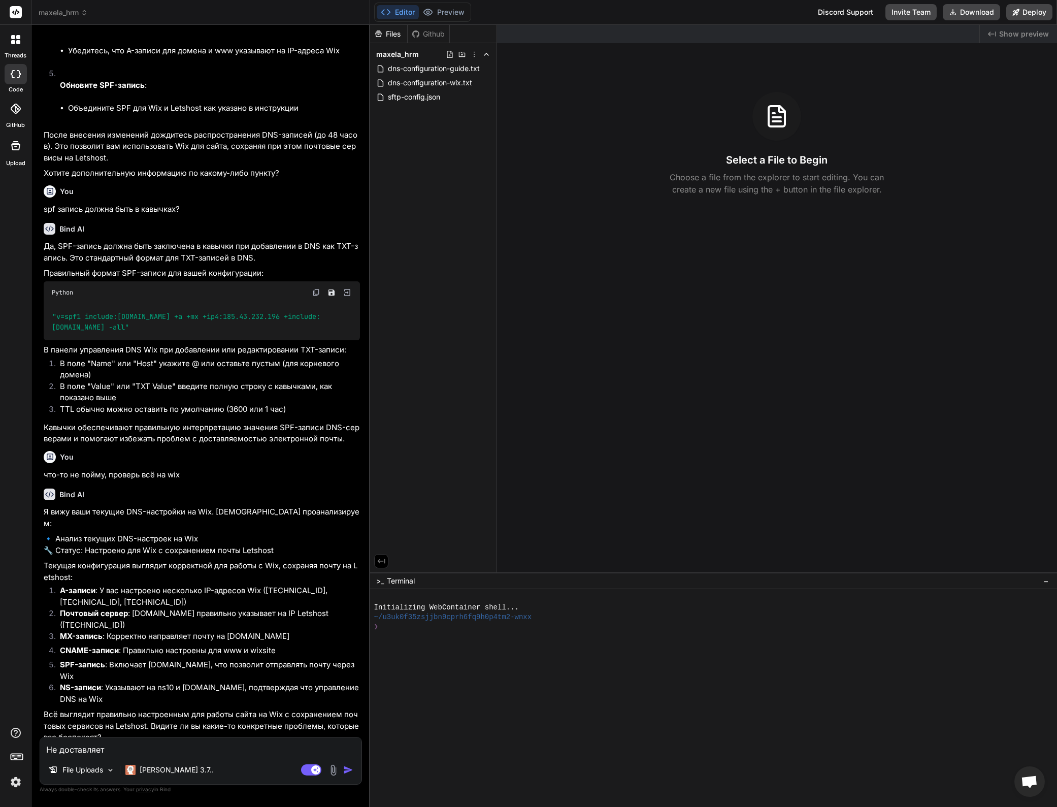
type textarea "x"
type textarea "Не доставляет."
type textarea "x"
type textarea "Не доставляет. В"
type textarea "x"
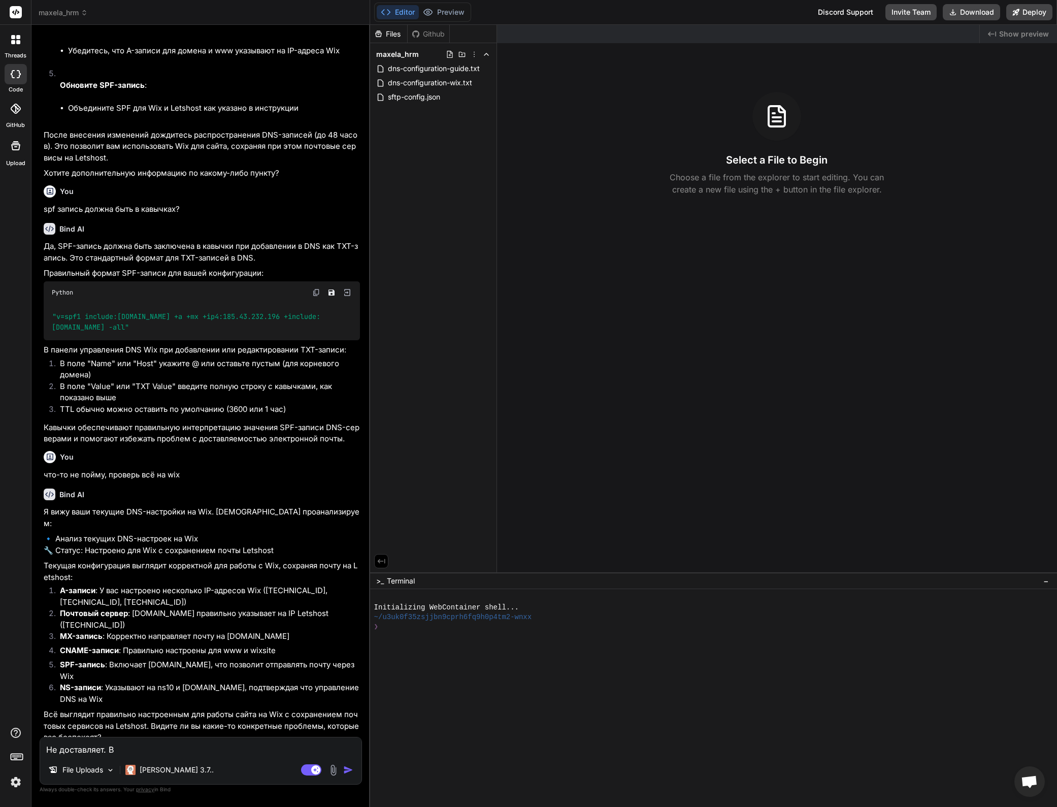
type textarea "Не доставляет. В"
type textarea "x"
type textarea "Не доставляет. В ч"
type textarea "x"
type textarea "Не доставляет. В че"
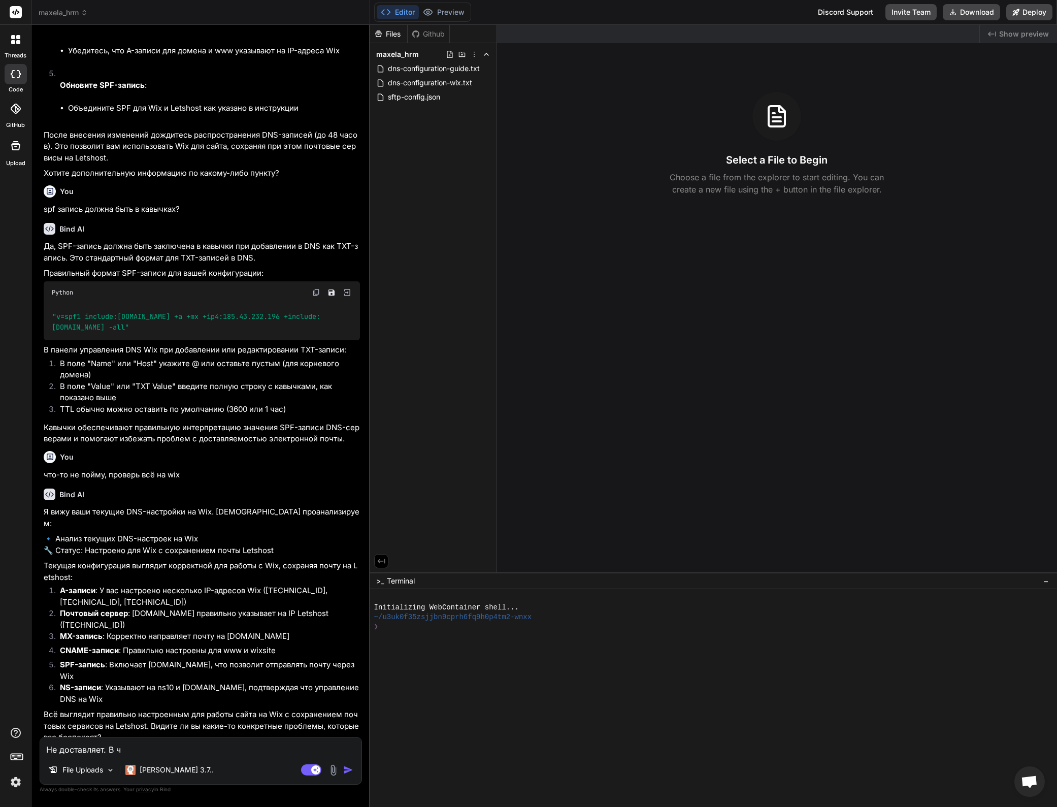
type textarea "x"
type textarea "Не доставляет. В ч"
type textarea "x"
type textarea "Не доставляет. В чё"
type textarea "x"
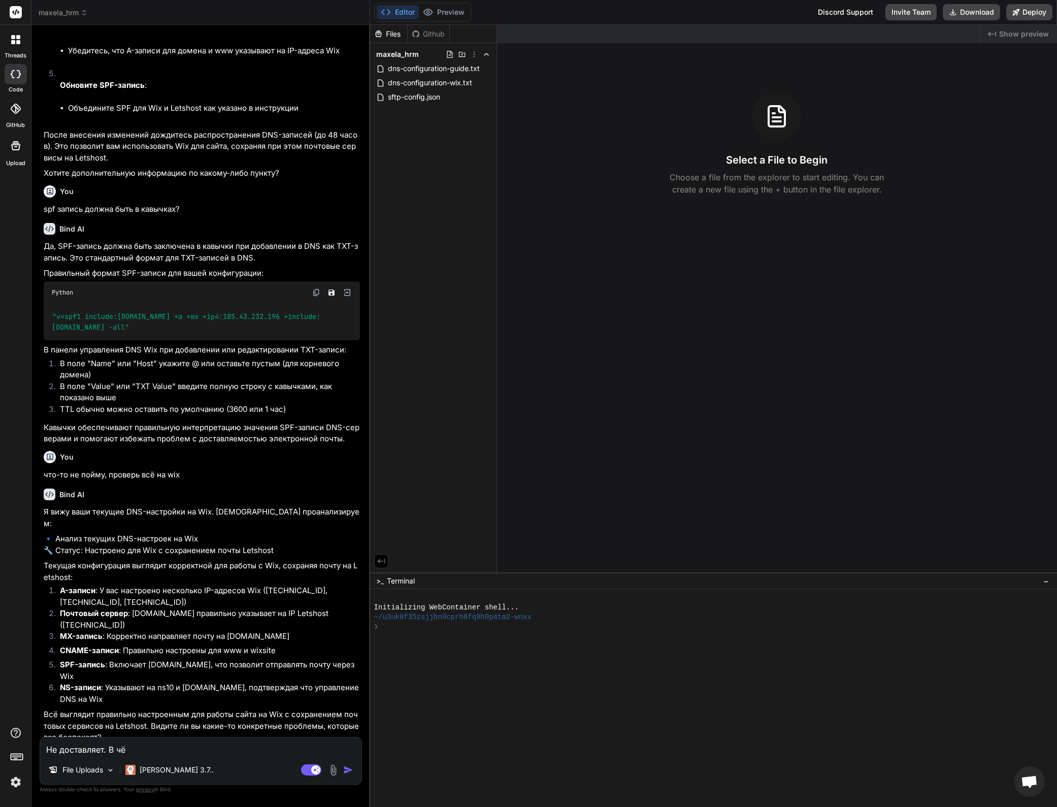
type textarea "Не доставляет. В чём"
type textarea "x"
type textarea "Не доставляет. В чём"
type textarea "x"
type textarea "Не доставляет. В чём п"
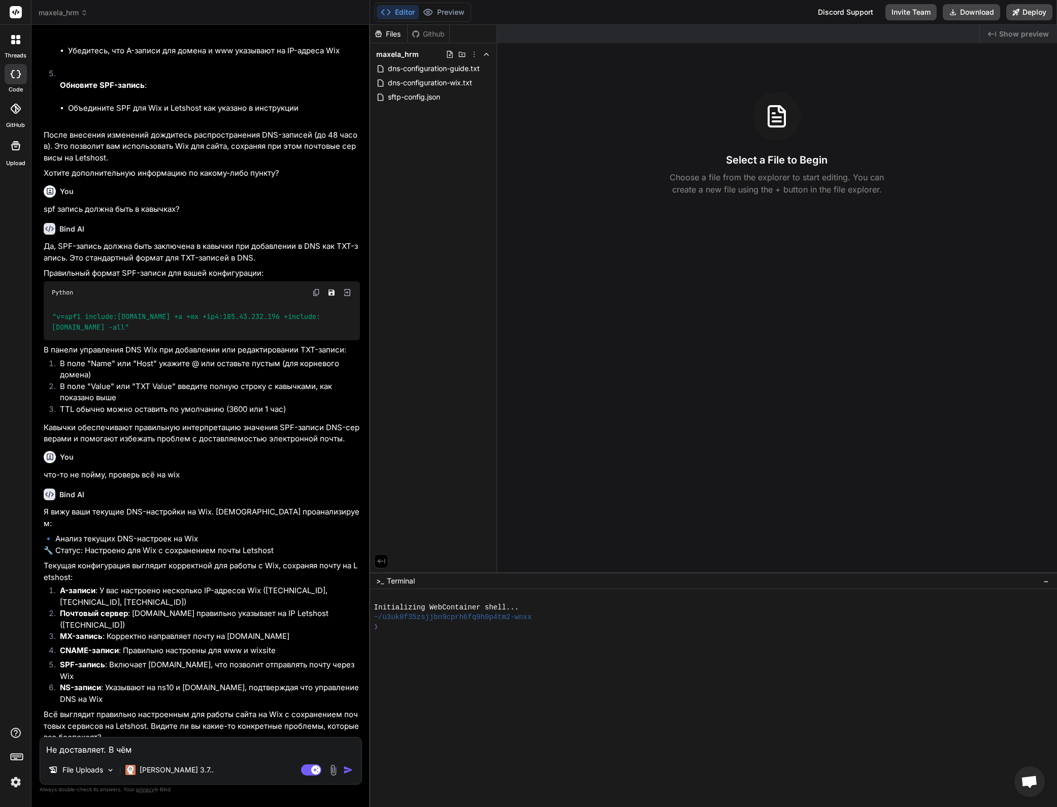
type textarea "x"
type textarea "Не доставляет. В чём пр"
type textarea "x"
type textarea "Не доставляет. В чём при"
type textarea "x"
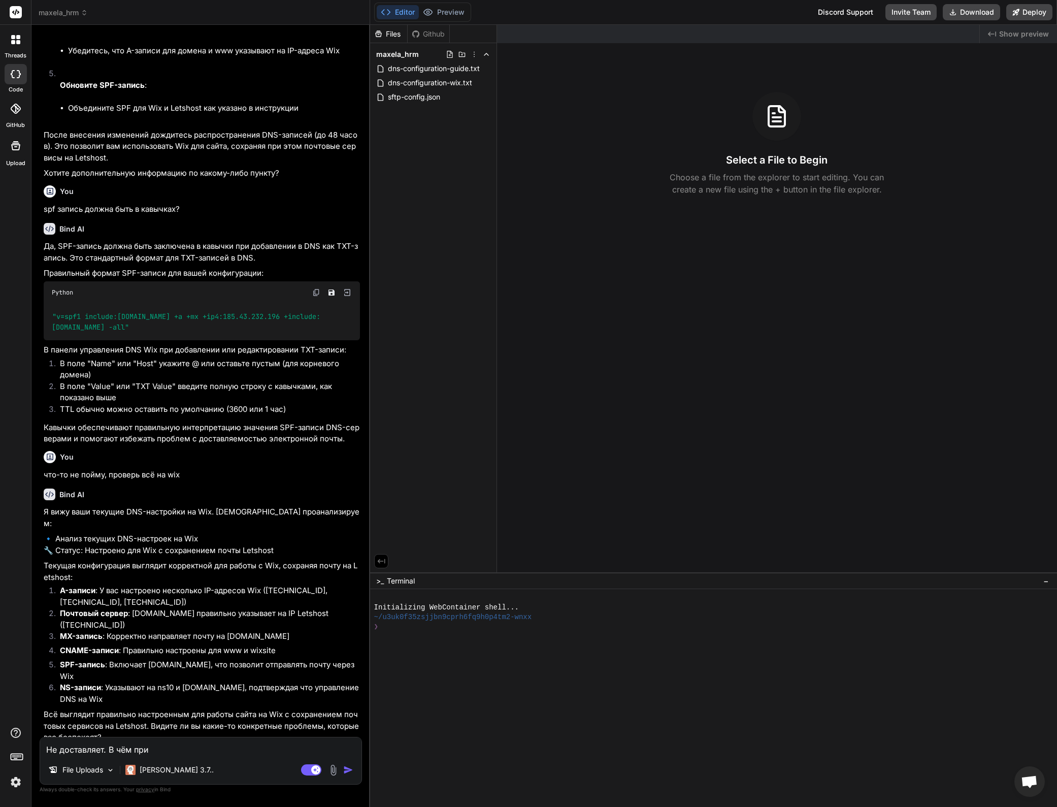
type textarea "Не доставляет. В чём прич"
type textarea "x"
type textarea "Не доставляет. В чём причи"
type textarea "x"
type textarea "Не доставляет. В чём причин"
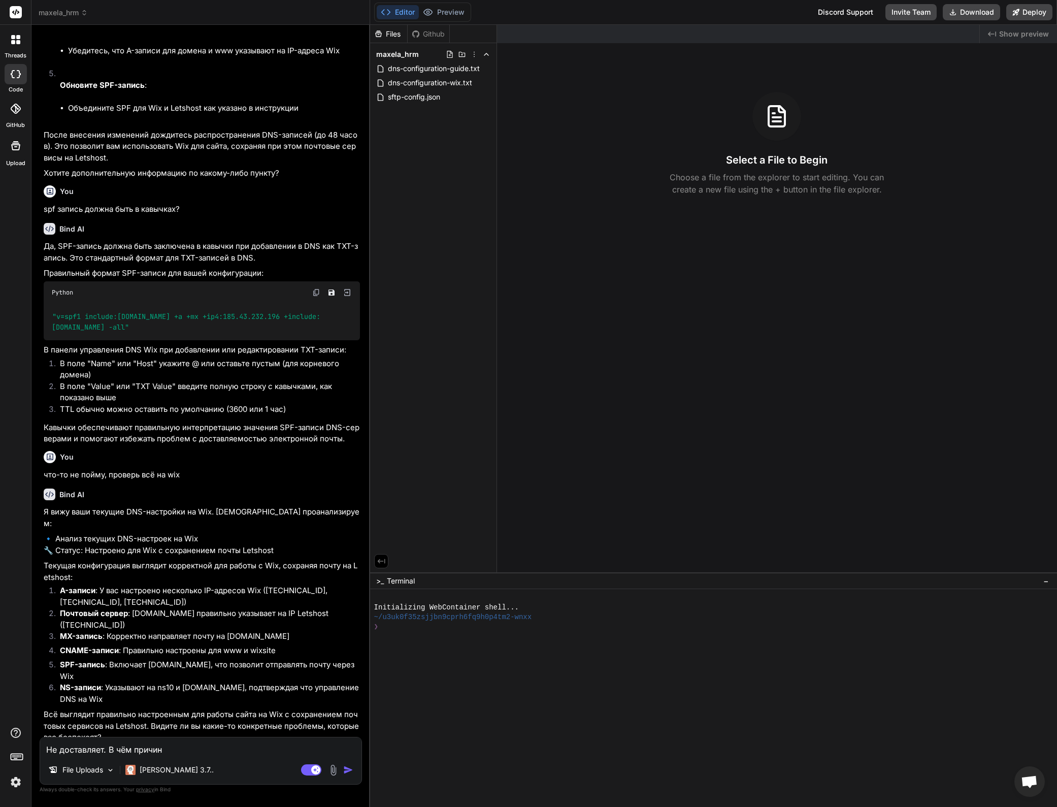
type textarea "x"
type textarea "Не доставляет. В чём причина"
type textarea "x"
type textarea "Не доставляет. В чём причина?"
type textarea "x"
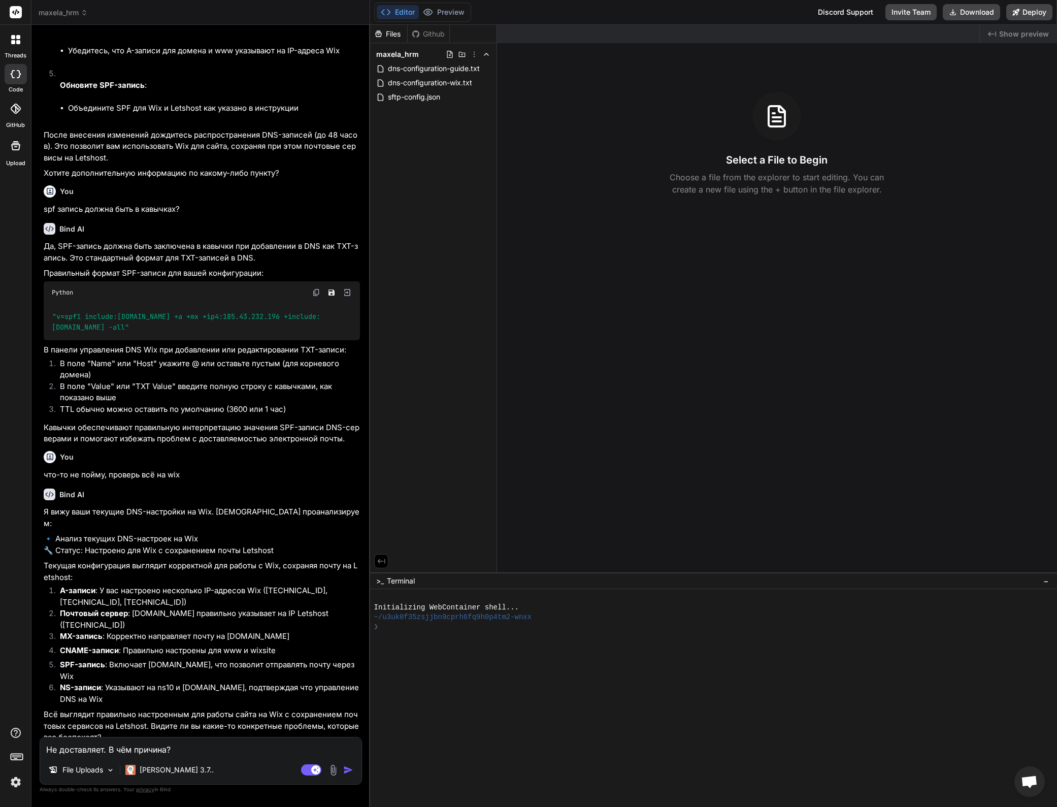
type textarea "Не доставляет. В чём причина?"
click at [333, 769] on img at bounding box center [334, 770] width 12 height 12
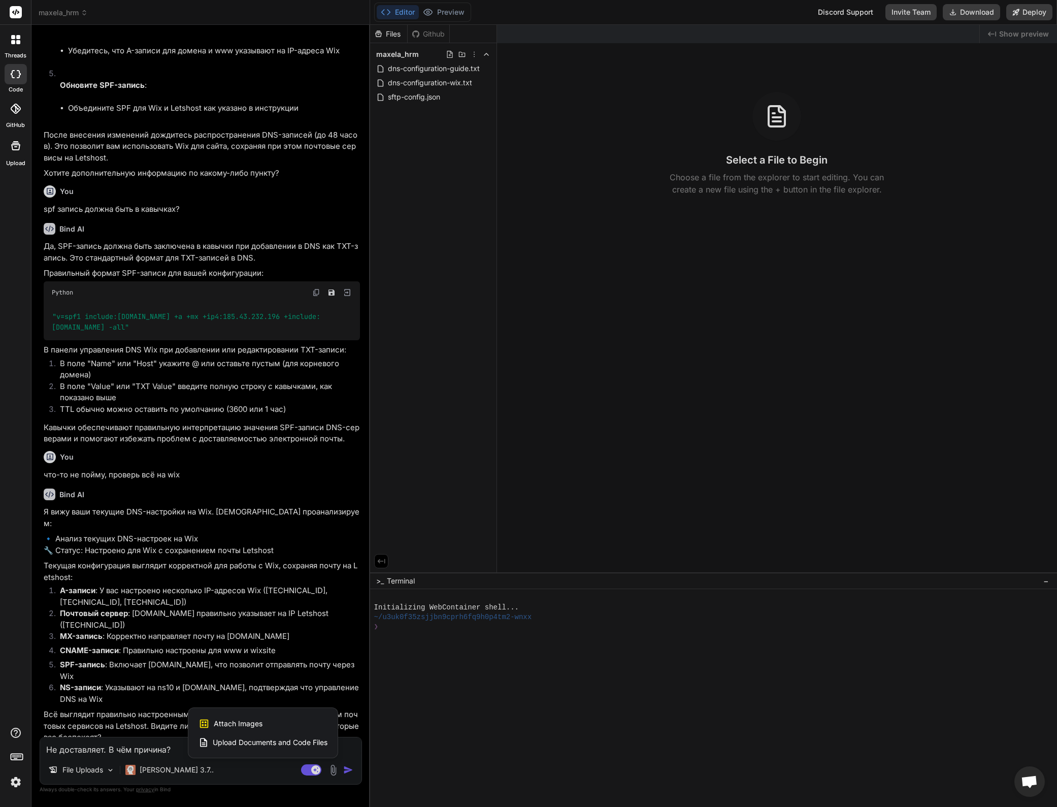
click at [248, 725] on span "Attach Images" at bounding box center [238, 723] width 49 height 10
type textarea "x"
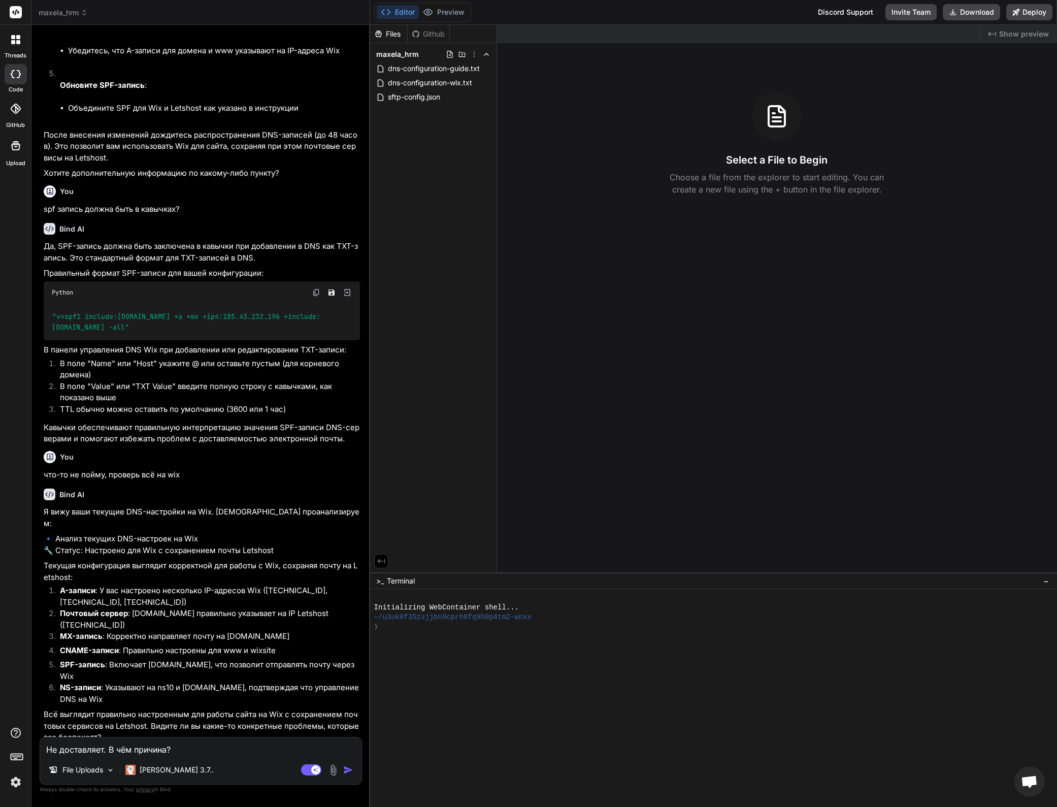
type input "C:\fakepath\WhatsApp Image 2025-10-15 at 12.46.08.jpeg"
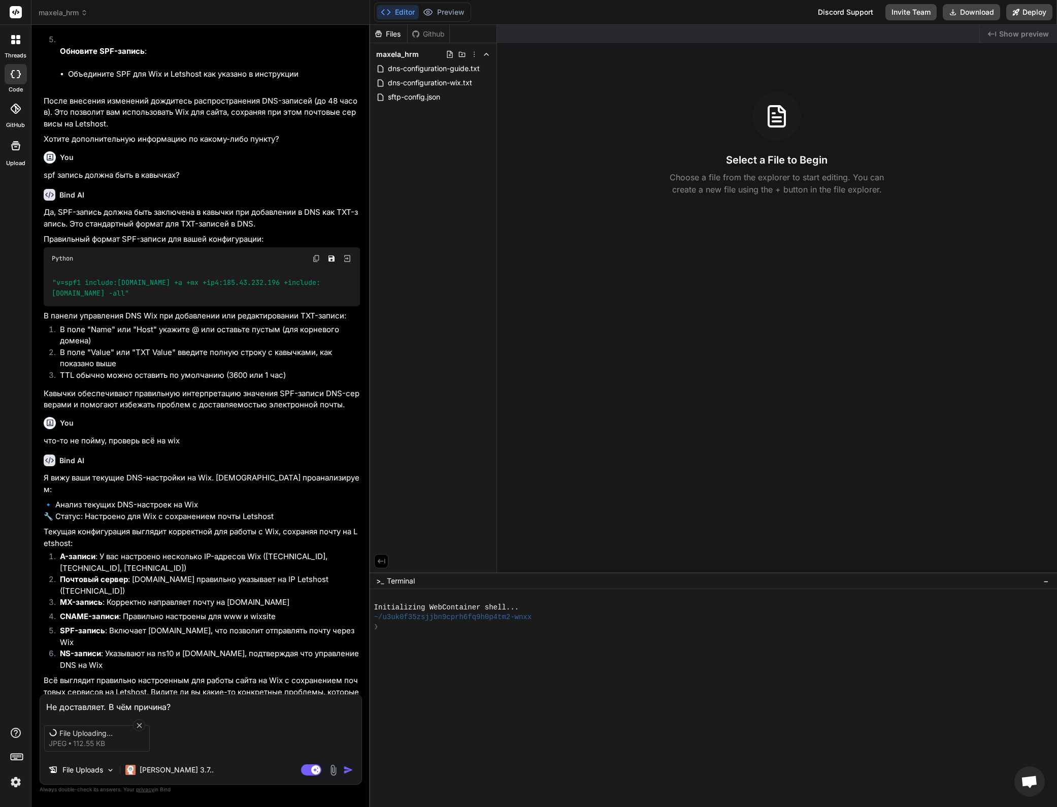
click at [80, 733] on span "File Uploading..." at bounding box center [99, 733] width 81 height 10
click at [346, 770] on img "button" at bounding box center [348, 770] width 10 height 10
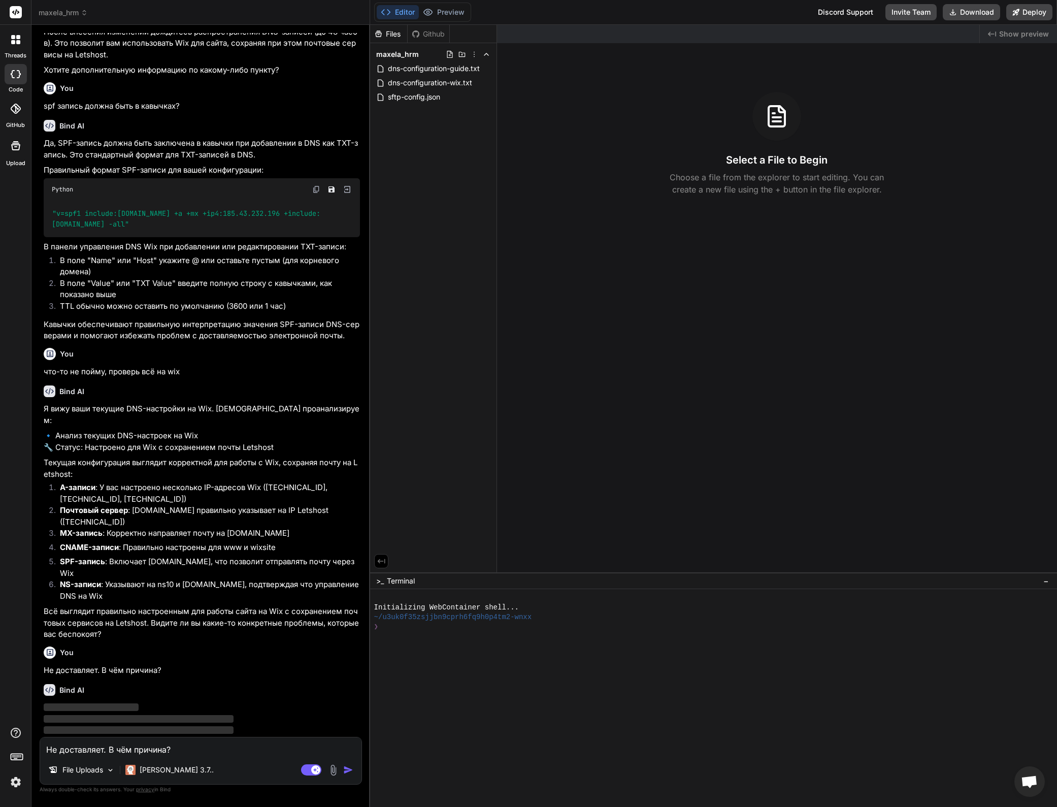
scroll to position [1430, 0]
type textarea "x"
click at [149, 753] on textarea "Не доставляет. В чём причина?" at bounding box center [200, 746] width 321 height 18
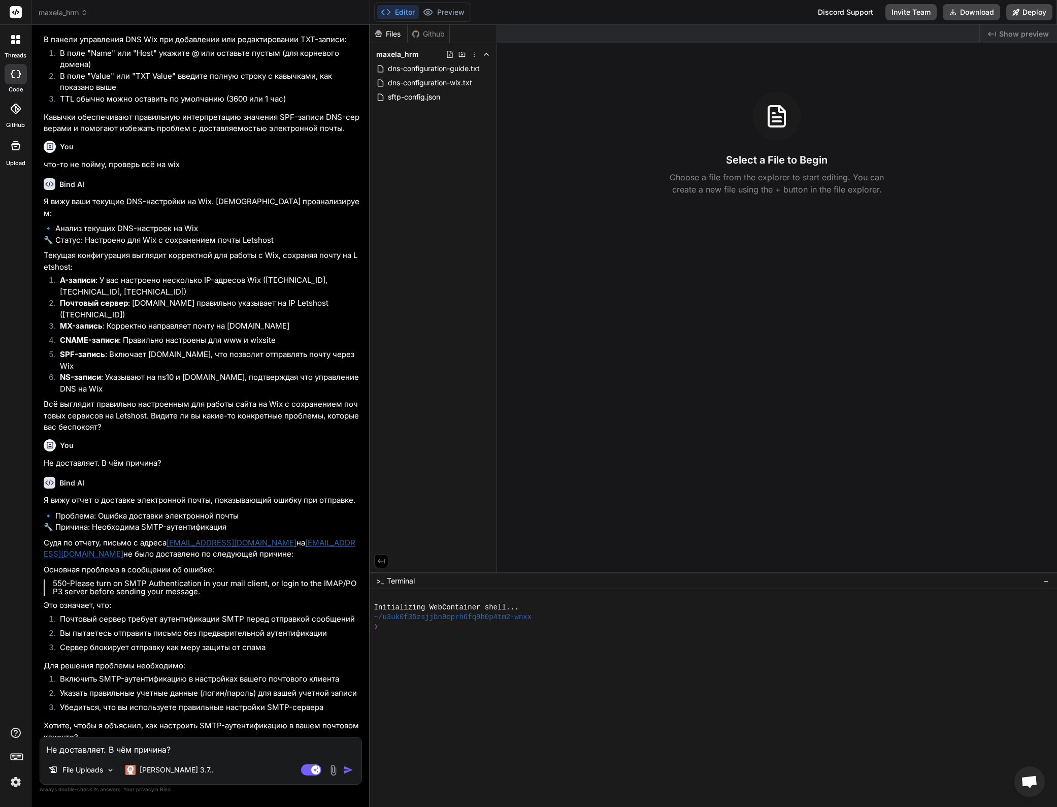
scroll to position [1644, 0]
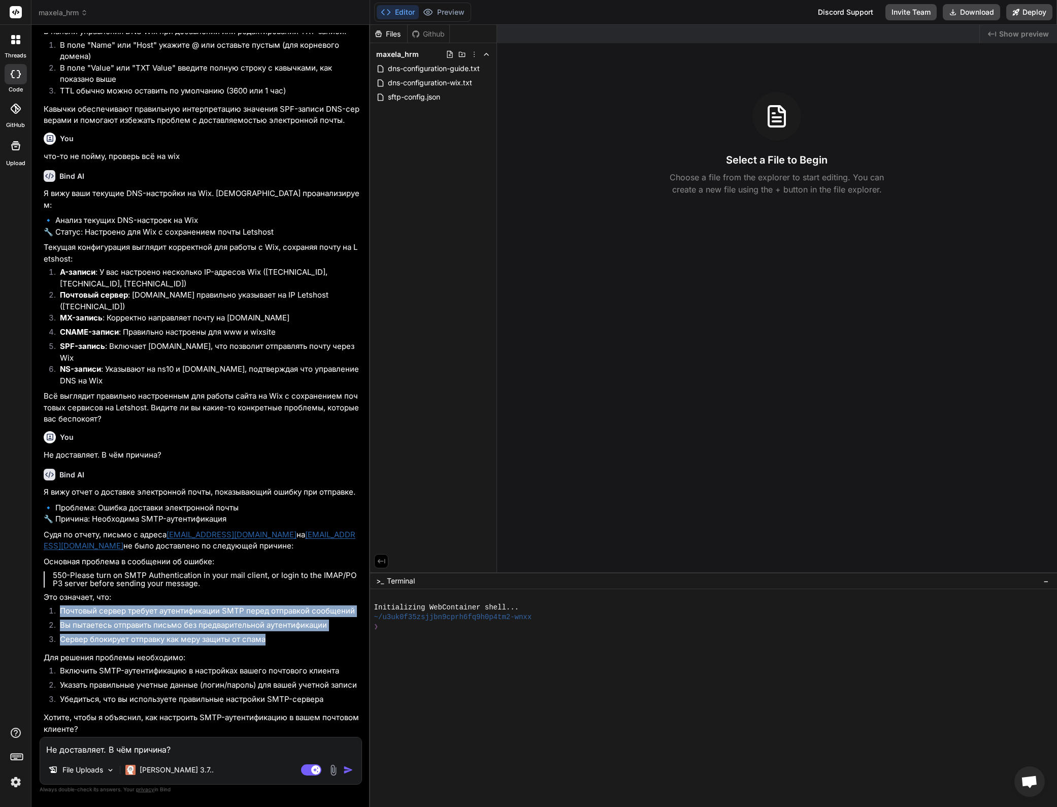
drag, startPoint x: 241, startPoint y: 633, endPoint x: 55, endPoint y: 604, distance: 188.1
click at [56, 605] on ol "Почтовый сервер требует аутентификации SMTP перед отправкой сообщений Вы пытает…" at bounding box center [202, 626] width 316 height 43
copy ol "Почтовый сервер требует аутентификации SMTP перед отправкой сообщений Вы пытает…"
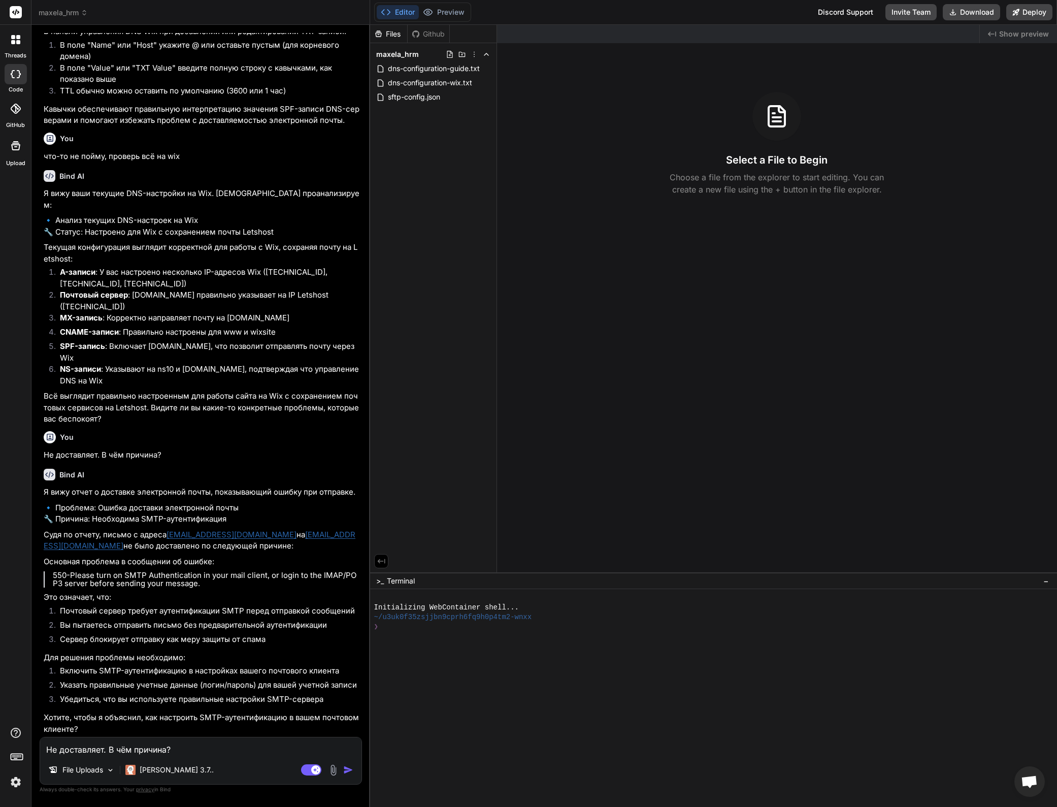
click at [234, 703] on li "Убедиться, что вы используете правильные настройки SMTP-сервера" at bounding box center [206, 701] width 308 height 14
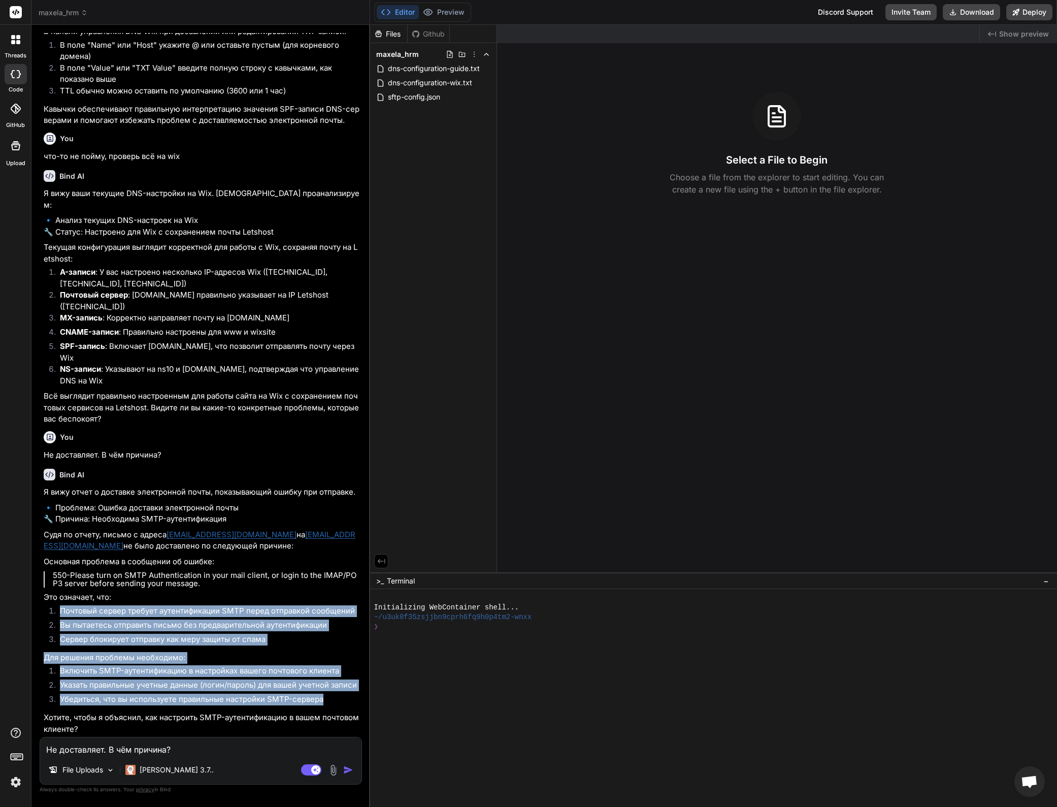
drag, startPoint x: 327, startPoint y: 699, endPoint x: 47, endPoint y: 600, distance: 296.8
click at [47, 600] on div "Я вижу отчет о доставке электронной почты, показывающий ошибку при отправке. 🔹 …" at bounding box center [202, 610] width 316 height 248
copy div "Почтовый сервер требует аутентификации SMTP перед отправкой сообщений Вы пытает…"
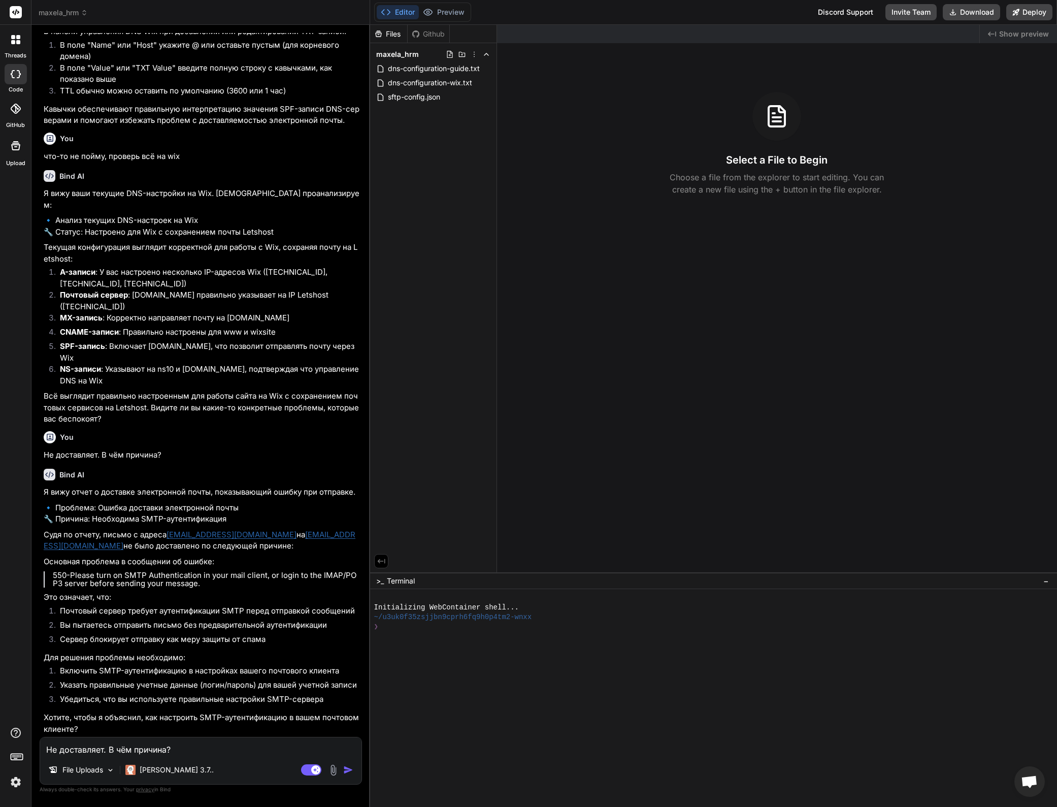
click at [158, 752] on textarea "Не доставляет. В чём причина?" at bounding box center [200, 746] width 321 height 18
type textarea "д"
type textarea "x"
type textarea "да"
type textarea "x"
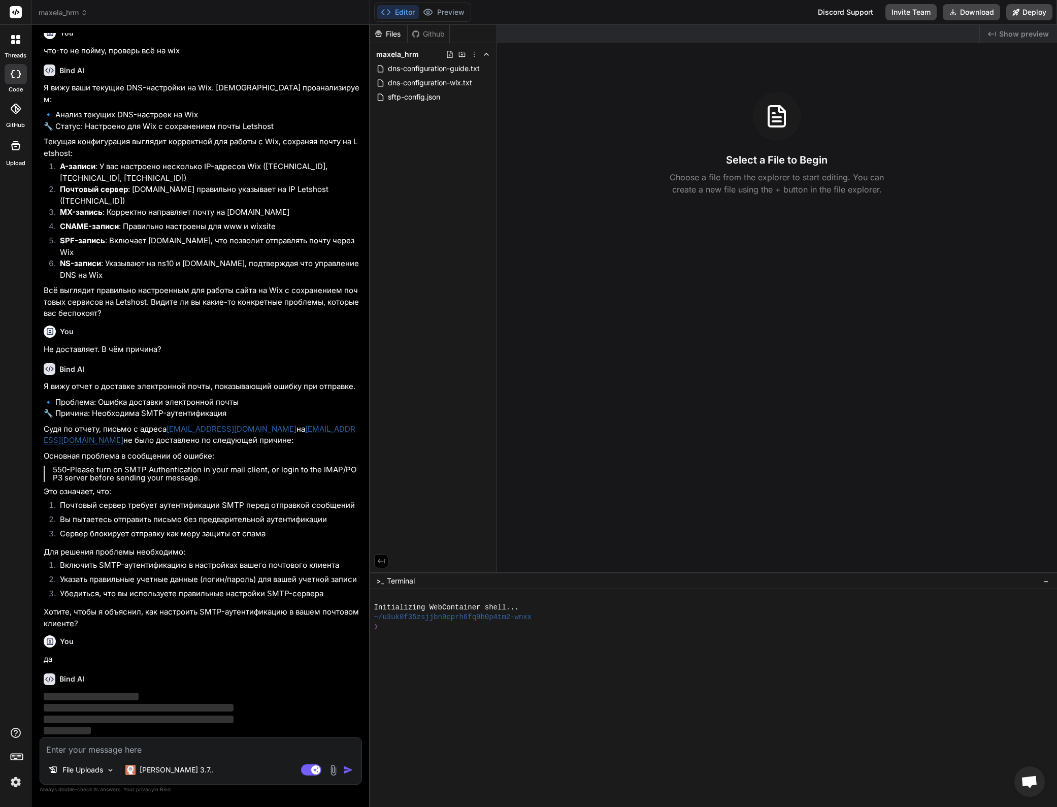
scroll to position [1749, 0]
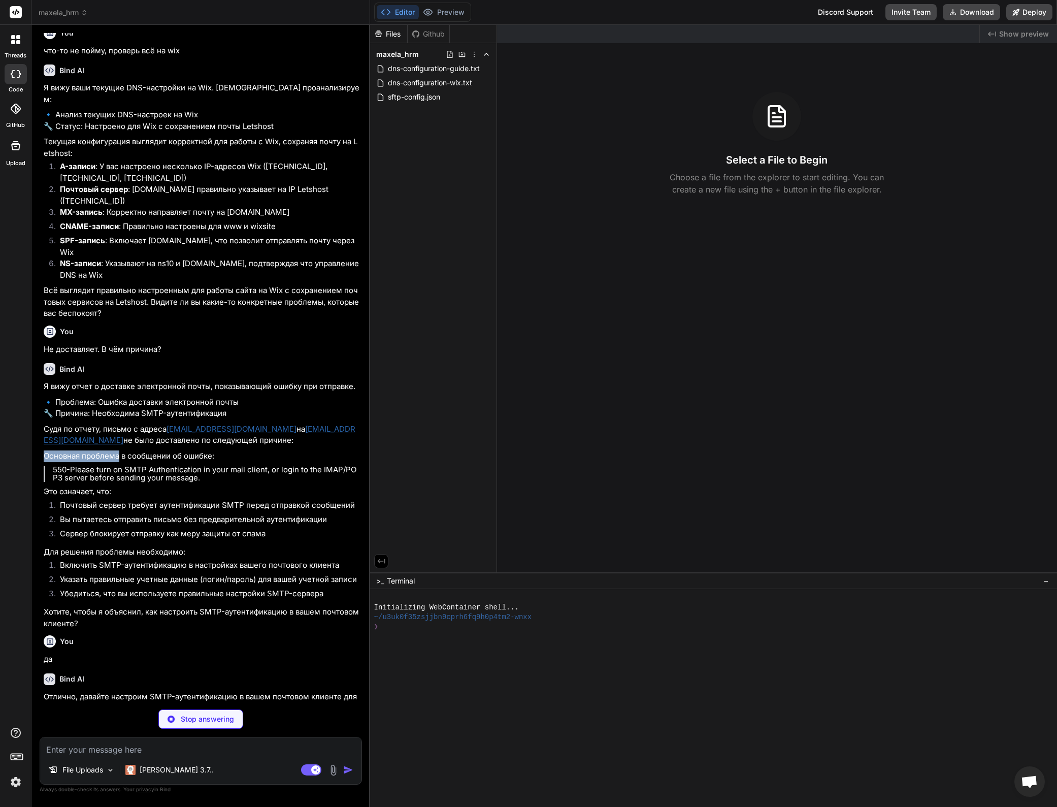
drag, startPoint x: 44, startPoint y: 448, endPoint x: 120, endPoint y: 449, distance: 76.2
click at [120, 450] on p "Основная проблема в сообщении об ошибке:" at bounding box center [202, 456] width 316 height 12
copy p "Основная проблема"
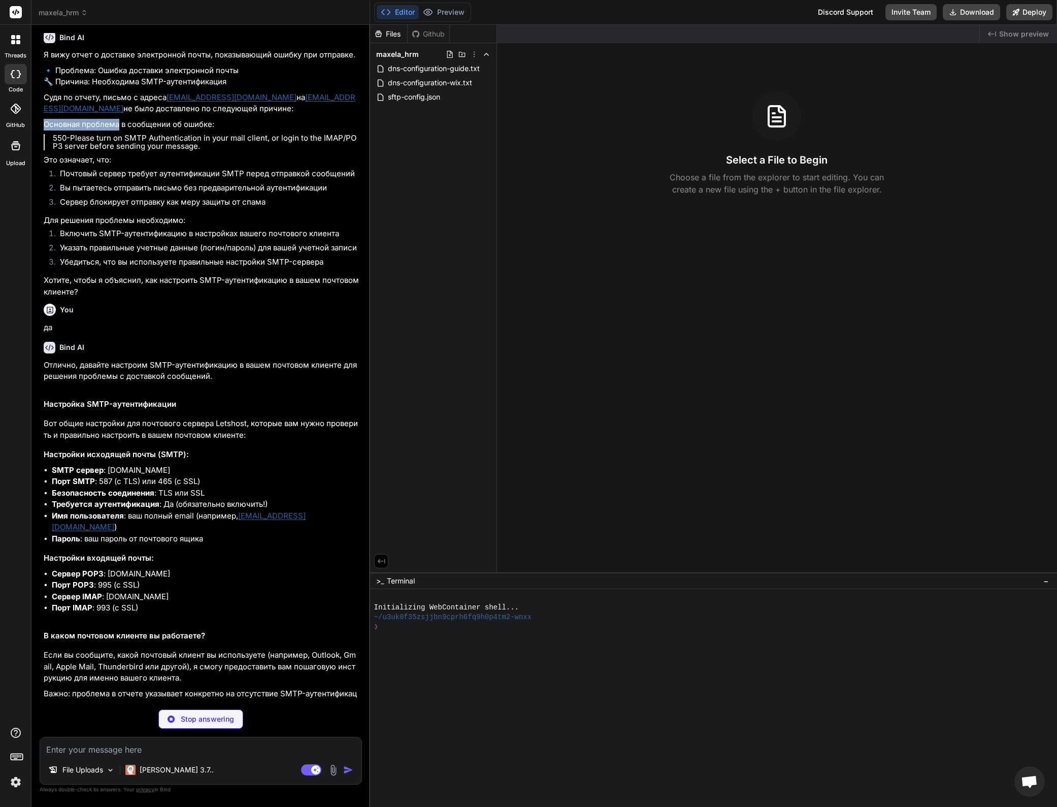
scroll to position [2068, 0]
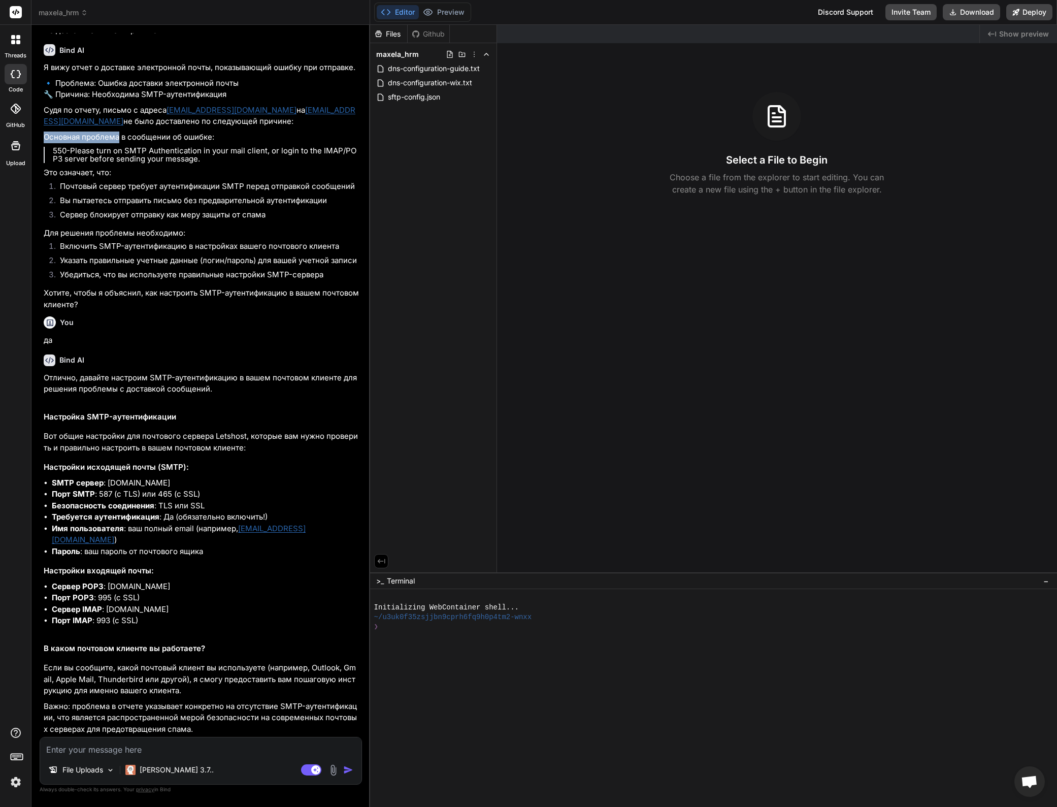
type textarea "x"
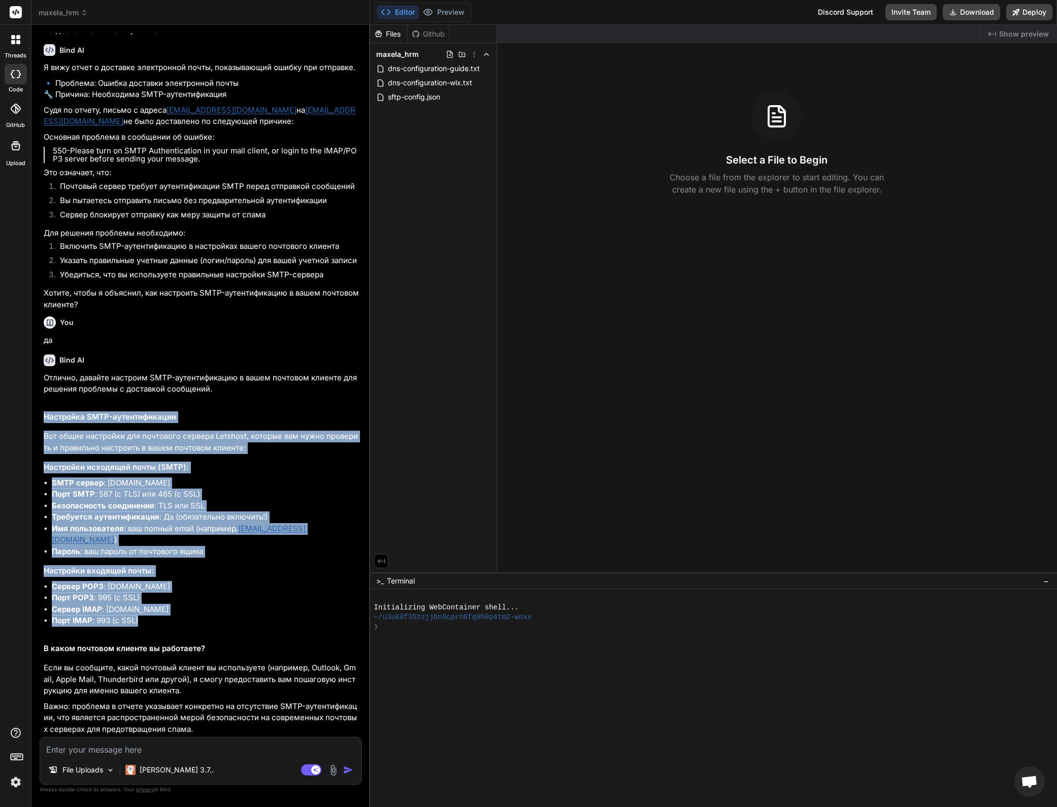
drag, startPoint x: 45, startPoint y: 415, endPoint x: 243, endPoint y: 623, distance: 287.0
click at [243, 623] on div "Отлично, давайте настроим SMTP-аутентификацию в вашем почтовом клиенте для реше…" at bounding box center [202, 553] width 316 height 363
copy div "Настройка SMTP-аутентификации Вот общие настройки для почтового сервера Letshos…"
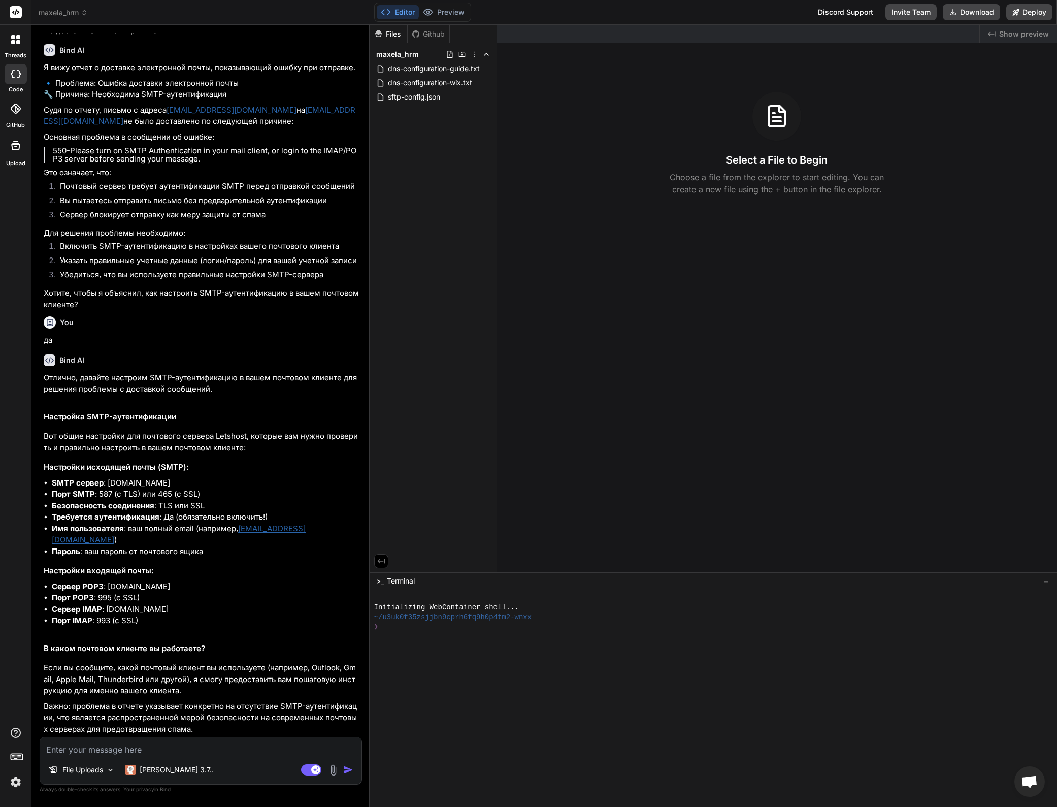
click at [232, 636] on div "Отлично, давайте настроим SMTP-аутентификацию в вашем почтовом клиенте для реше…" at bounding box center [202, 553] width 316 height 363
click at [79, 749] on textarea at bounding box center [200, 746] width 321 height 18
type textarea "н"
type textarea "x"
type textarea "на"
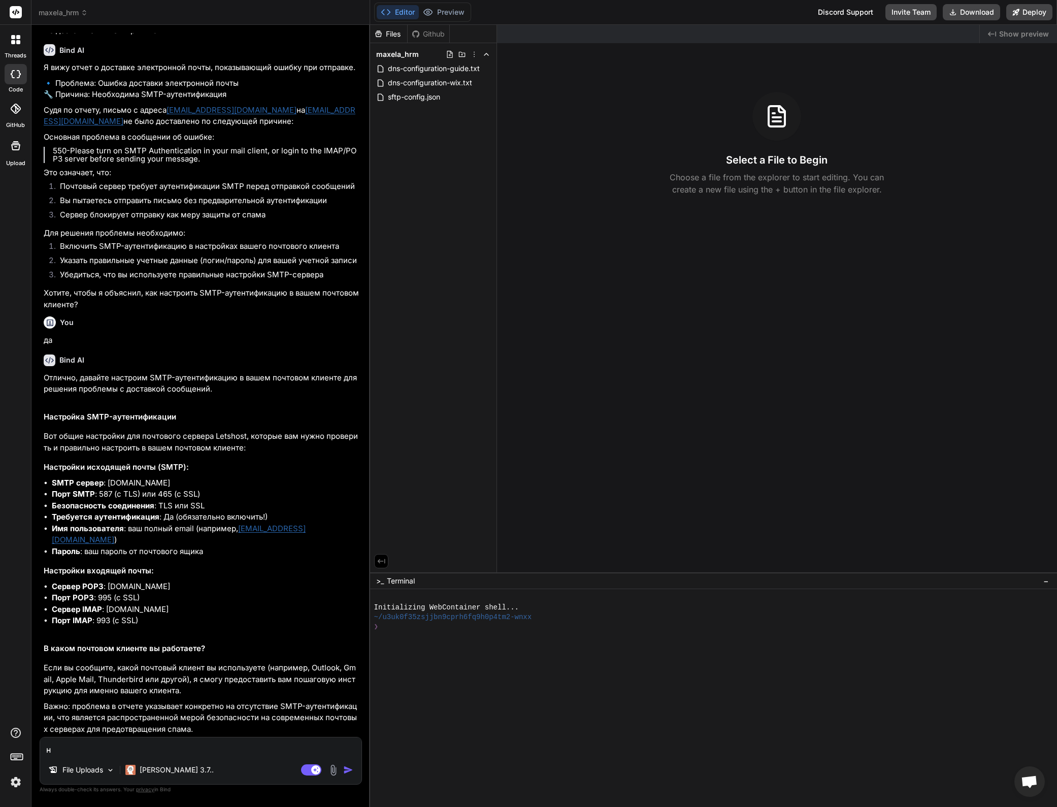
type textarea "x"
type textarea "на"
type textarea "x"
type textarea "на м"
type textarea "x"
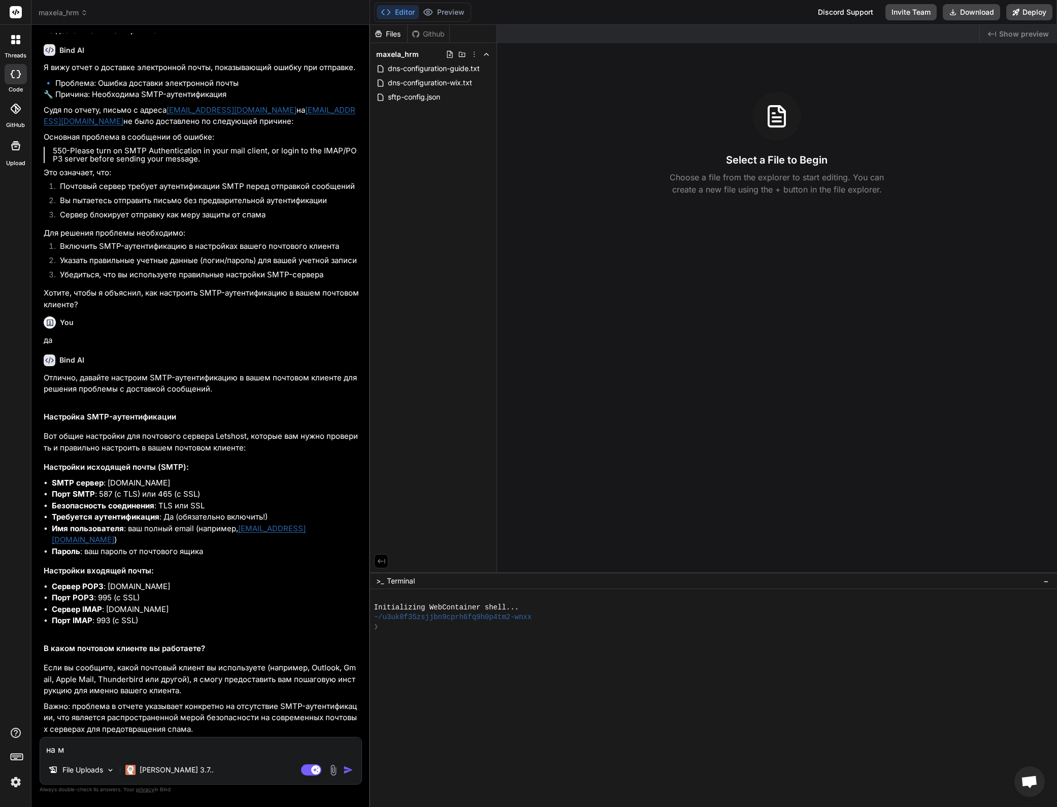
type textarea "на ми"
type textarea "x"
type textarea "на мин"
type textarea "x"
type textarea "на мину"
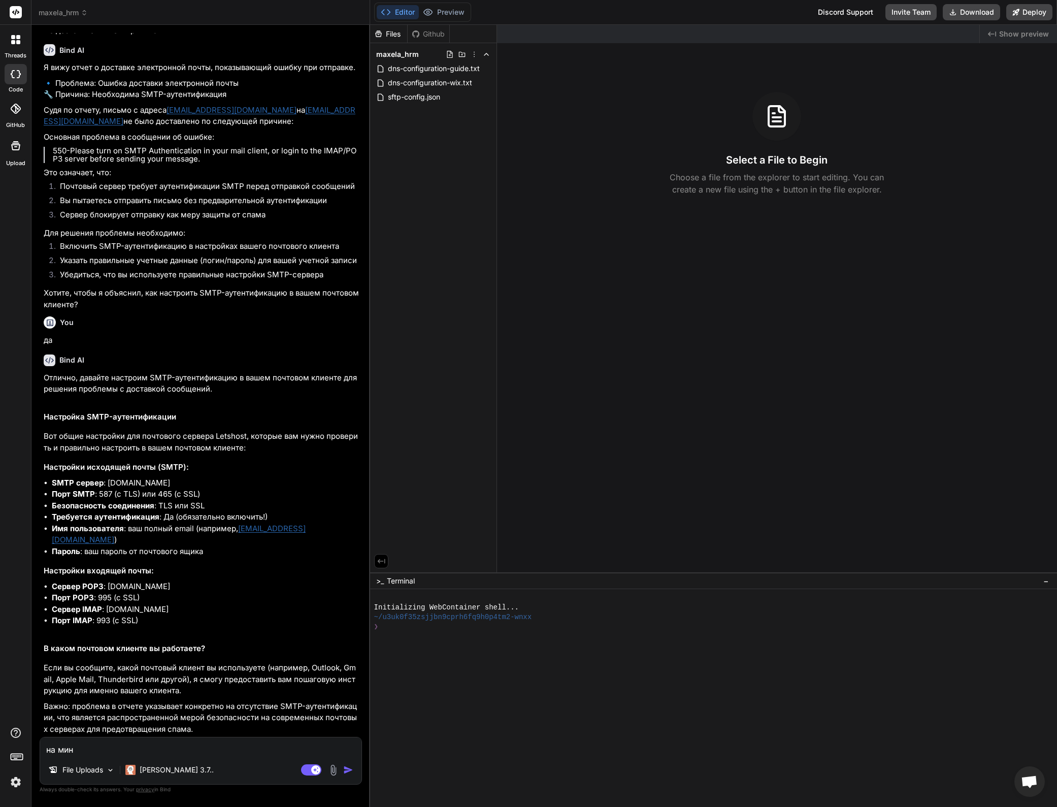
type textarea "x"
type textarea "на минут"
type textarea "x"
type textarea "на минутк"
type textarea "x"
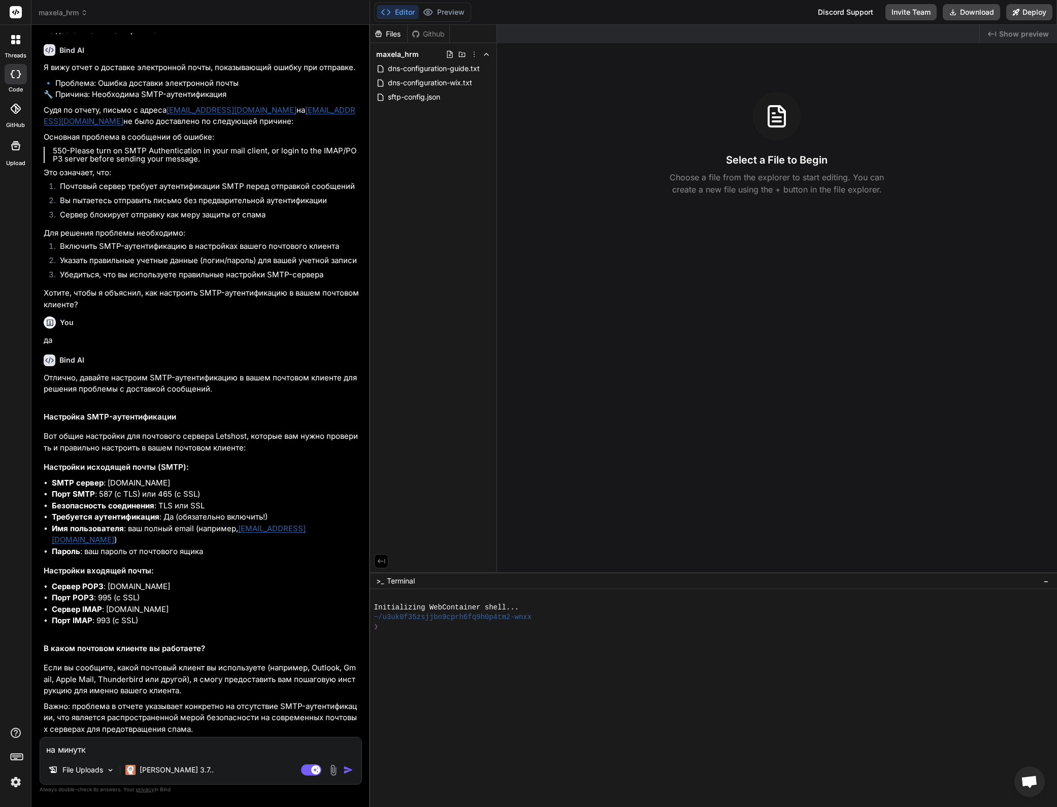
type textarea "на минутку"
type textarea "x"
type textarea "на минутку"
type textarea "x"
type textarea "на минутку в"
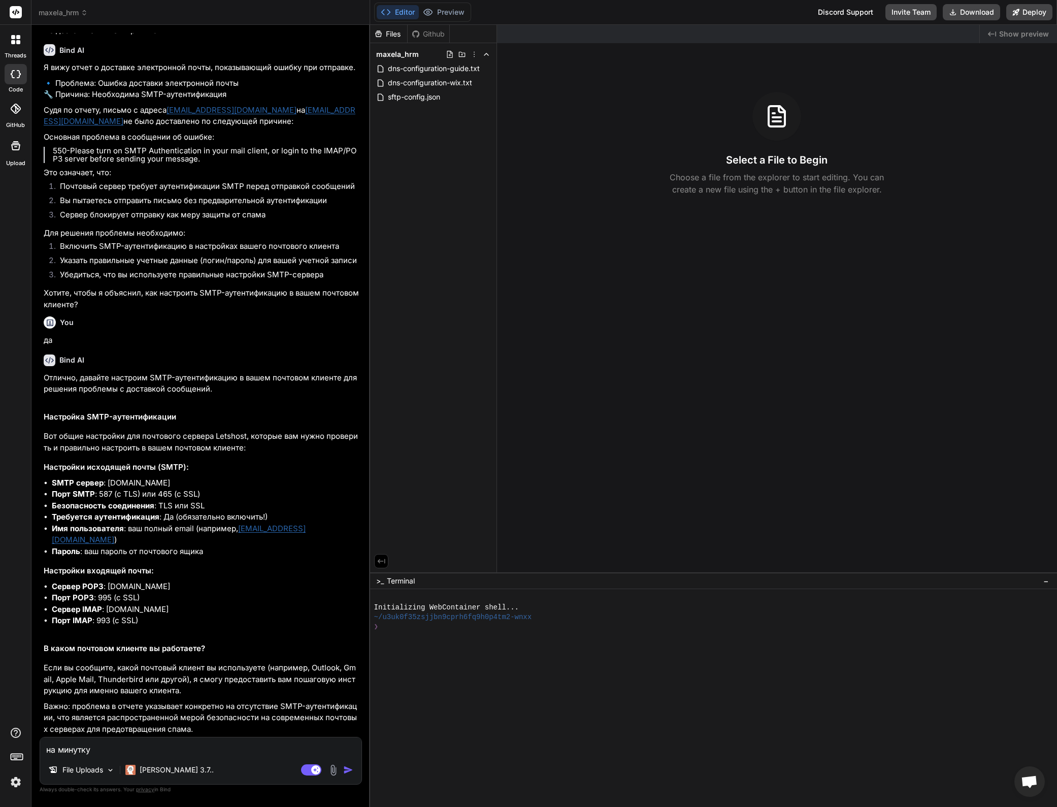
type textarea "x"
type textarea "на минутку ве"
type textarea "x"
type textarea "на минутку вер"
type textarea "x"
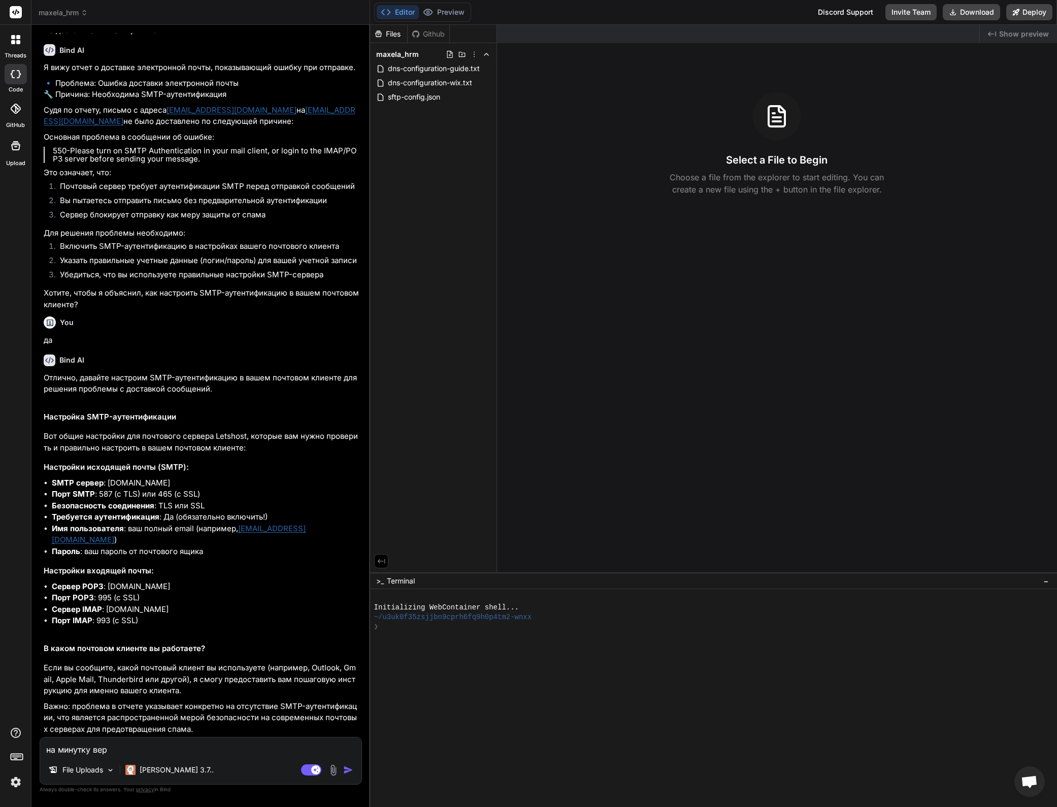
type textarea "на минутку верн"
type textarea "x"
type textarea "на минутку вернё"
type textarea "x"
type textarea "на минутку вернём"
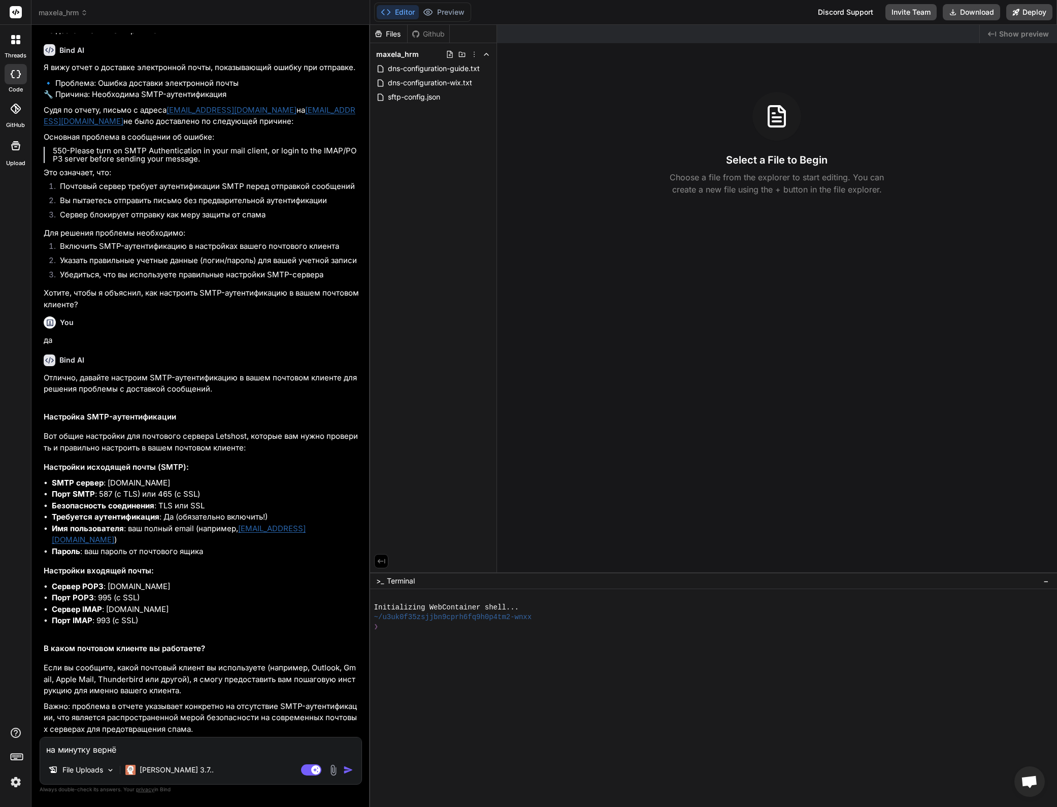
type textarea "x"
type textarea "на минутку вернёмс"
type textarea "x"
type textarea "на минутку вернёмся"
type textarea "x"
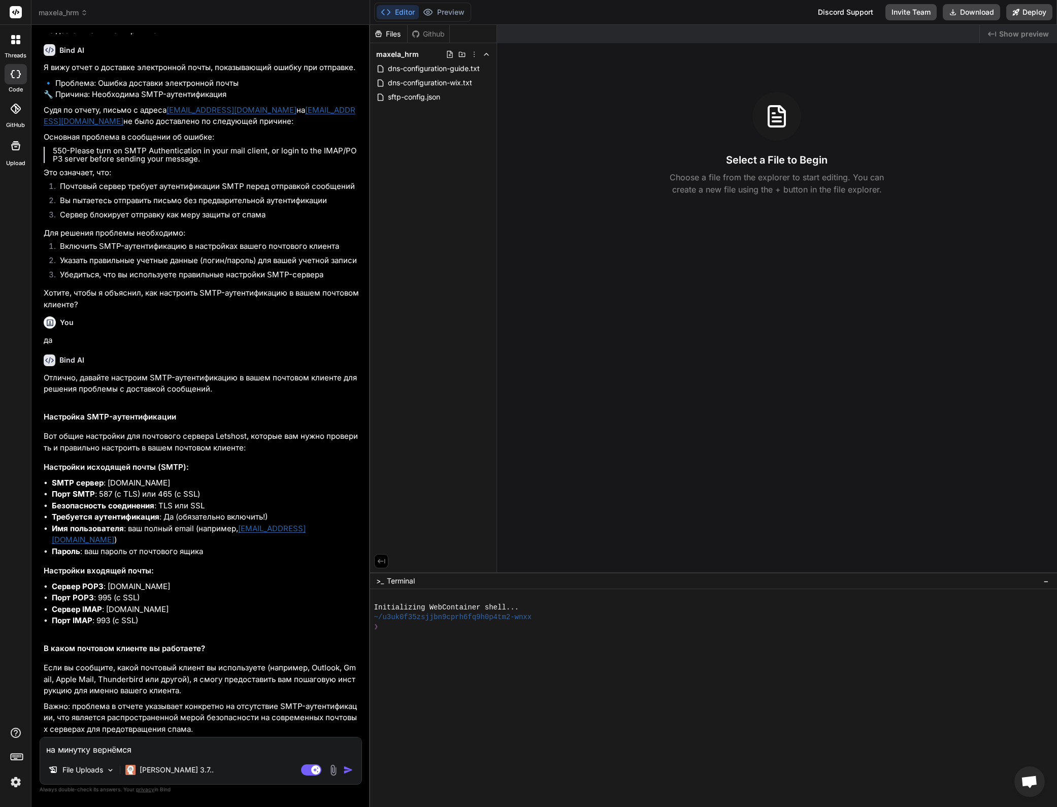
type textarea "на минутку вернёмся"
type textarea "x"
type textarea "на минутку вернёмся к"
type textarea "x"
type textarea "на минутку вернёмся к"
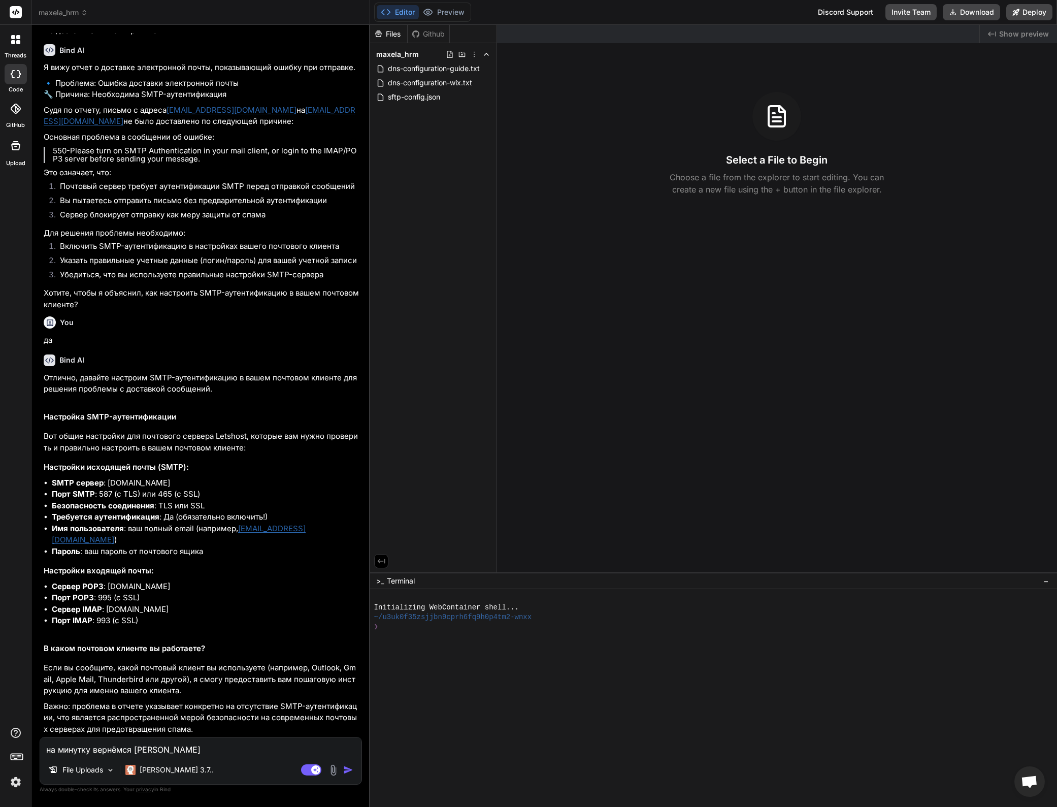
type textarea "x"
type textarea "на минутку вернёмся к н"
type textarea "x"
type textarea "на минутку вернёмся к на"
type textarea "x"
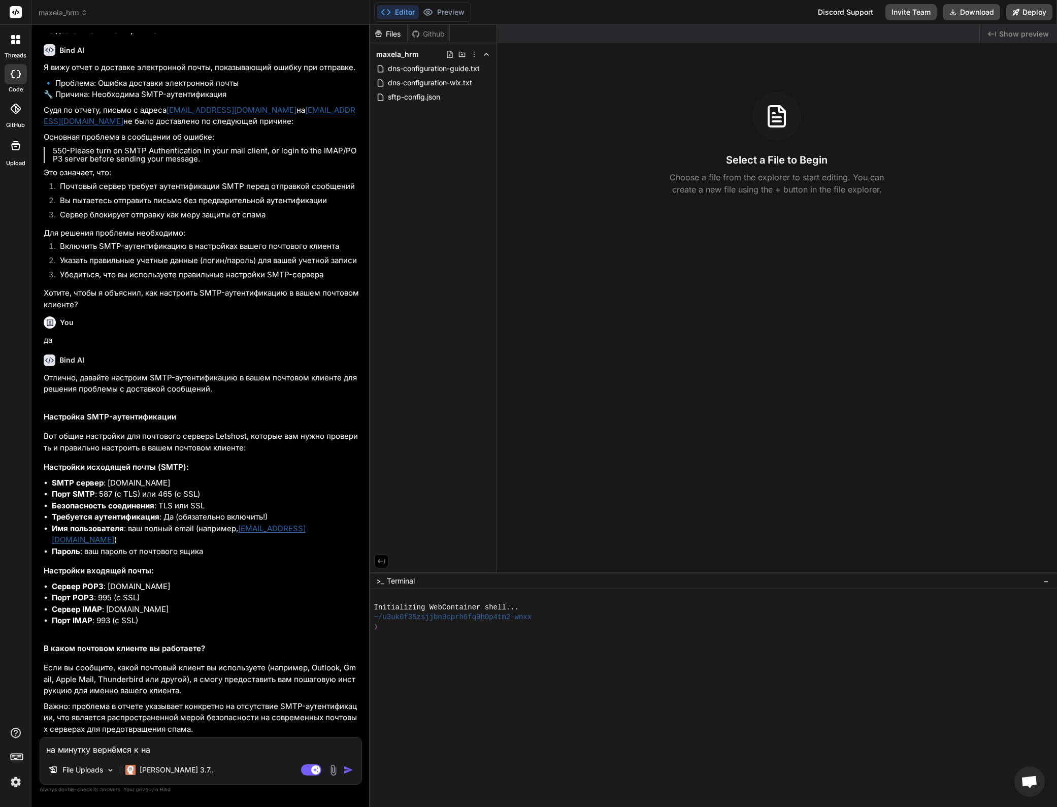
type textarea "на минутку вернёмся к нас"
type textarea "x"
type textarea "на минутку вернёмся к наст"
type textarea "x"
type textarea "на минутку вернёмся к настр"
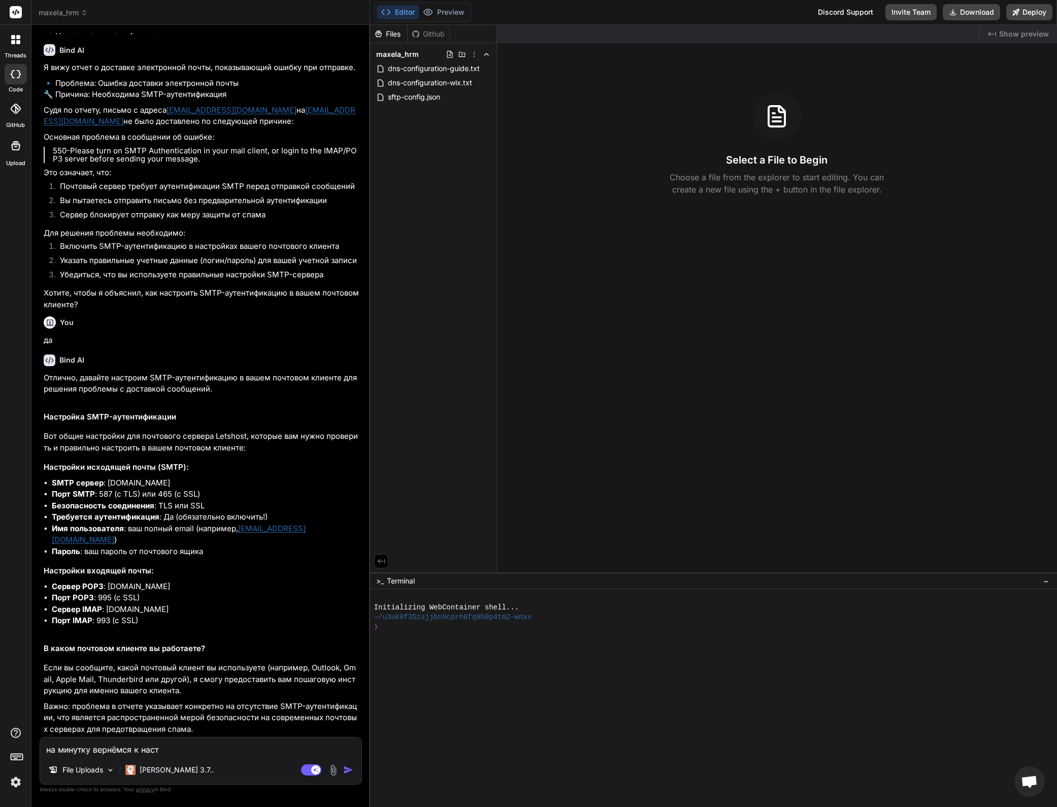
type textarea "x"
type textarea "на минутку вернёмся к настро"
type textarea "x"
type textarea "на минутку вернёмся к настрой"
type textarea "x"
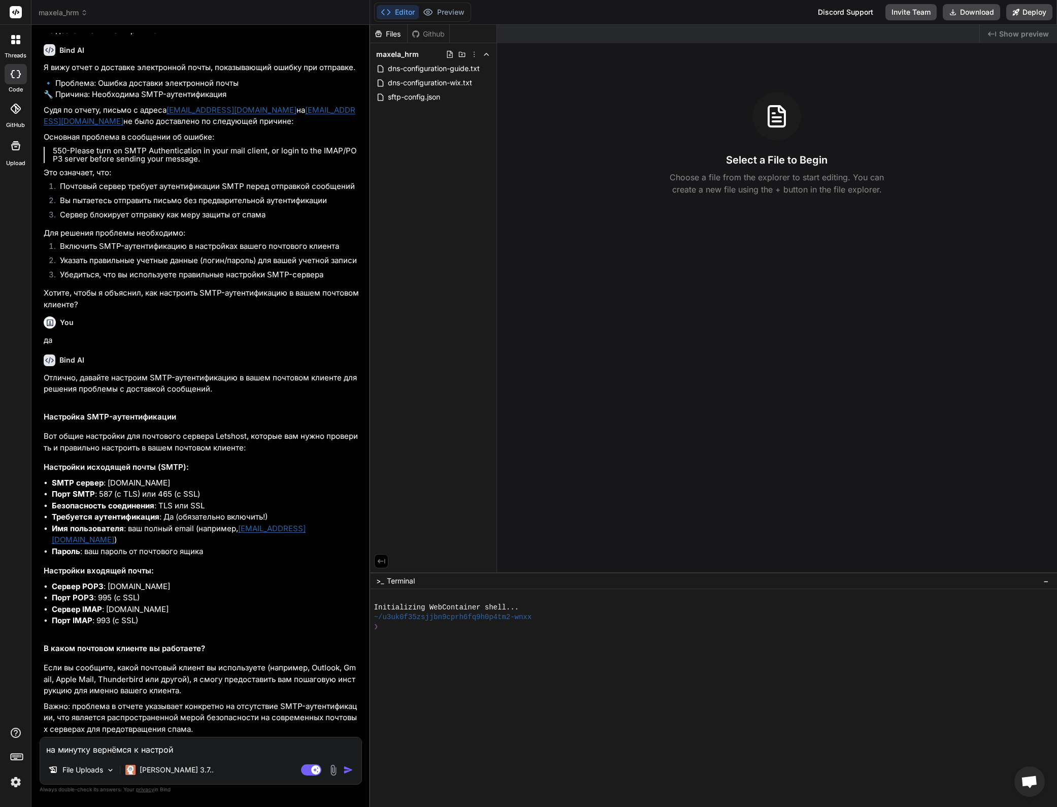
type textarea "на минутку вернёмся к настройк"
type textarea "x"
type textarea "на минутку вернёмся к настройке"
type textarea "x"
type textarea "на минутку вернёмся к настройке"
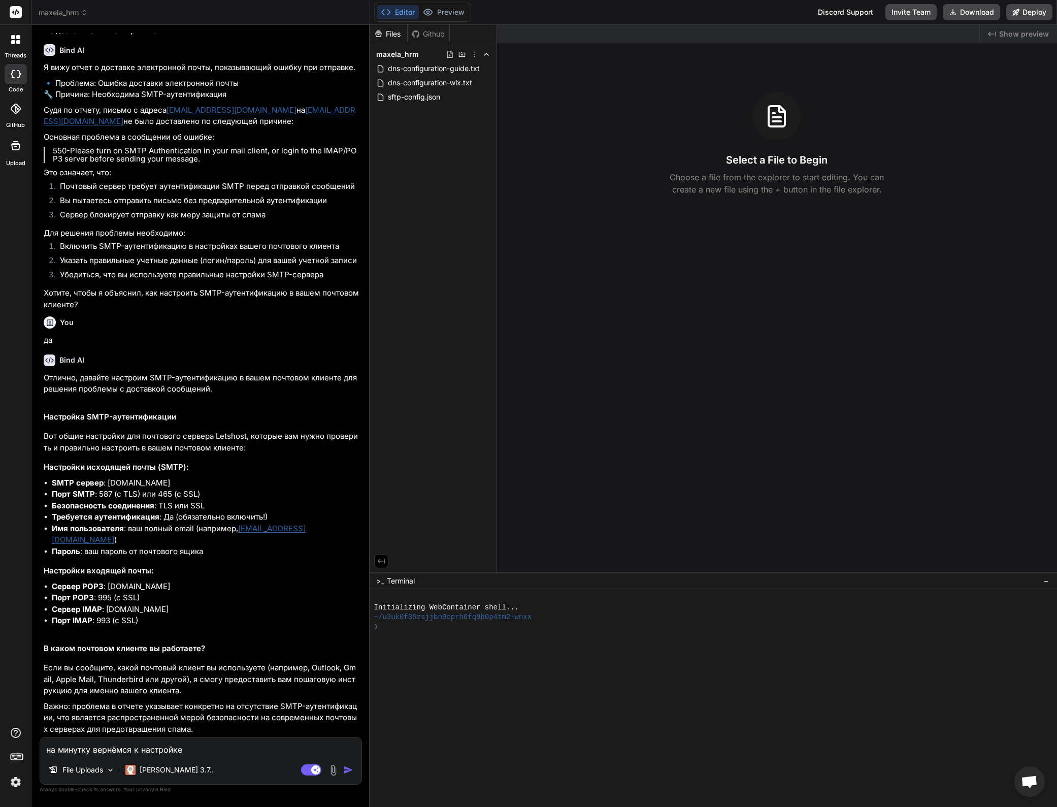
type textarea "x"
type textarea "на минутку вернёмся к настройке а"
type textarea "x"
type textarea "на минутку вернёмся к настройке ае"
type textarea "x"
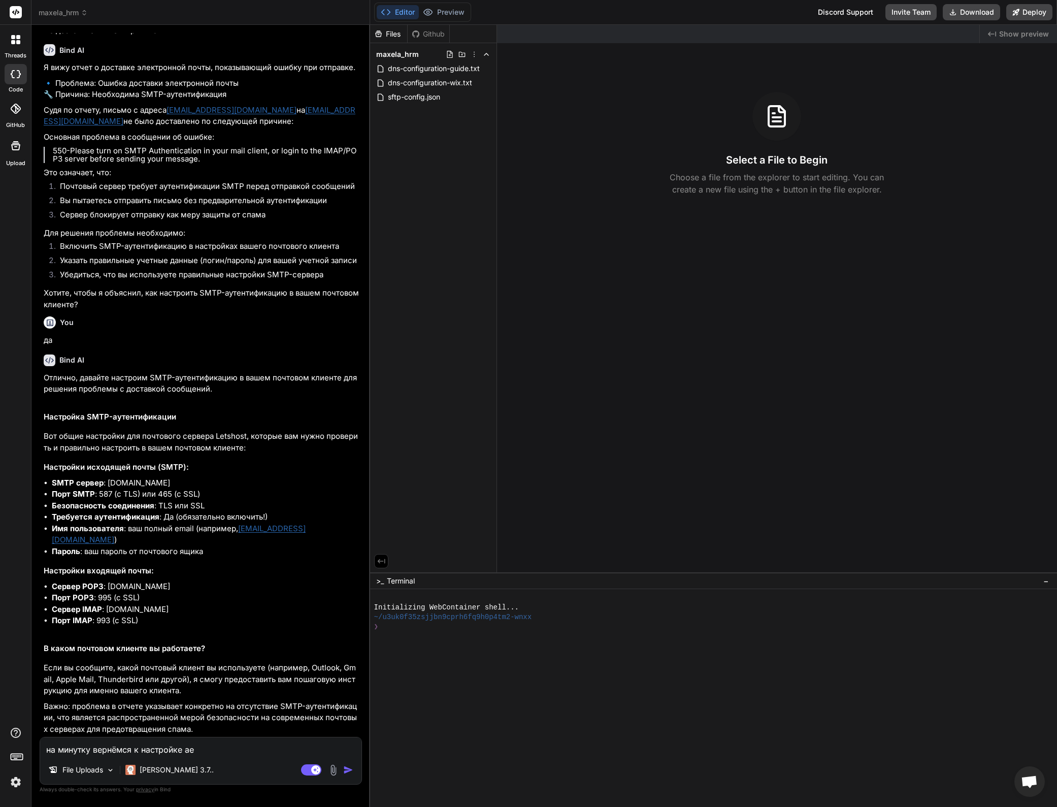
type textarea "на минутку вернёмся к настройке ае"
type textarea "x"
type textarea "на минутку вернёмся к настройке ftp"
type textarea "x"
type textarea "на минутку вернёмся к настройке ftp"
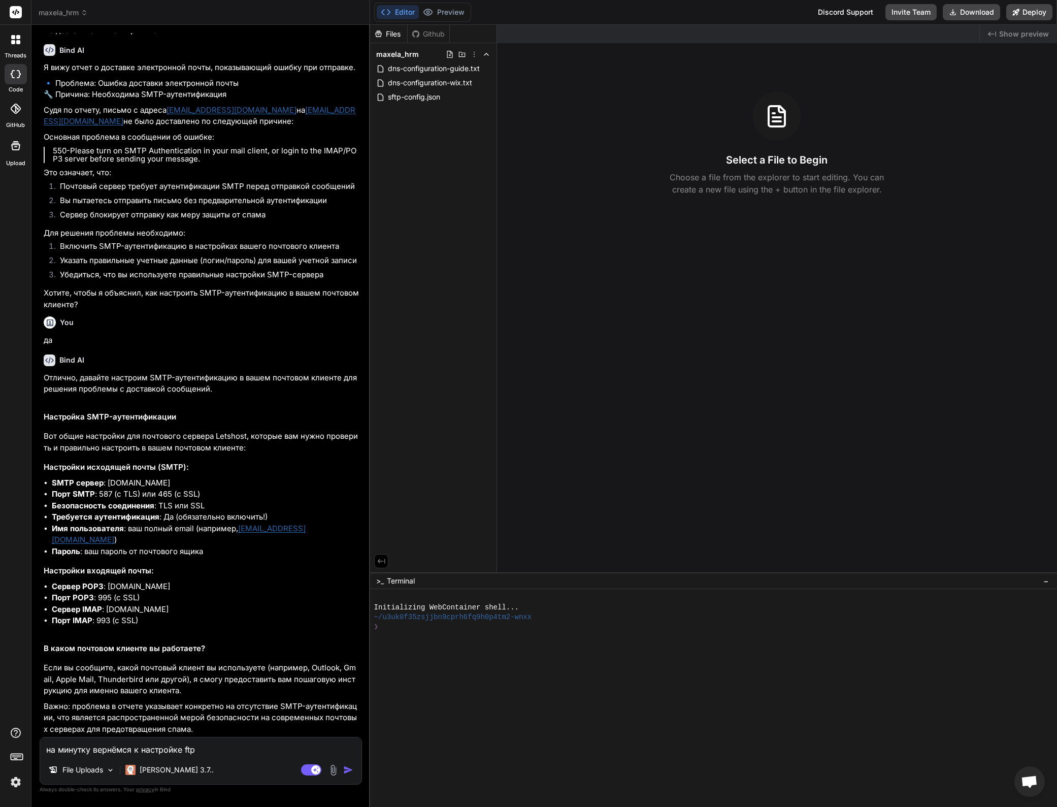
scroll to position [2081, 0]
type textarea "x"
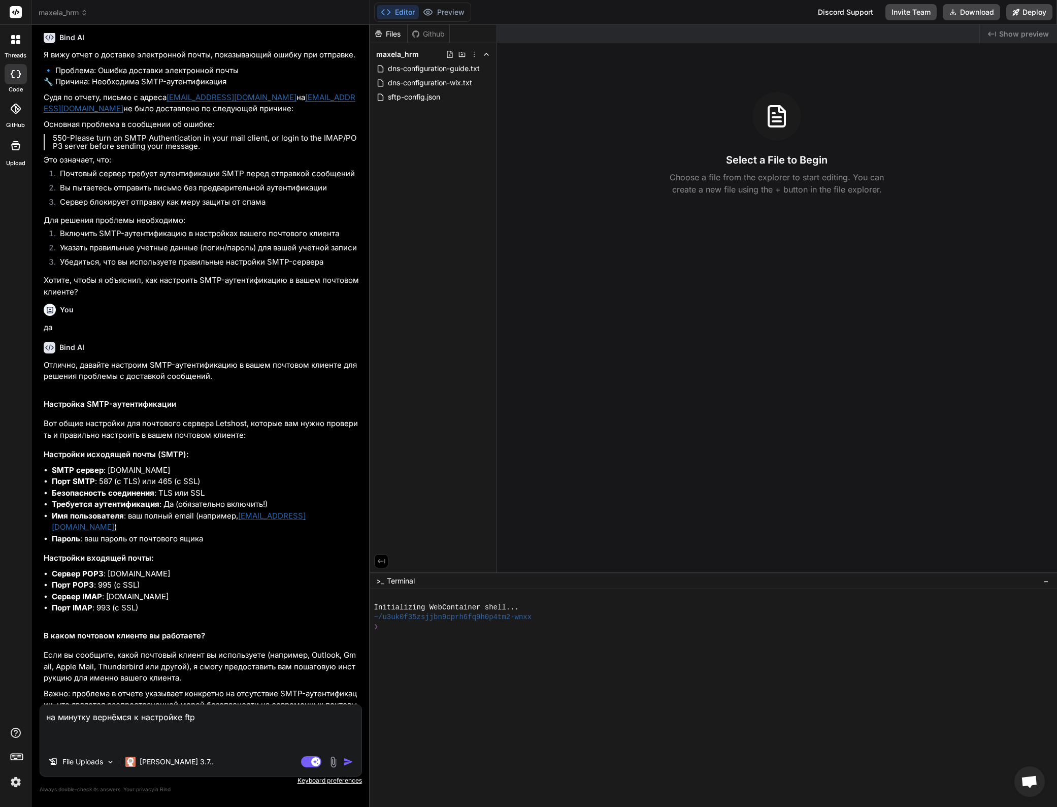
paste textarea "{ "type": "sftp", "save_before_upload": true, "upload_on_save": false, "sync_do…"
type textarea "на минутку вернёмся к настройке ftp { "type": "sftp", "save_before_upload": tru…"
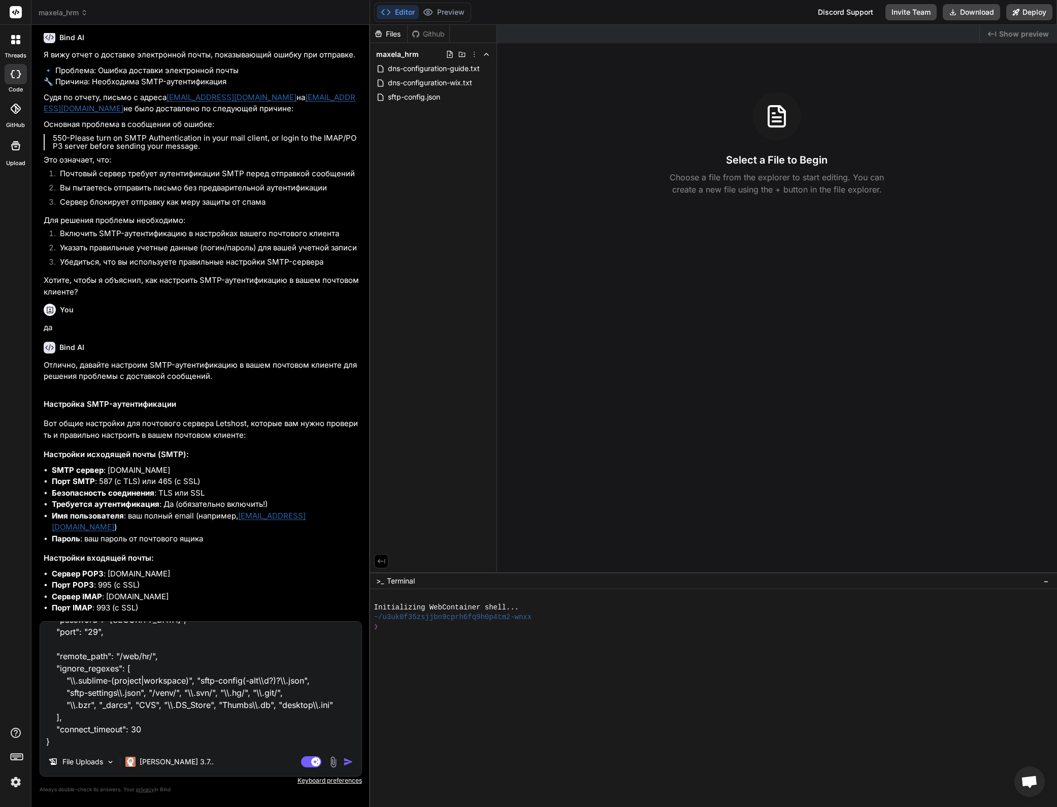
type textarea "x"
type textarea "на минутку вернёмся к настройке ftp { "type": "sftp", "save_before_upload": tru…"
type textarea "x"
type textarea "на минутку вернёмся к настройке ftp { "type": "sftp", "save_before_upload": tru…"
type textarea "x"
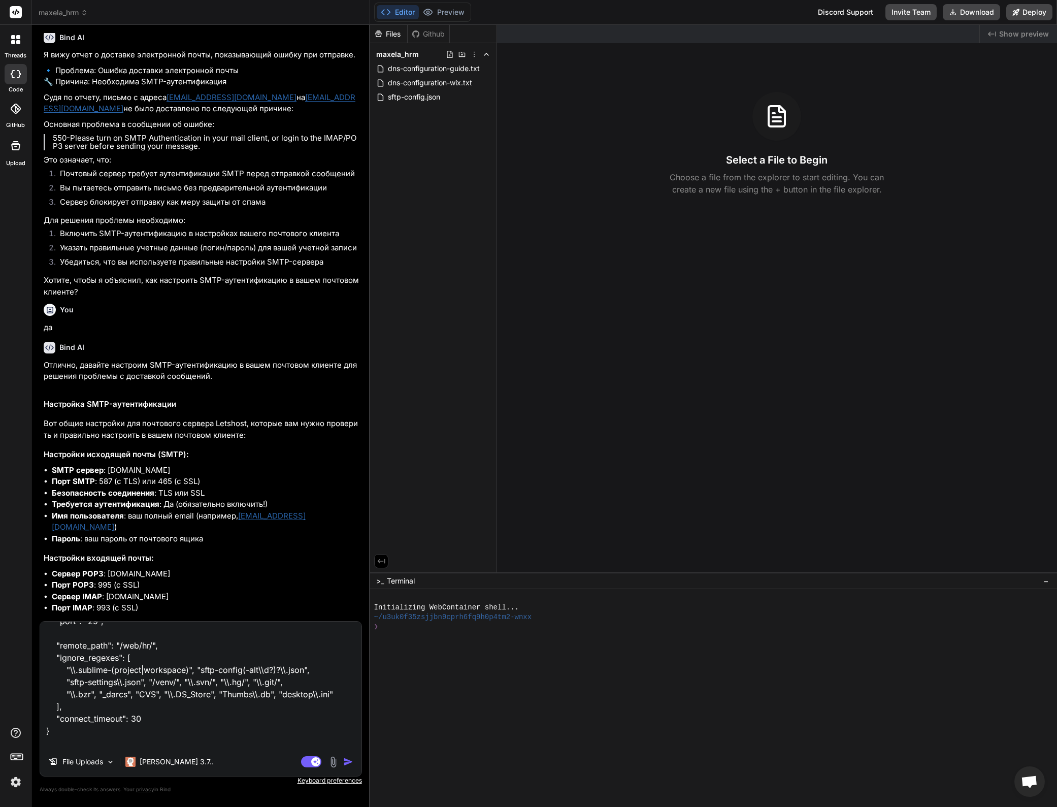
scroll to position [232, 0]
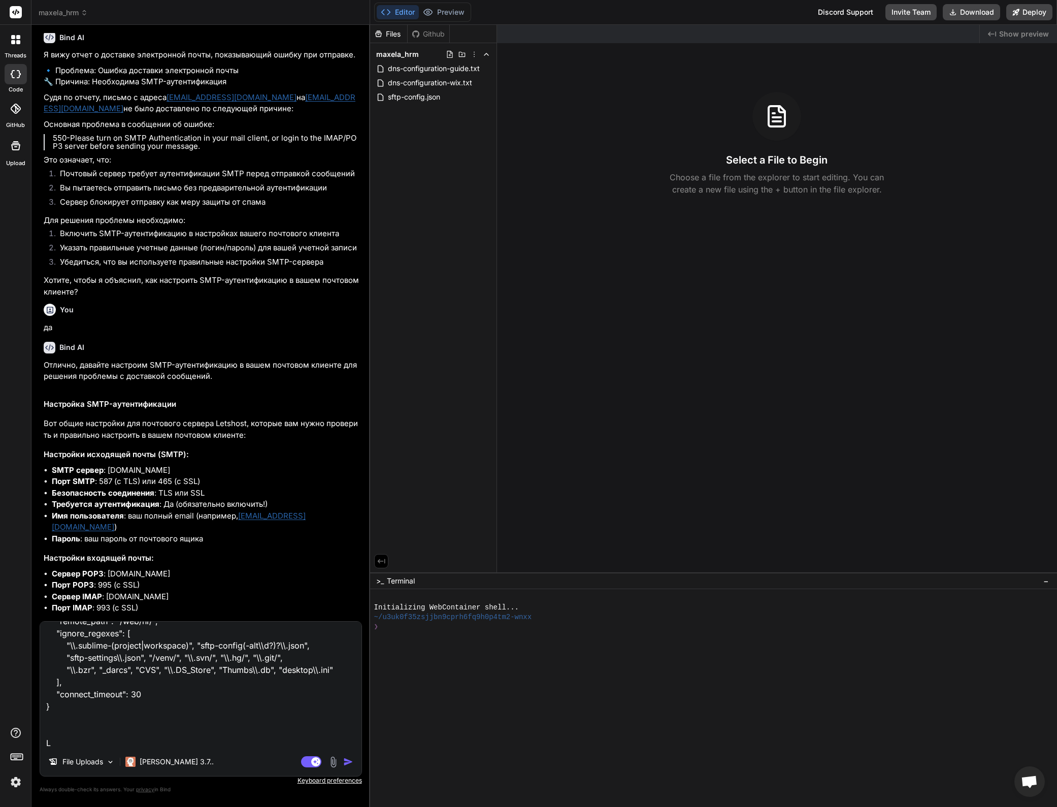
type textarea "на минутку вернёмся к настройке ftp { "type": "sftp", "save_before_upload": tru…"
type textarea "x"
type textarea "на минутку вернёмся к настройке ftp { "type": "sftp", "save_before_upload": tru…"
type textarea "x"
type textarea "на минутку вернёмся к настройке ftp { "type": "sftp", "save_before_upload": tru…"
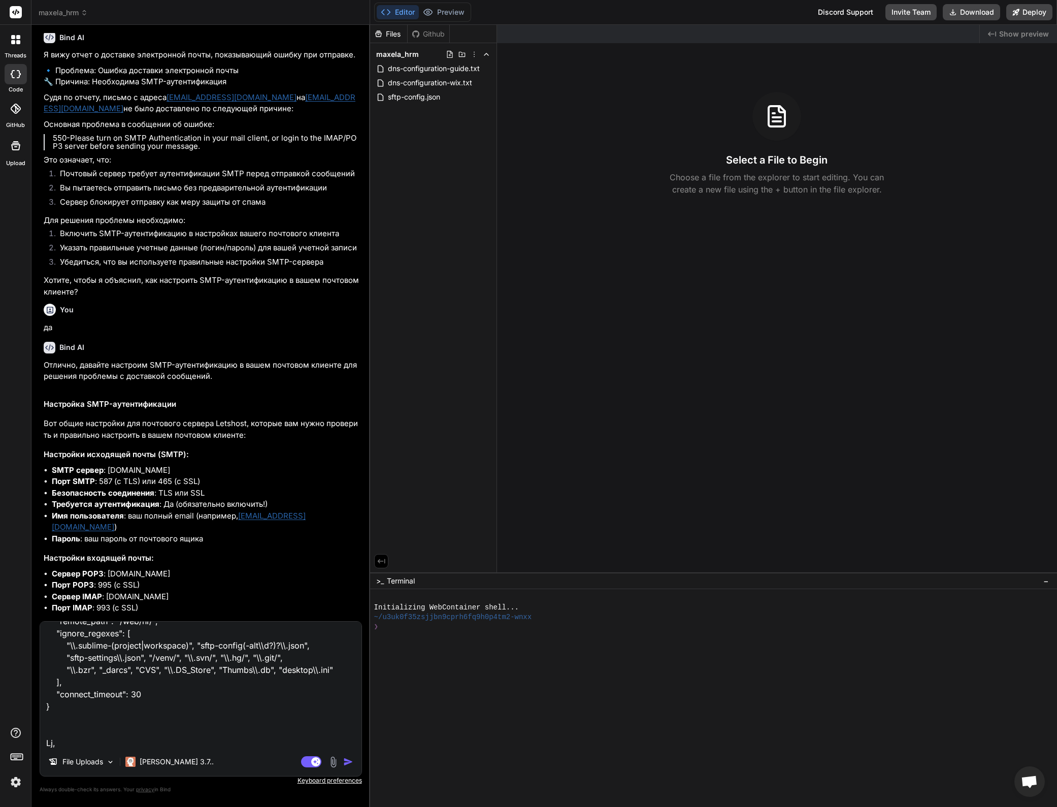
type textarea "x"
type textarea "на минутку вернёмся к настройке ftp { "type": "sftp", "save_before_upload": tru…"
type textarea "x"
type textarea "на минутку вернёмся к настройке ftp { "type": "sftp", "save_before_upload": tru…"
type textarea "x"
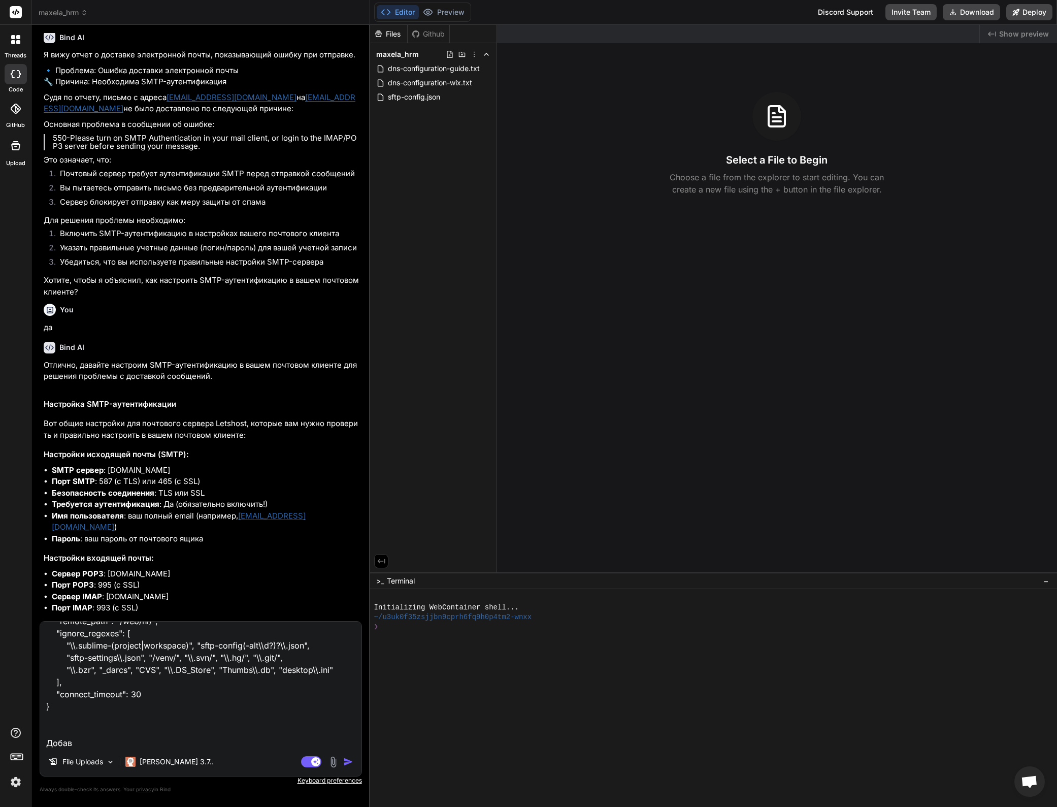
type textarea "на минутку вернёмся к настройке ftp { "type": "sftp", "save_before_upload": tru…"
type textarea "x"
type textarea "на минутку вернёмся к настройке ftp { "type": "sftp", "save_before_upload": tru…"
type textarea "x"
type textarea "на минутку вернёмся к настройке ftp { "type": "sftp", "save_before_upload": tru…"
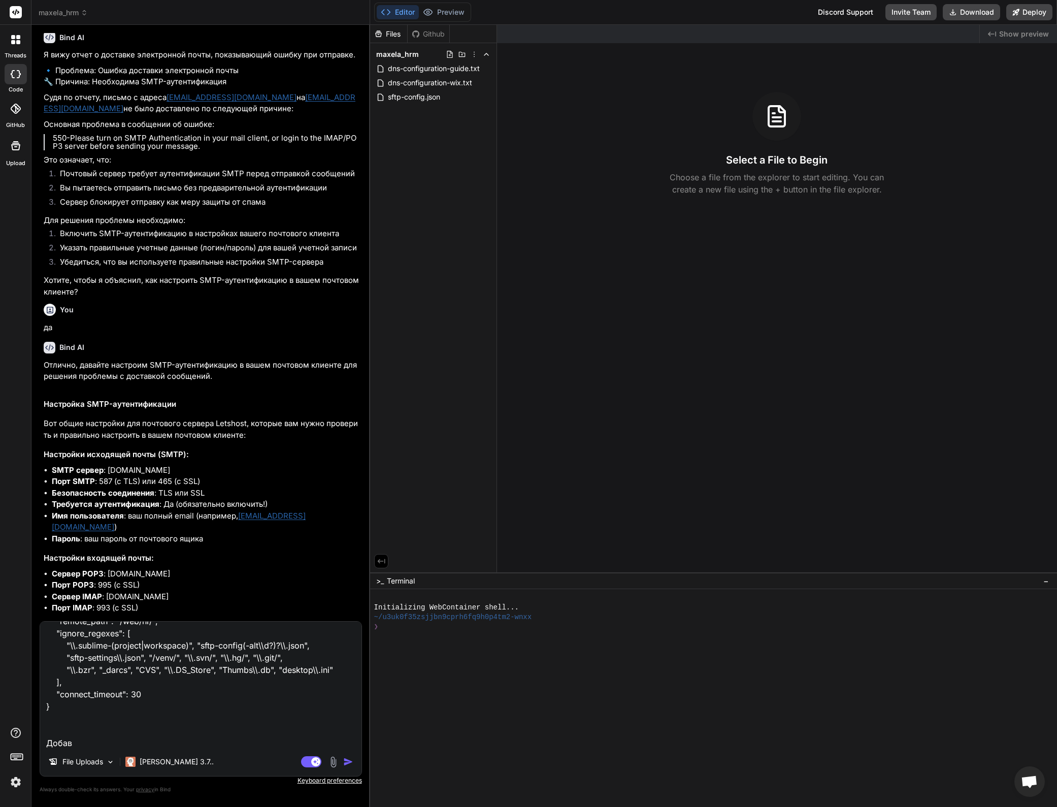
type textarea "x"
type textarea "на минутку вернёмся к настройке ftp { "type": "sftp", "save_before_upload": tru…"
type textarea "x"
type textarea "на минутку вернёмся к настройке ftp { "type": "sftp", "save_before_upload": tru…"
type textarea "x"
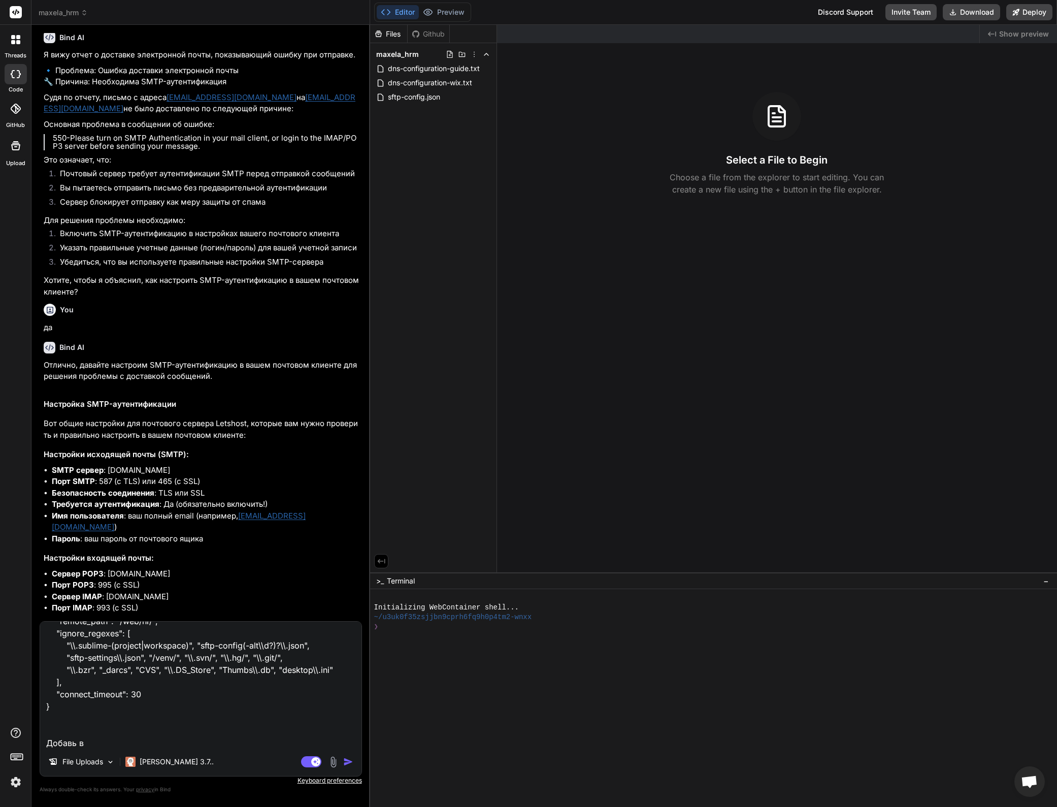
type textarea "на минутку вернёмся к настройке ftp { "type": "sftp", "save_before_upload": tru…"
type textarea "x"
type textarea "на минутку вернёмся к настройке ftp { "type": "sftp", "save_before_upload": tru…"
type textarea "x"
type textarea "на минутку вернёмся к настройке ftp { "type": "sftp", "save_before_upload": tru…"
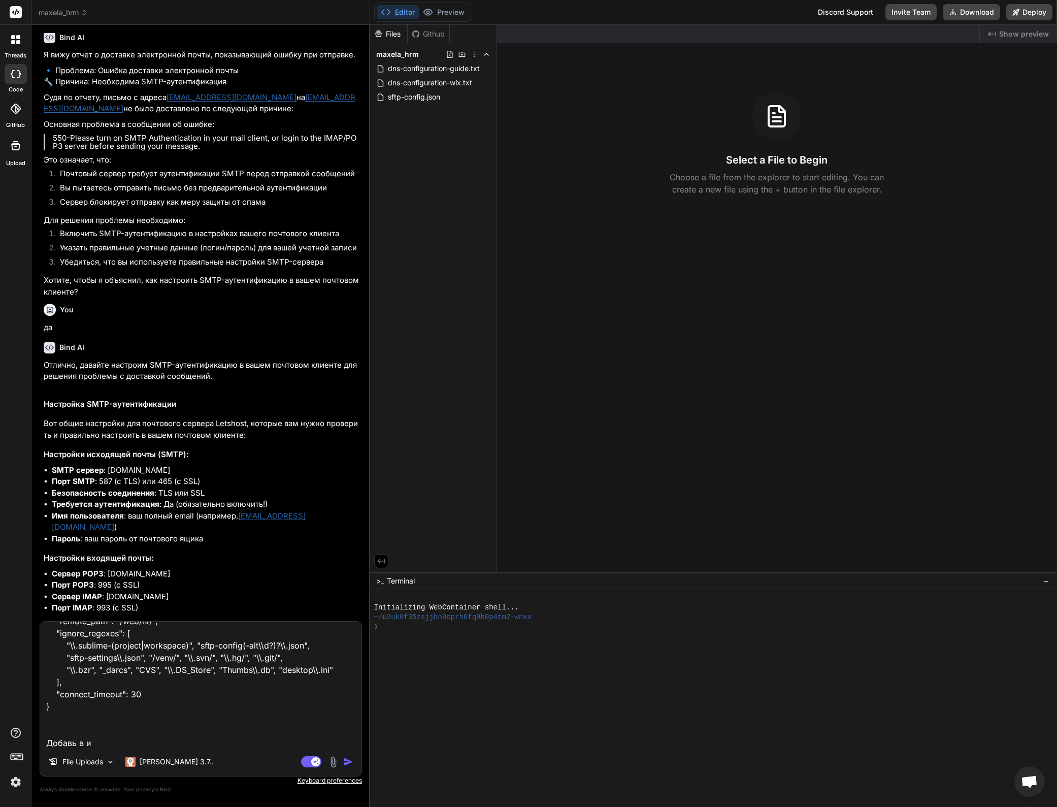
type textarea "x"
type textarea "на минутку вернёмся к настройке ftp { "type": "sftp", "save_before_upload": tru…"
type textarea "x"
type textarea "на минутку вернёмся к настройке ftp { "type": "sftp", "save_before_upload": tru…"
type textarea "x"
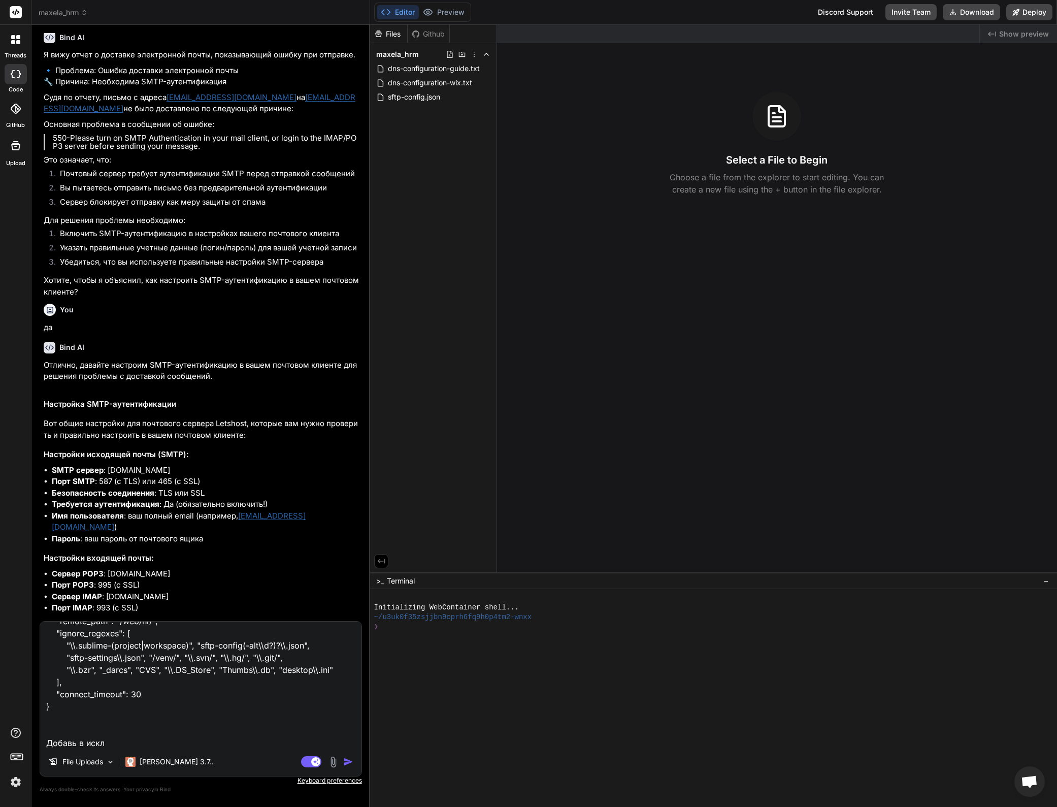
type textarea "на минутку вернёмся к настройке ftp { "type": "sftp", "save_before_upload": tru…"
type textarea "x"
type textarea "на минутку вернёмся к настройке ftp { "type": "sftp", "save_before_upload": tru…"
type textarea "x"
type textarea "на минутку вернёмся к настройке ftp { "type": "sftp", "save_before_upload": tru…"
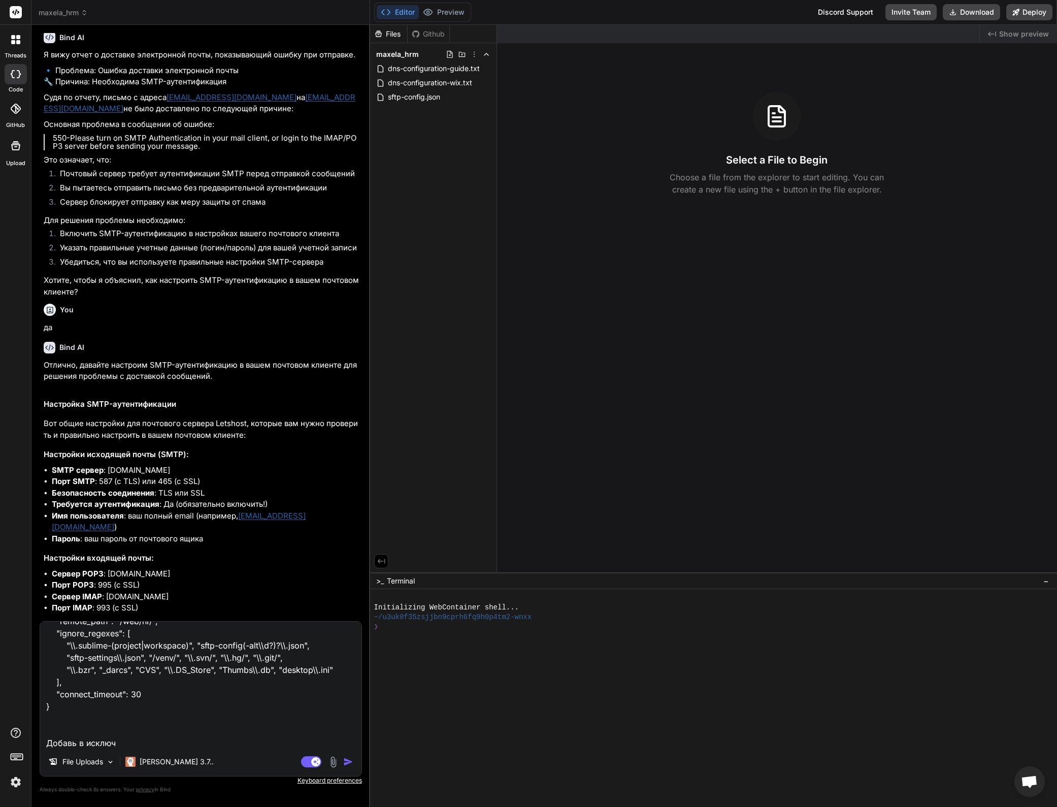
type textarea "x"
type textarea "на минутку вернёмся к настройке ftp { "type": "sftp", "save_before_upload": tru…"
type textarea "x"
type textarea "на минутку вернёмся к настройке ftp { "type": "sftp", "save_before_upload": tru…"
type textarea "x"
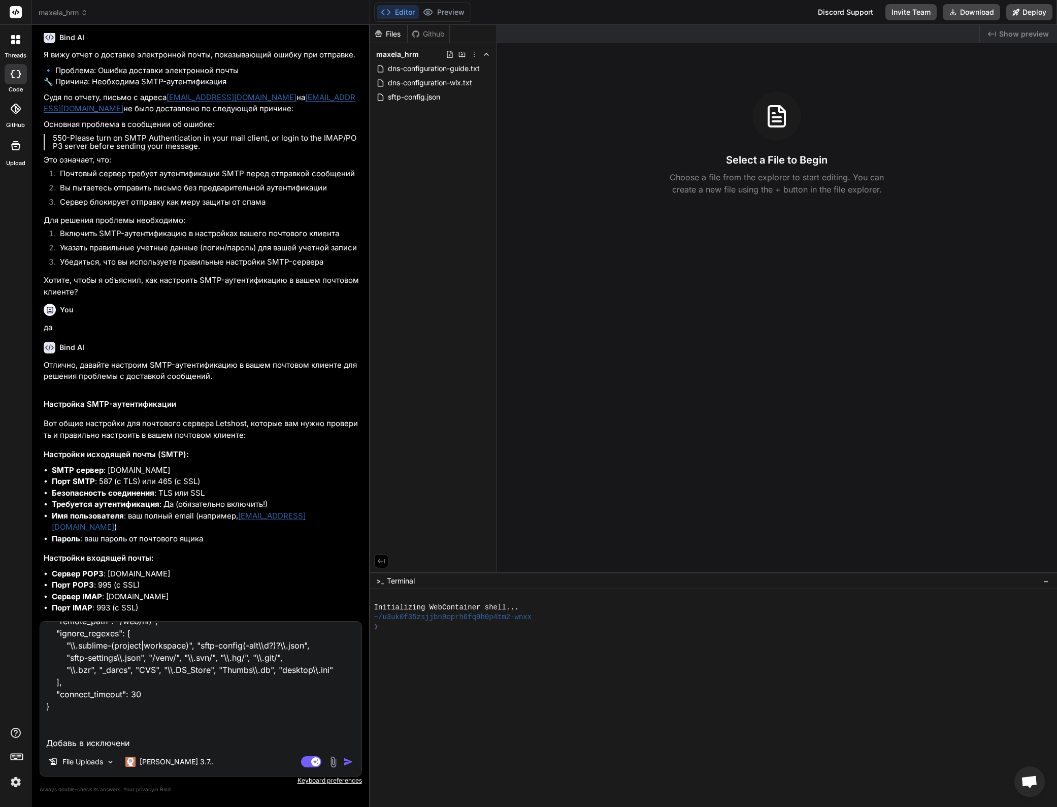
type textarea "на минутку вернёмся к настройке ftp { "type": "sftp", "save_before_upload": tru…"
type textarea "x"
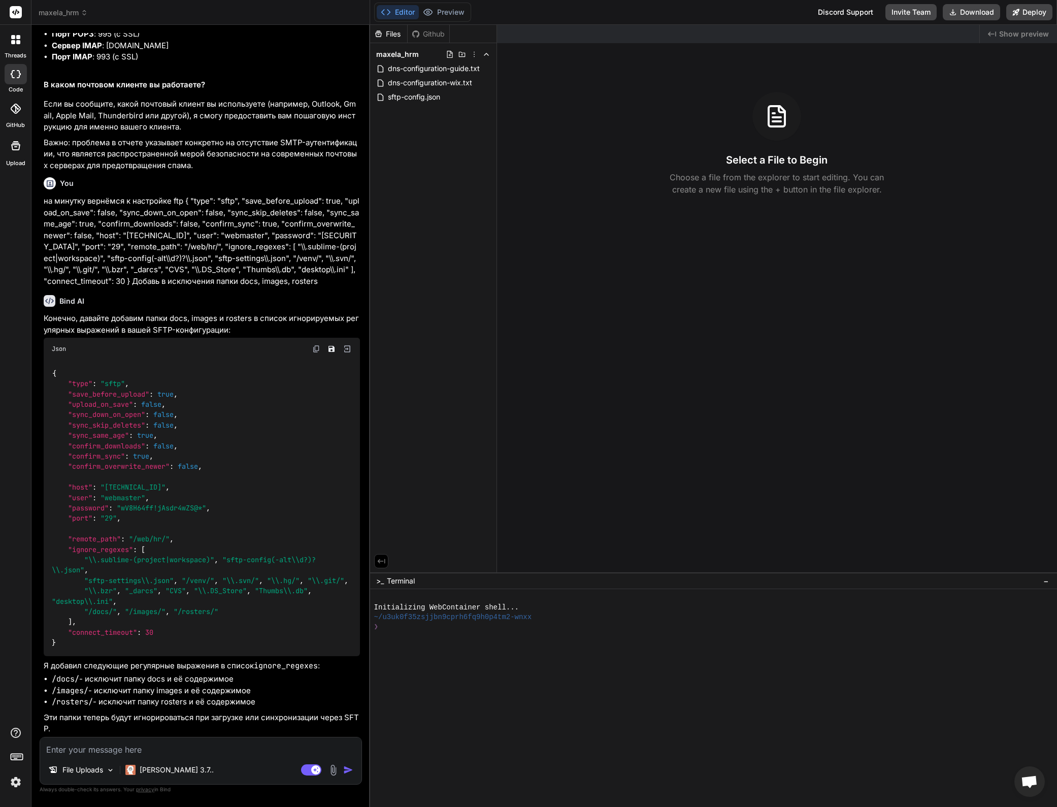
scroll to position [2625, 0]
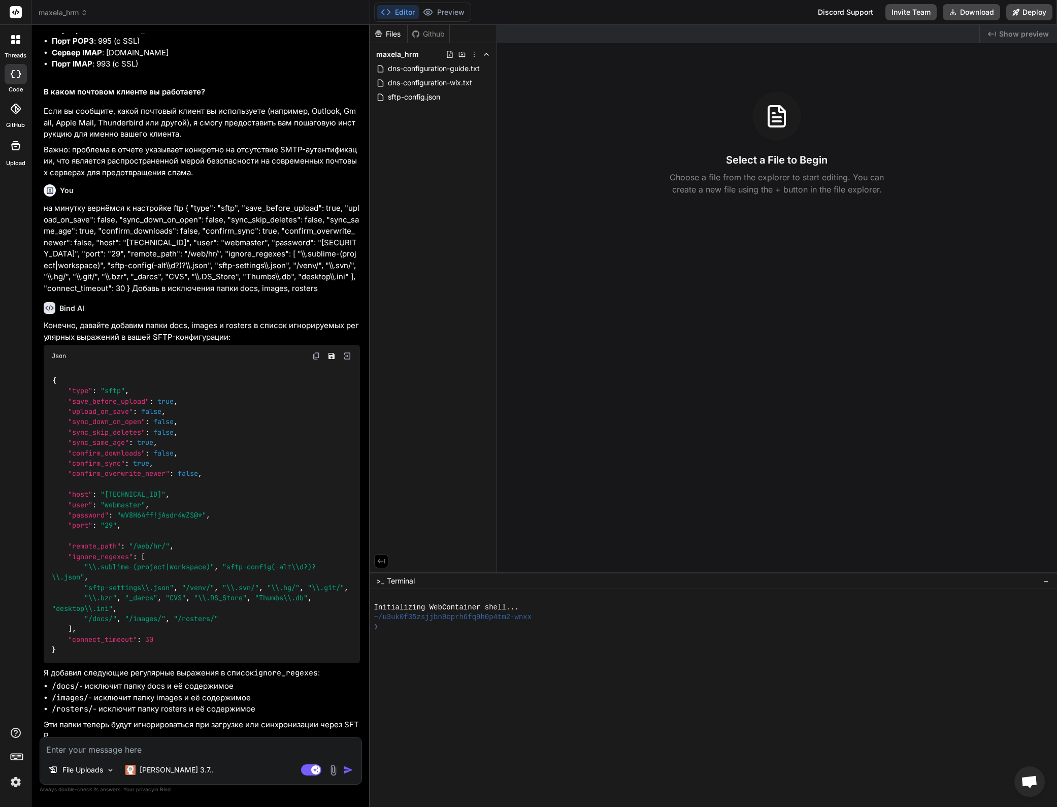
click at [314, 358] on img at bounding box center [316, 356] width 8 height 8
click at [318, 357] on img at bounding box center [316, 356] width 8 height 8
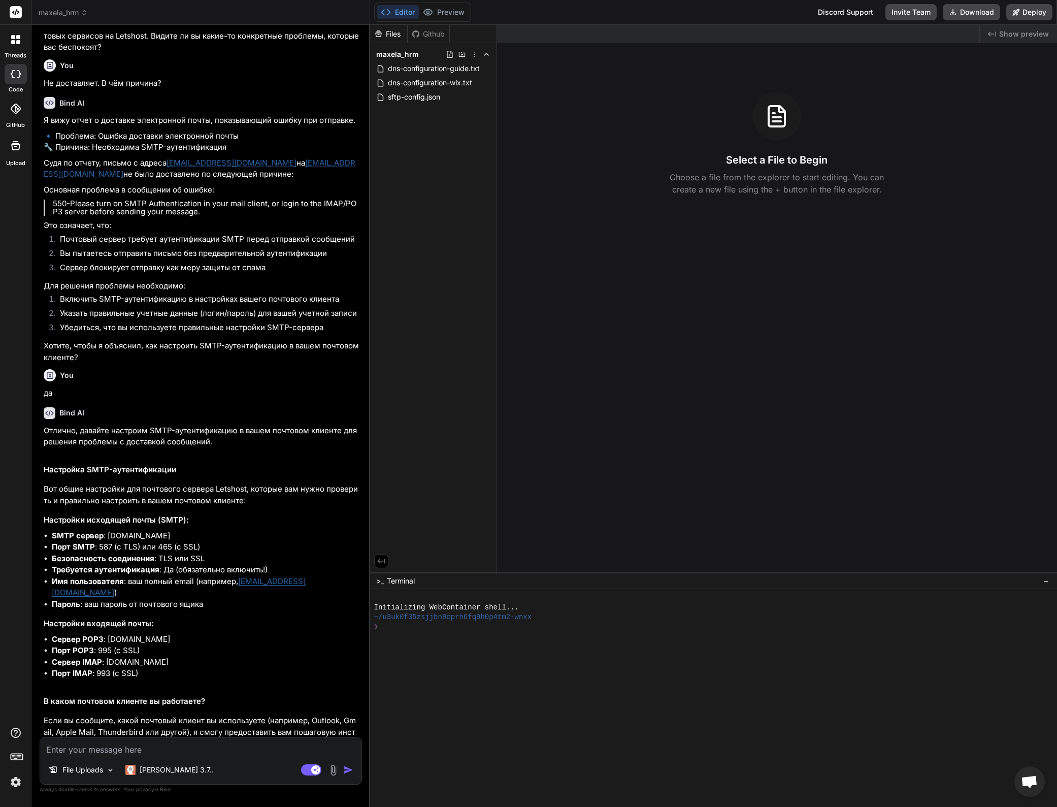
scroll to position [2032, 0]
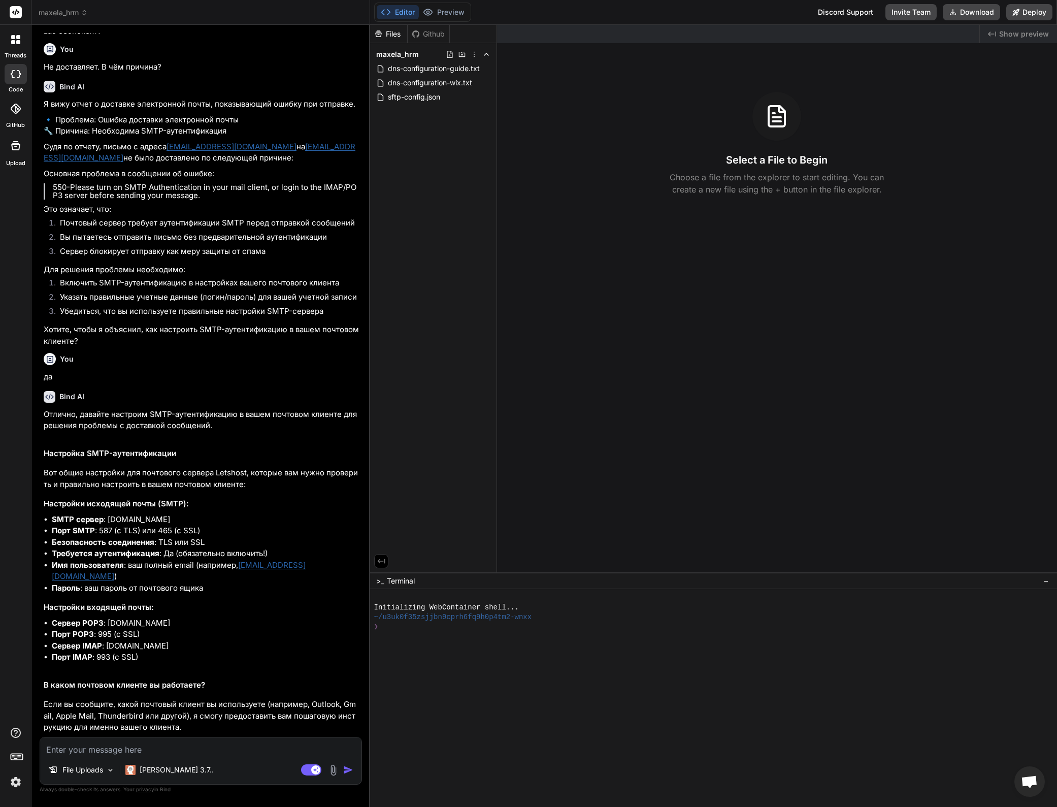
click at [152, 749] on textarea at bounding box center [200, 746] width 321 height 18
click at [334, 771] on img at bounding box center [334, 770] width 12 height 12
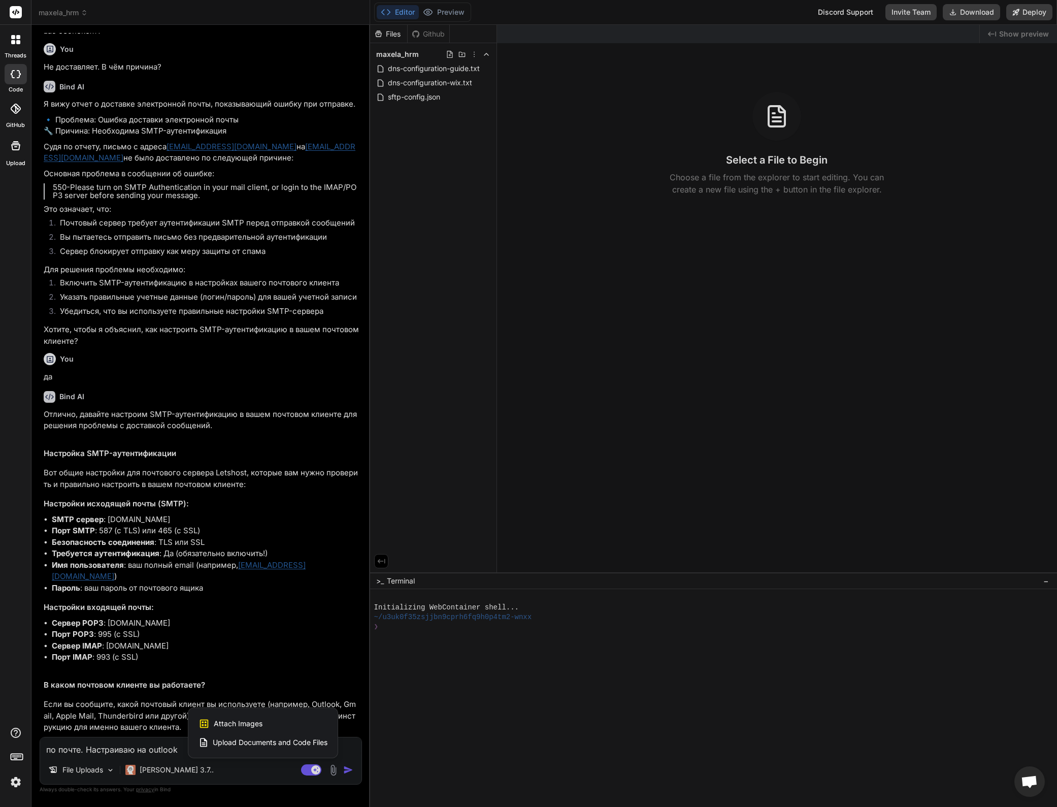
click at [233, 727] on span "Attach Images" at bounding box center [238, 723] width 49 height 10
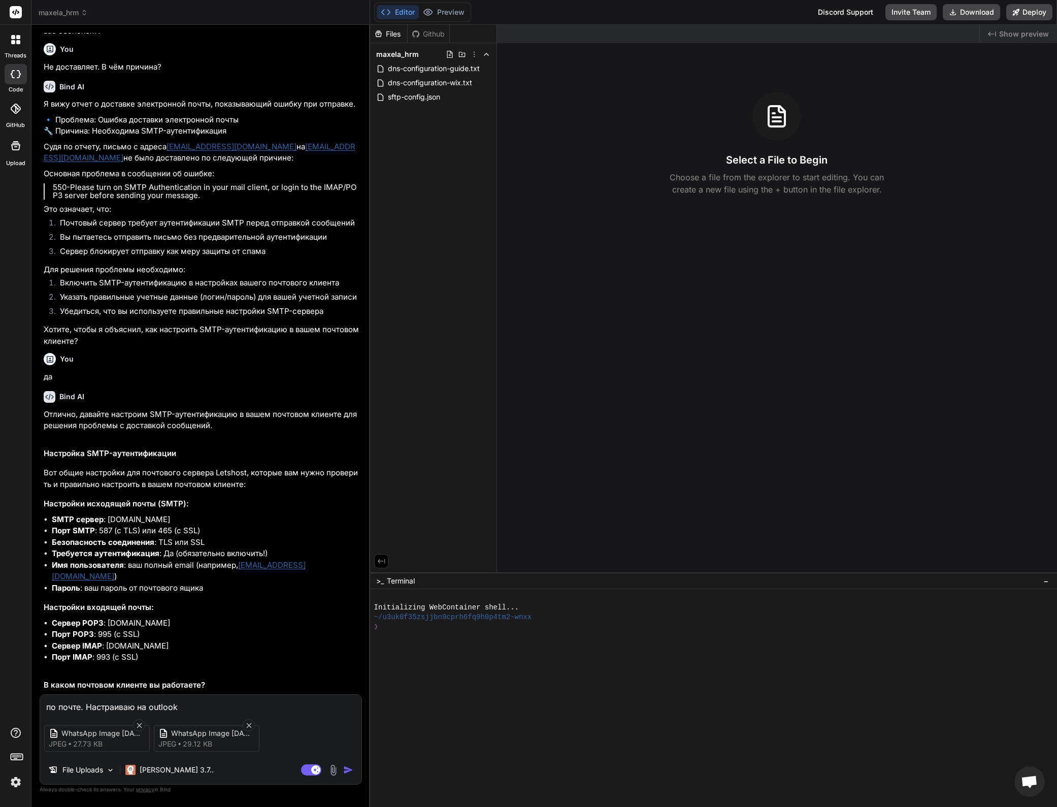
click at [347, 769] on img "button" at bounding box center [348, 770] width 10 height 10
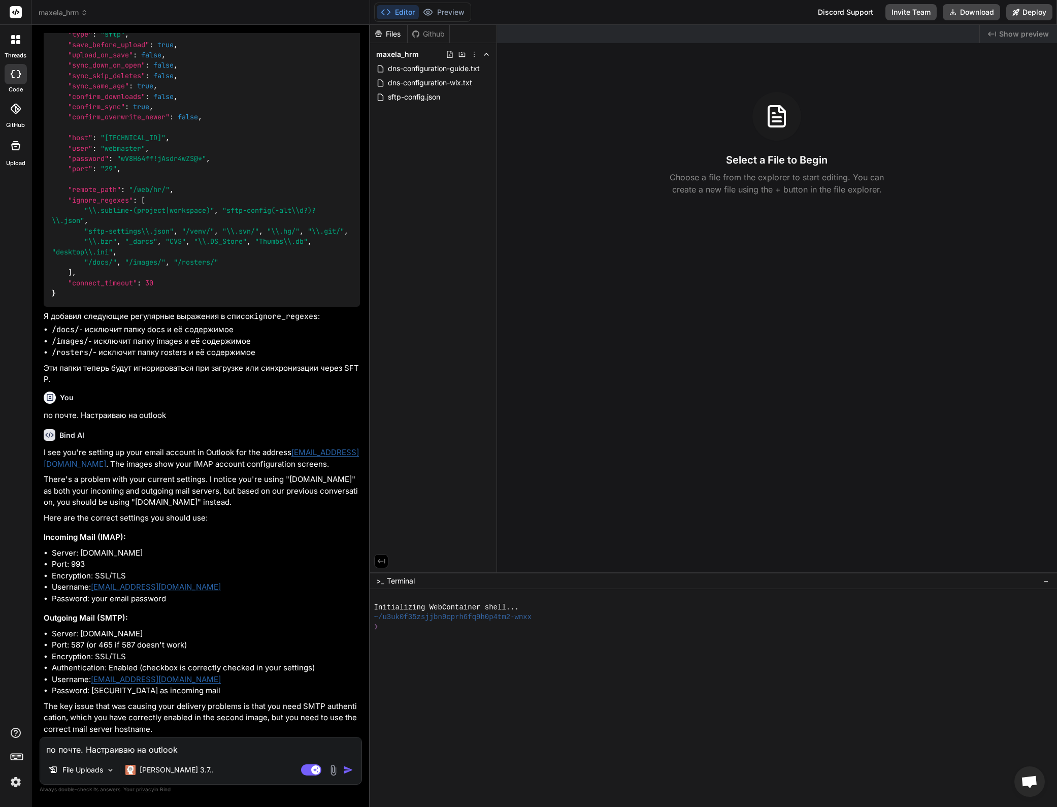
scroll to position [2992, 0]
click at [238, 496] on p "There's a problem with your current settings. I notice you're using "in22.dnsir…" at bounding box center [202, 491] width 316 height 35
drag, startPoint x: 148, startPoint y: 502, endPoint x: 268, endPoint y: 501, distance: 119.8
click at [268, 501] on p "There's a problem with your current settings. I notice you're using "in22.dnsir…" at bounding box center [202, 491] width 316 height 35
copy p "mail.homeimprovementsireland.ie"
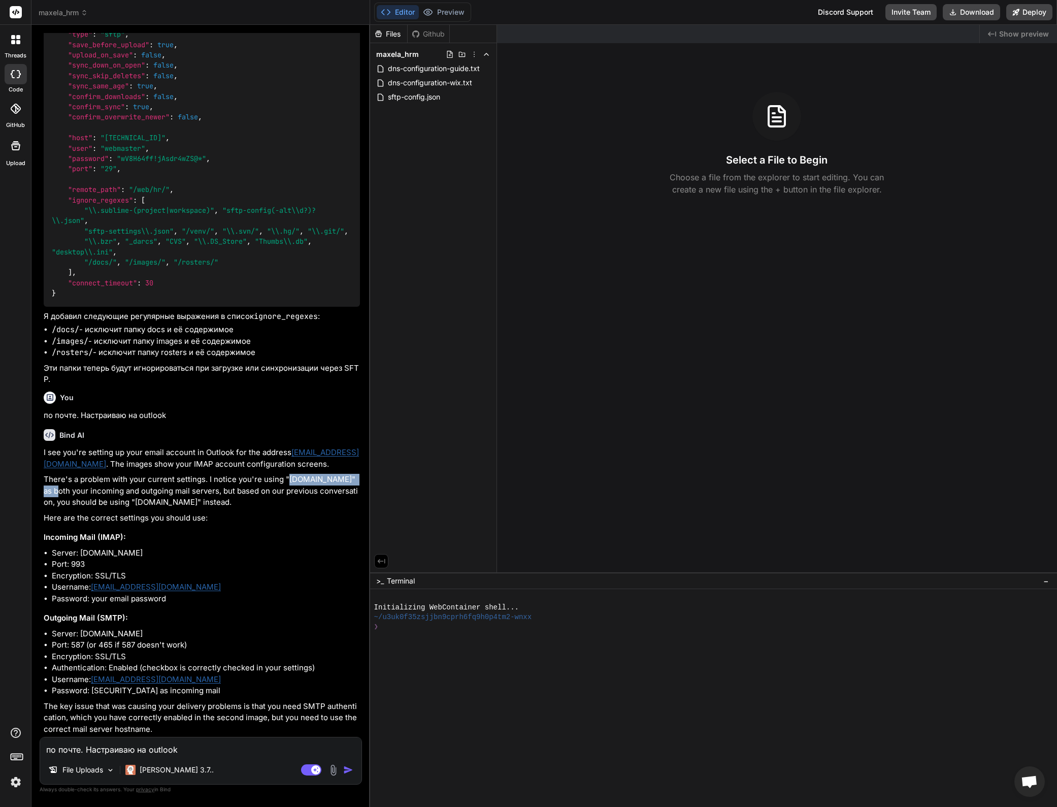
drag, startPoint x: 286, startPoint y: 478, endPoint x: 49, endPoint y: 488, distance: 237.3
click at [49, 488] on p "There's a problem with your current settings. I notice you're using "in22.dnsir…" at bounding box center [202, 491] width 316 height 35
copy p "in22.dnsireland.com"
click at [178, 748] on textarea "по почте. Настраиваю на outlook" at bounding box center [200, 746] width 321 height 18
paste textarea "Emails между stas@homeimprovementsireland.ie и info@homeimprovementsireland.ie …"
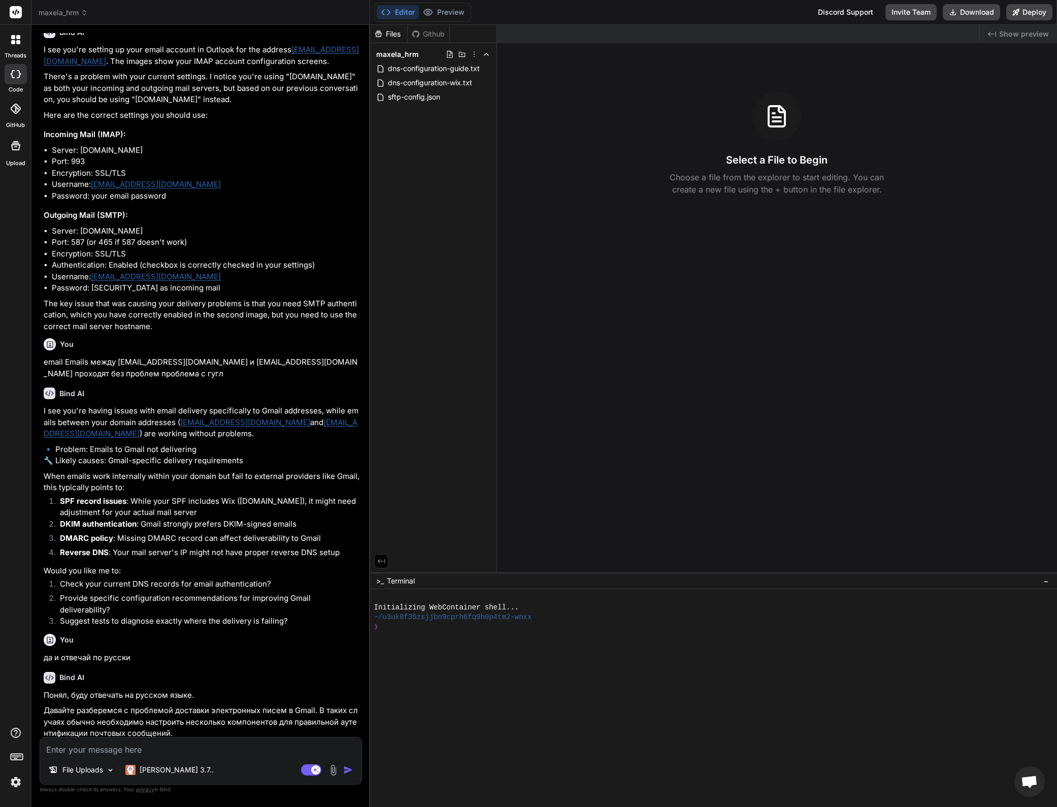
scroll to position [3965, 0]
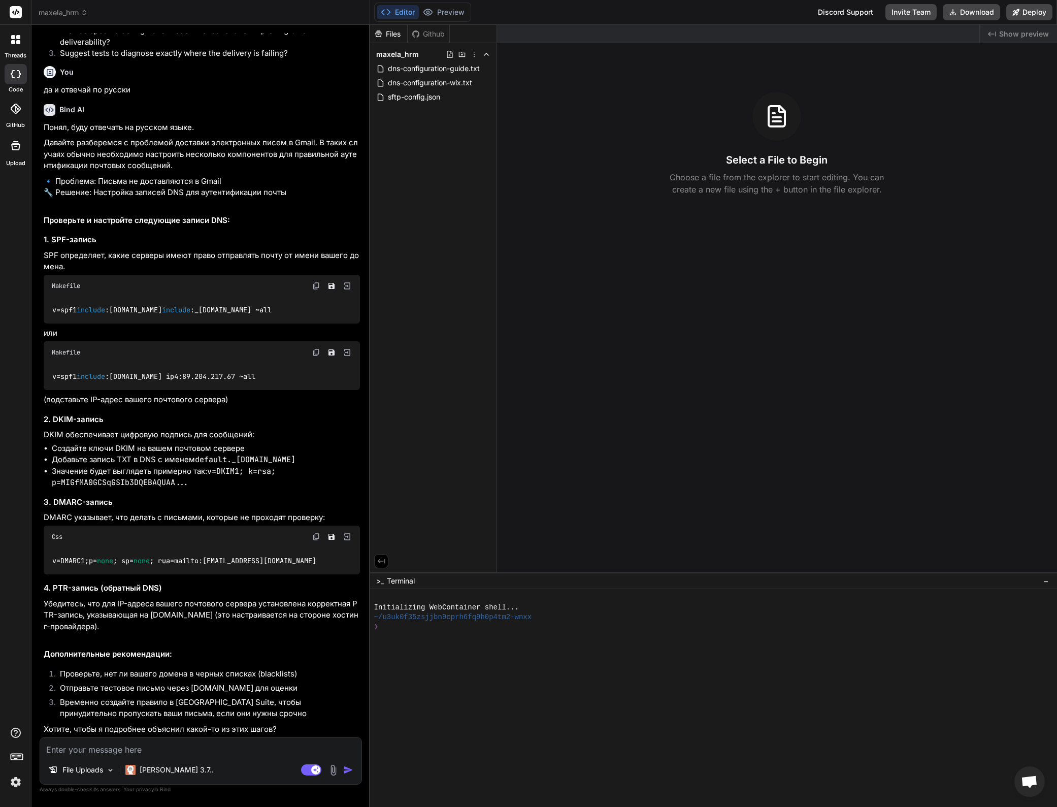
click at [133, 753] on textarea at bounding box center [200, 746] width 321 height 18
click at [141, 560] on span "none" at bounding box center [142, 561] width 16 height 9
copy div "v=DMARC1; p = none ; sp= none ; rua=mailto:dmarc@homeimprovementsireland.ie"
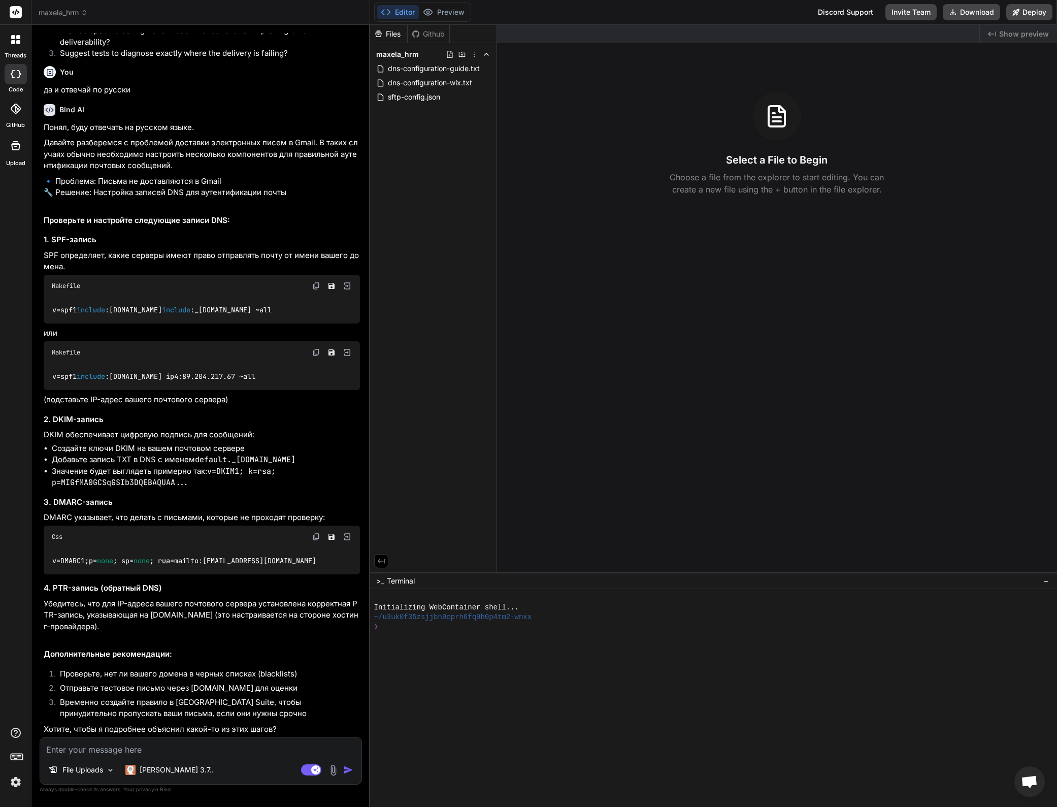
click at [168, 746] on textarea at bounding box center [200, 746] width 321 height 18
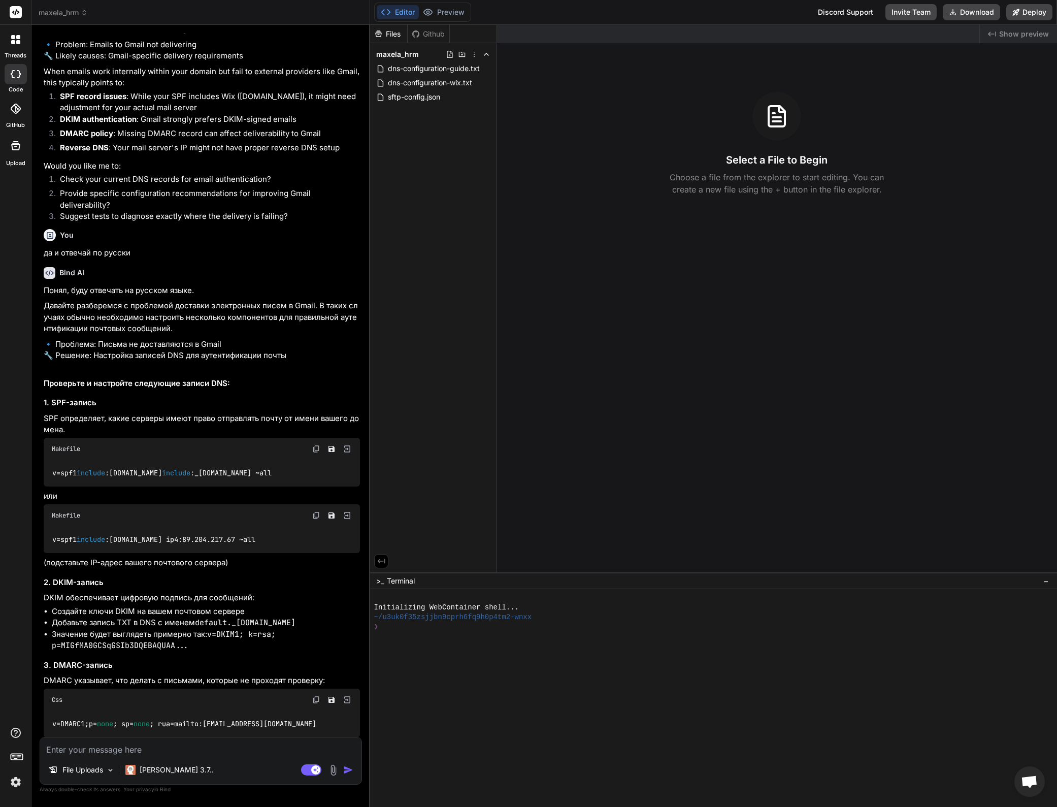
scroll to position [3718, 0]
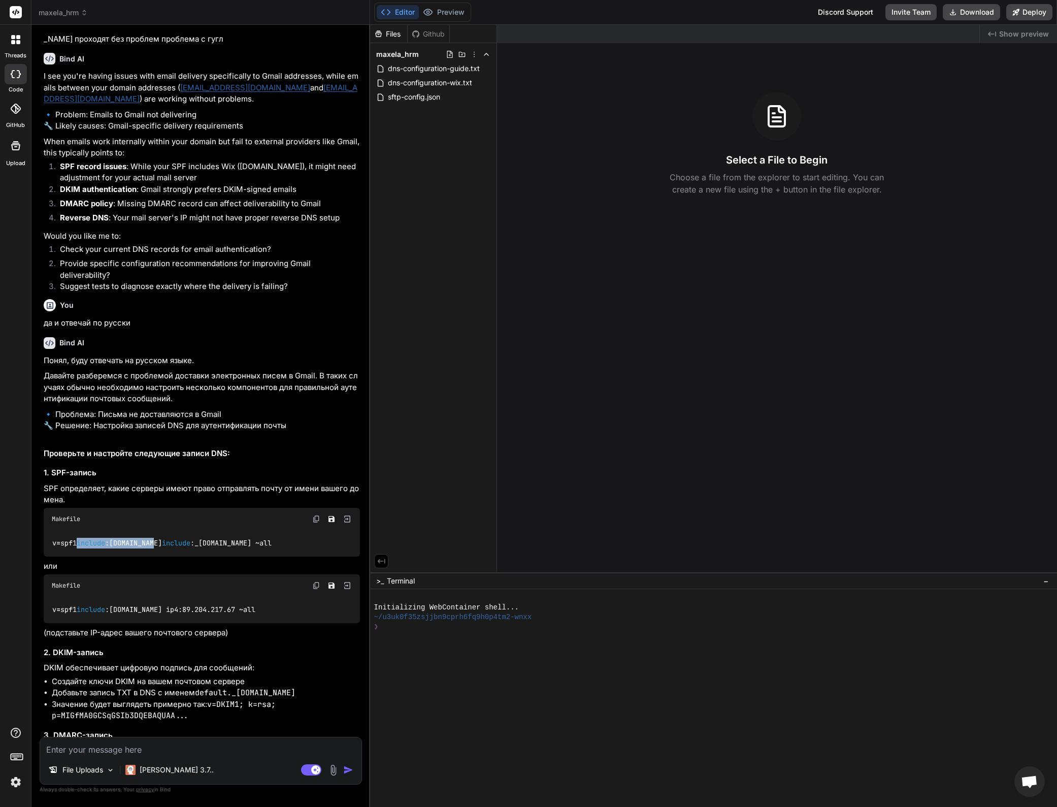
drag, startPoint x: 81, startPoint y: 544, endPoint x: 160, endPoint y: 541, distance: 79.3
click at [160, 541] on code "v=spf1 include :spf.wix.com include :_spf.mail.hostinger.com ~all" at bounding box center [162, 543] width 221 height 11
copy code "include :spf.wix.com"
